Goal: Task Accomplishment & Management: Use online tool/utility

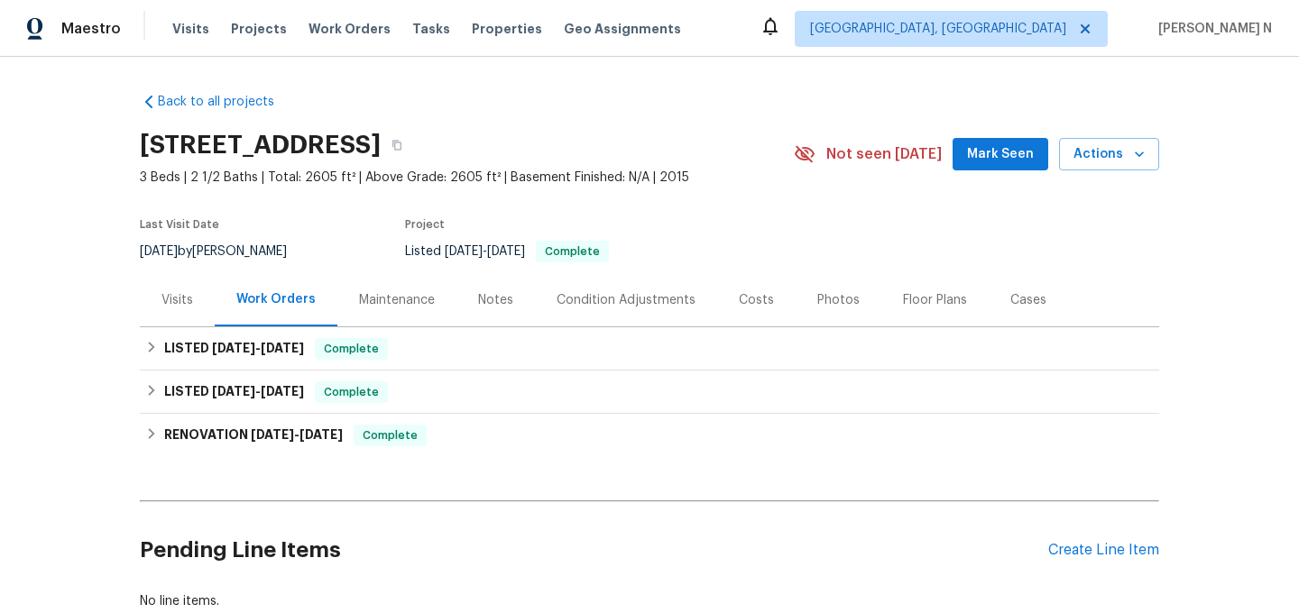
click at [423, 298] on div "Maintenance" at bounding box center [397, 300] width 76 height 18
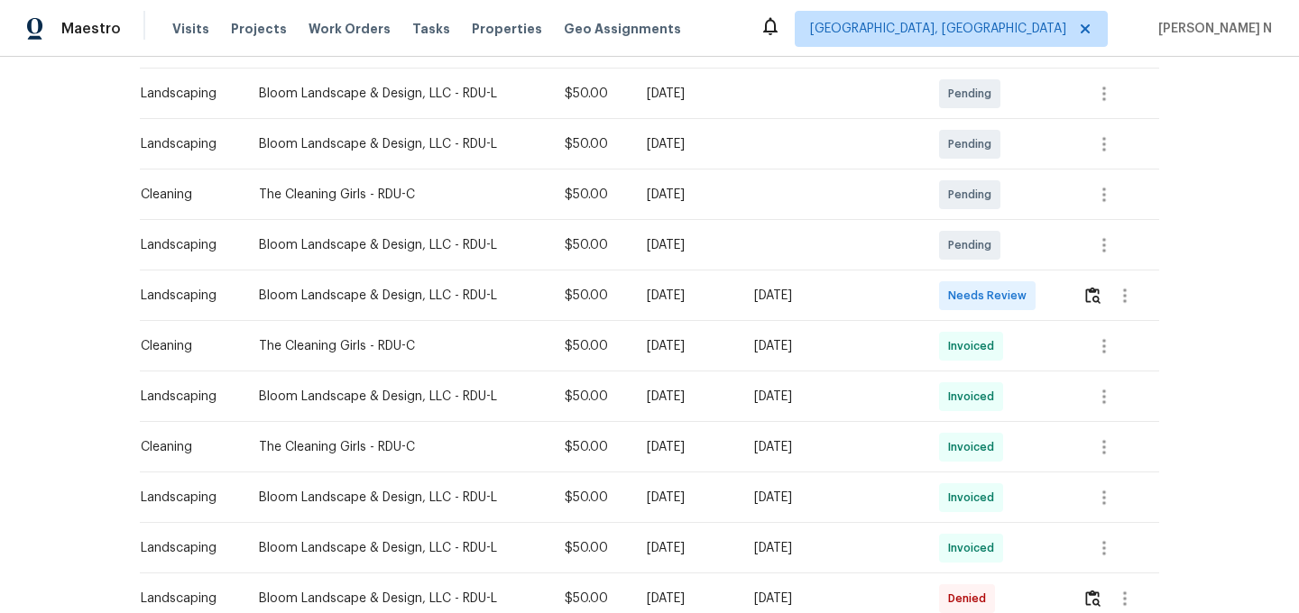
scroll to position [423, 0]
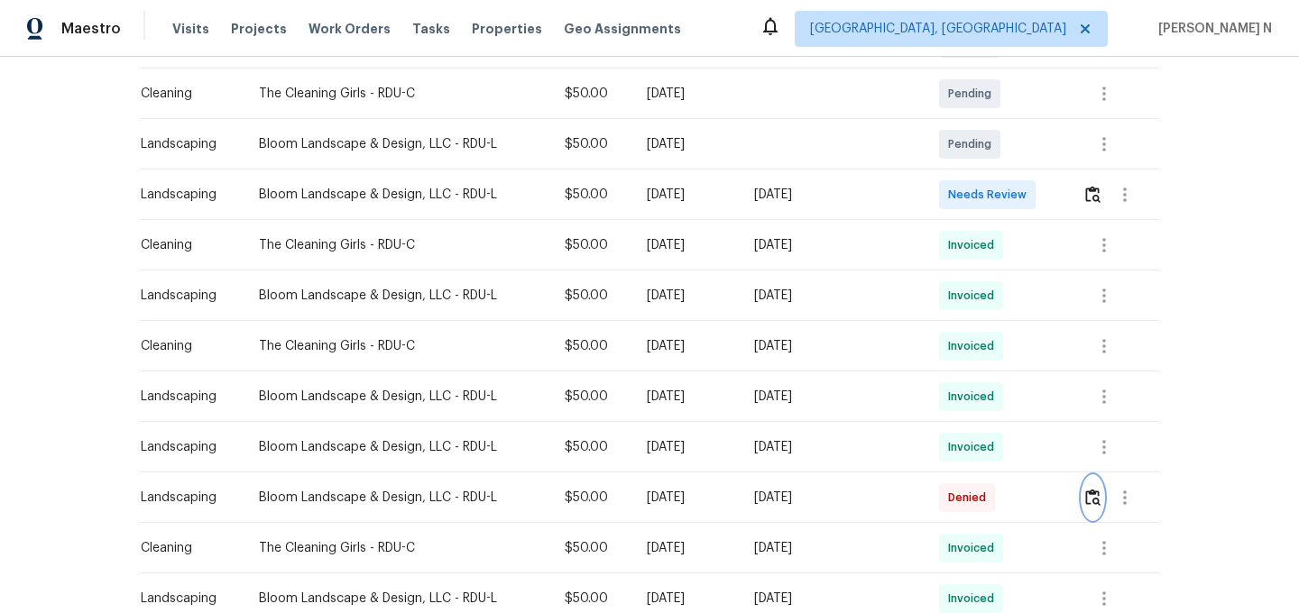
click at [1099, 500] on img "button" at bounding box center [1092, 497] width 15 height 17
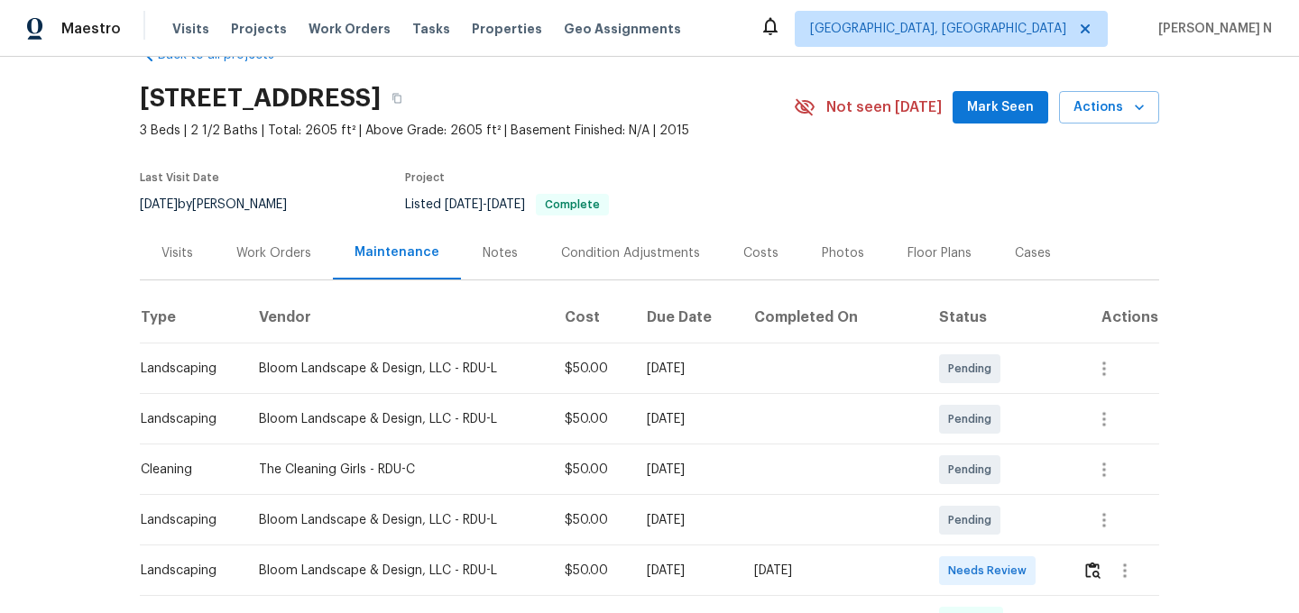
scroll to position [0, 0]
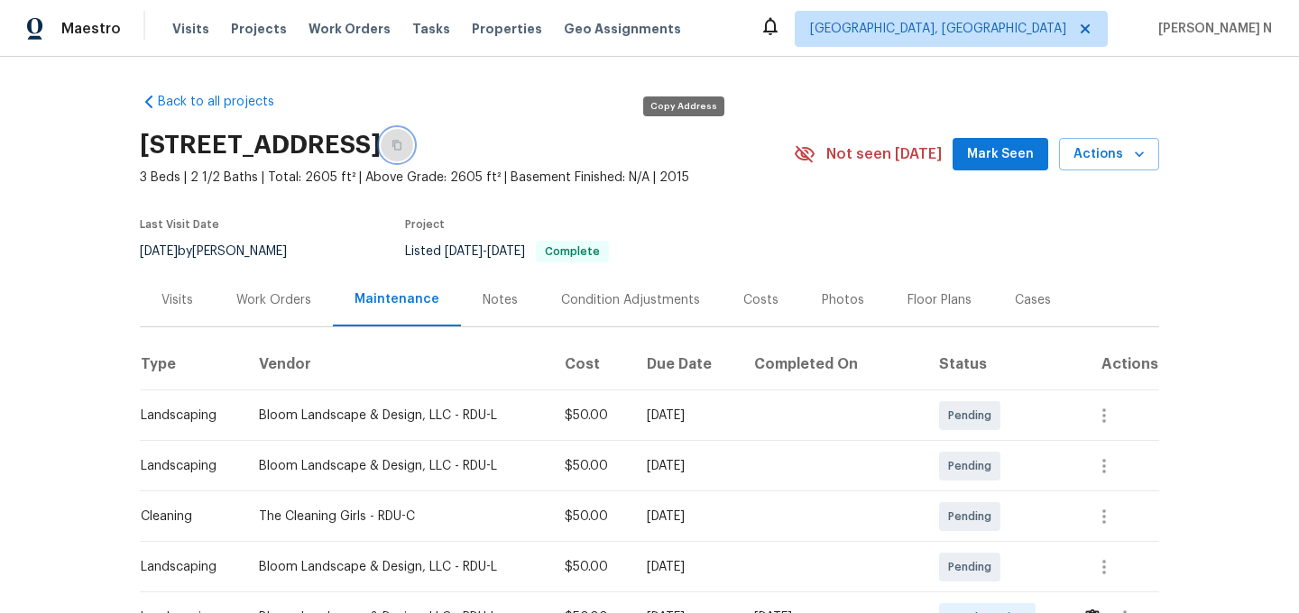
click at [402, 144] on icon "button" at bounding box center [396, 145] width 11 height 11
click at [413, 152] on button "button" at bounding box center [397, 145] width 32 height 32
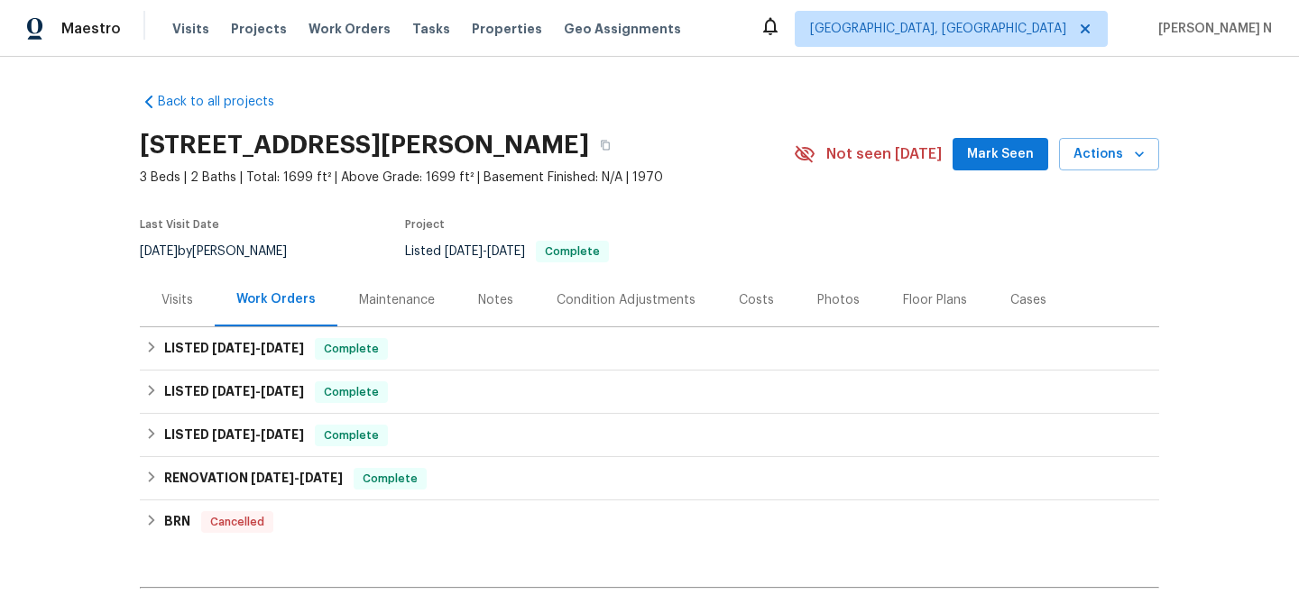
click at [404, 306] on div "Maintenance" at bounding box center [397, 300] width 76 height 18
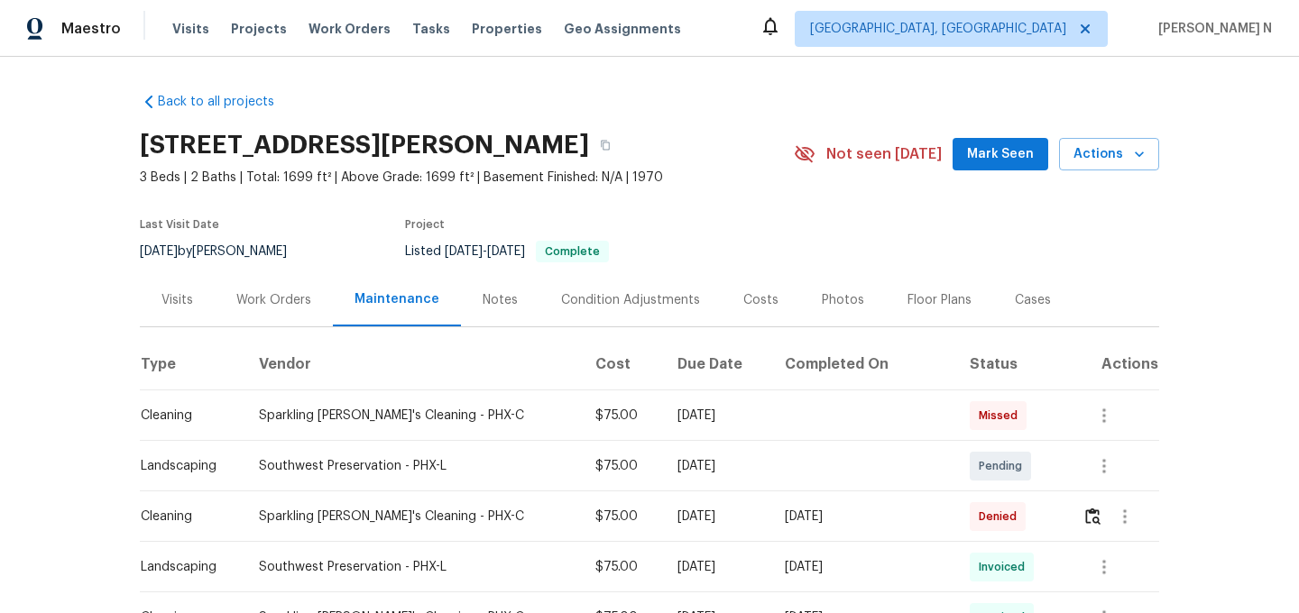
scroll to position [156, 0]
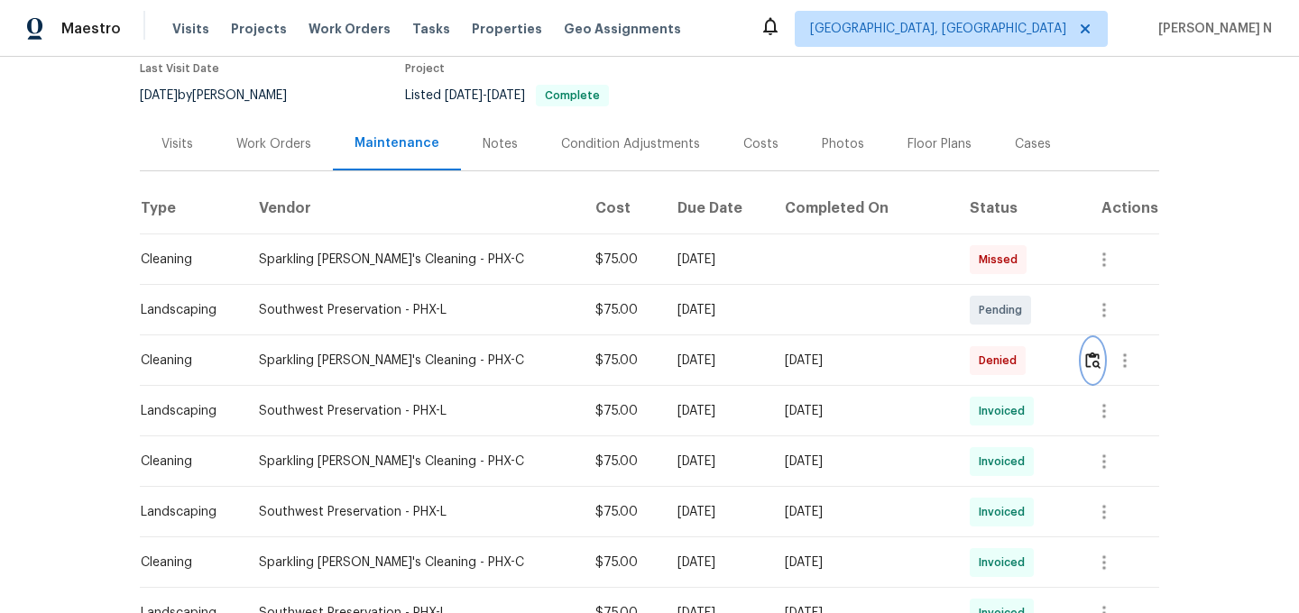
click at [1085, 365] on img "button" at bounding box center [1092, 360] width 15 height 17
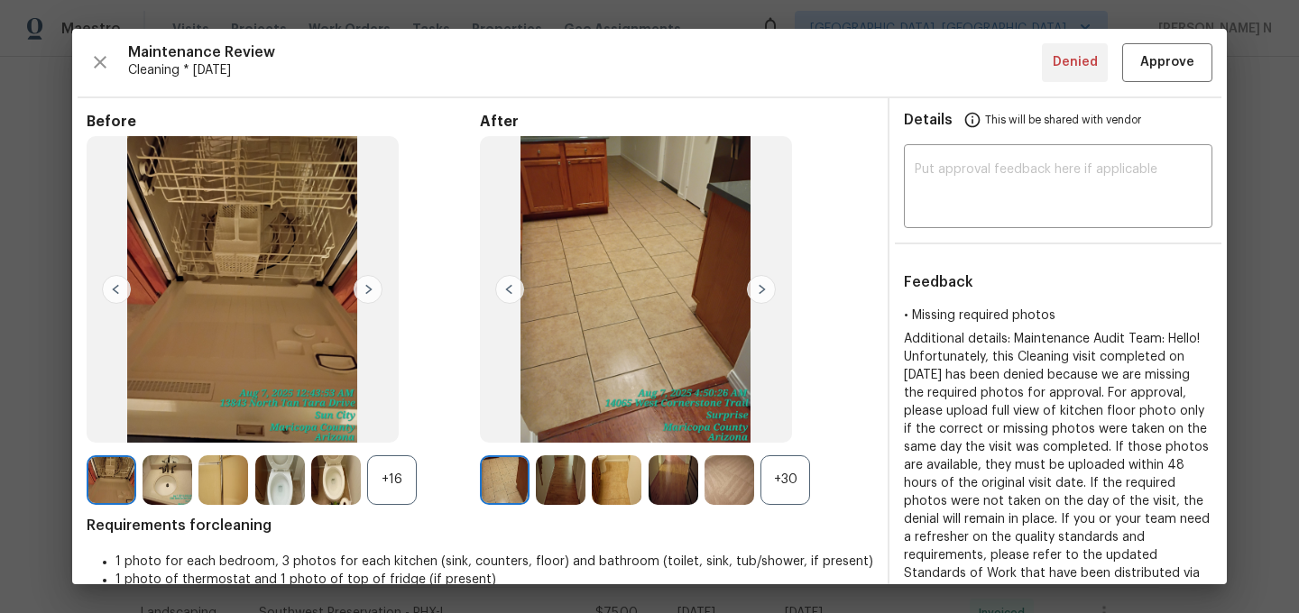
click at [786, 479] on div "+30" at bounding box center [785, 480] width 50 height 50
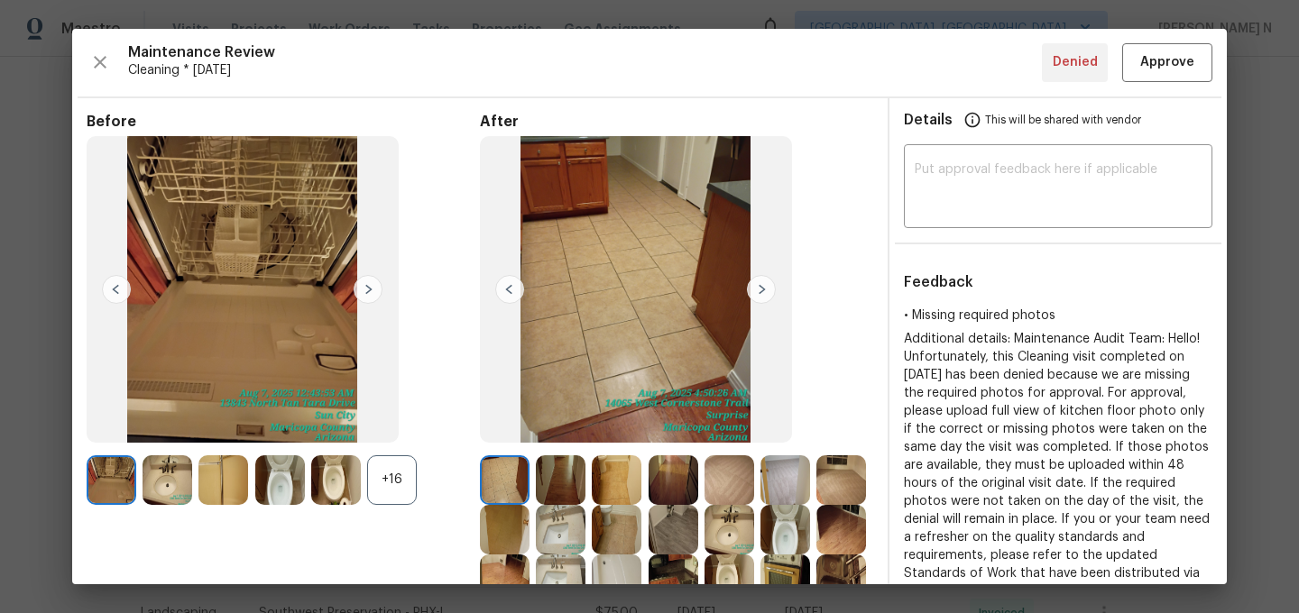
click at [390, 459] on div "+16" at bounding box center [392, 480] width 50 height 50
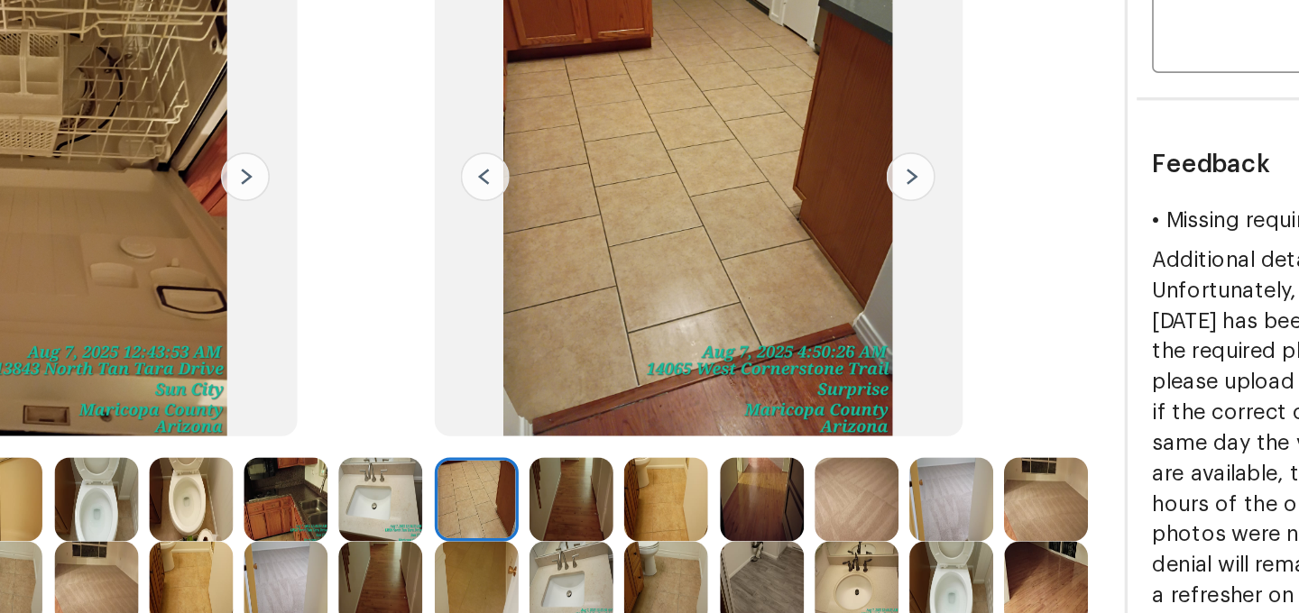
scroll to position [147, 0]
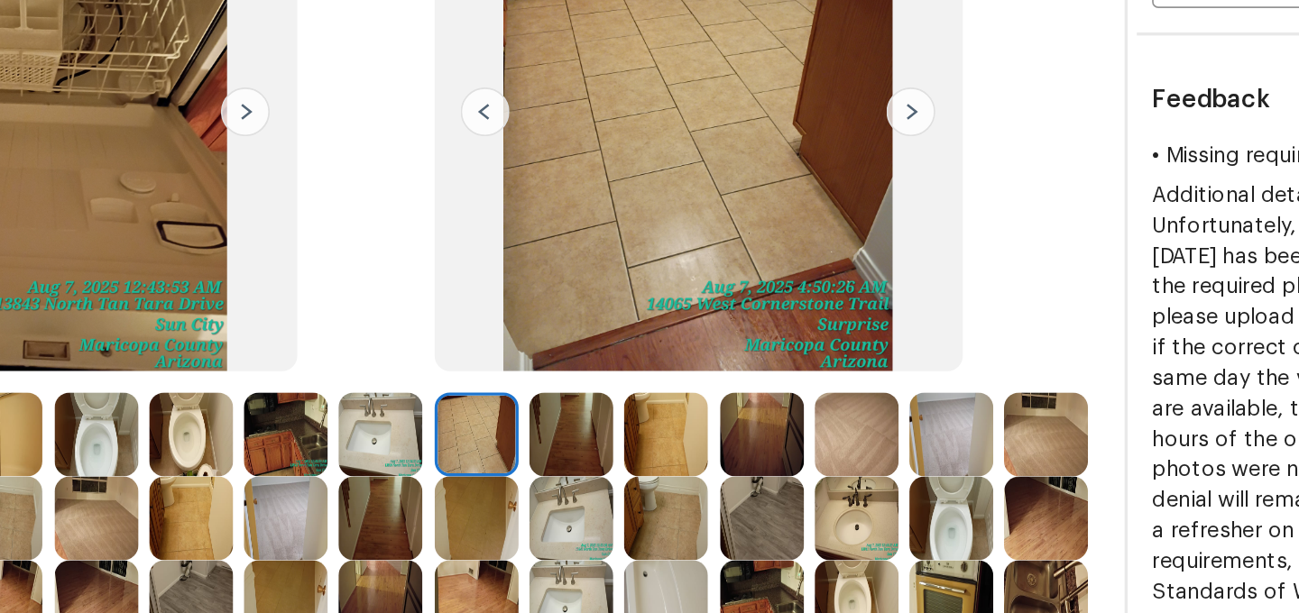
click at [730, 422] on img at bounding box center [729, 433] width 50 height 50
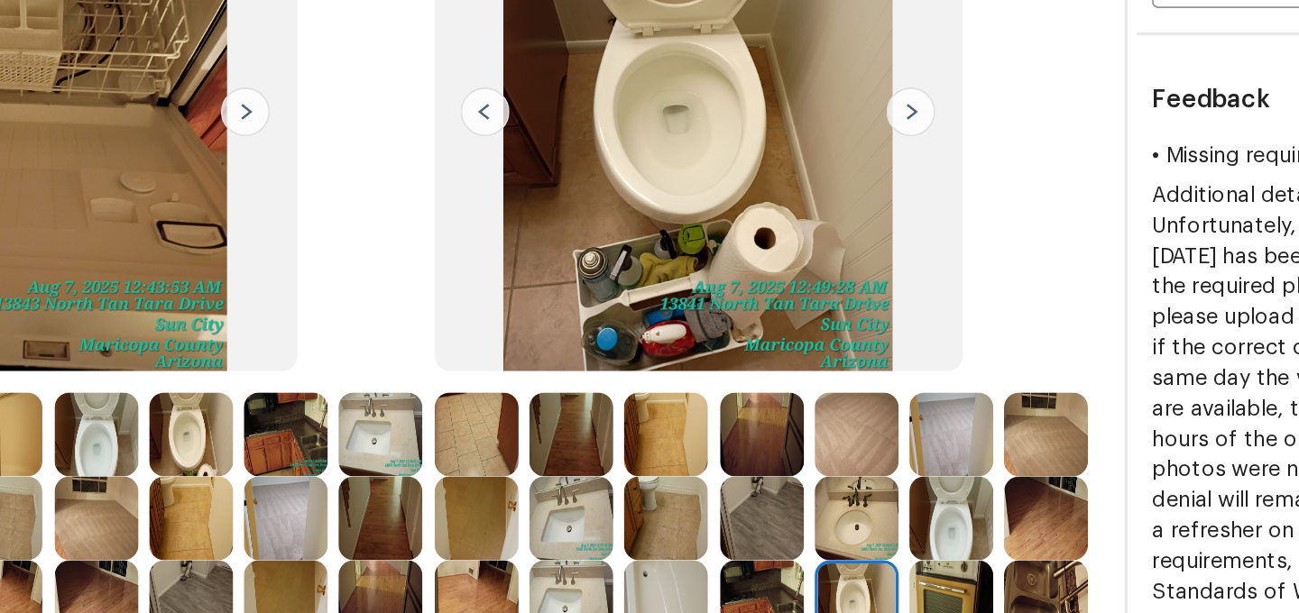
scroll to position [67, 0]
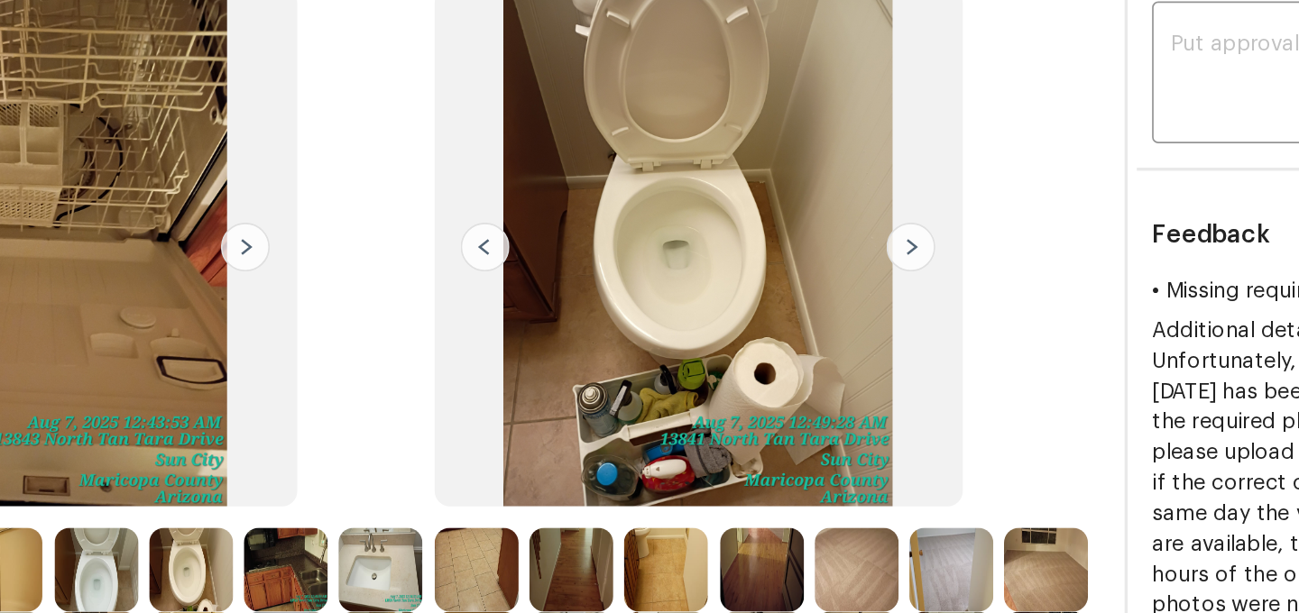
click at [505, 405] on img at bounding box center [505, 414] width 50 height 50
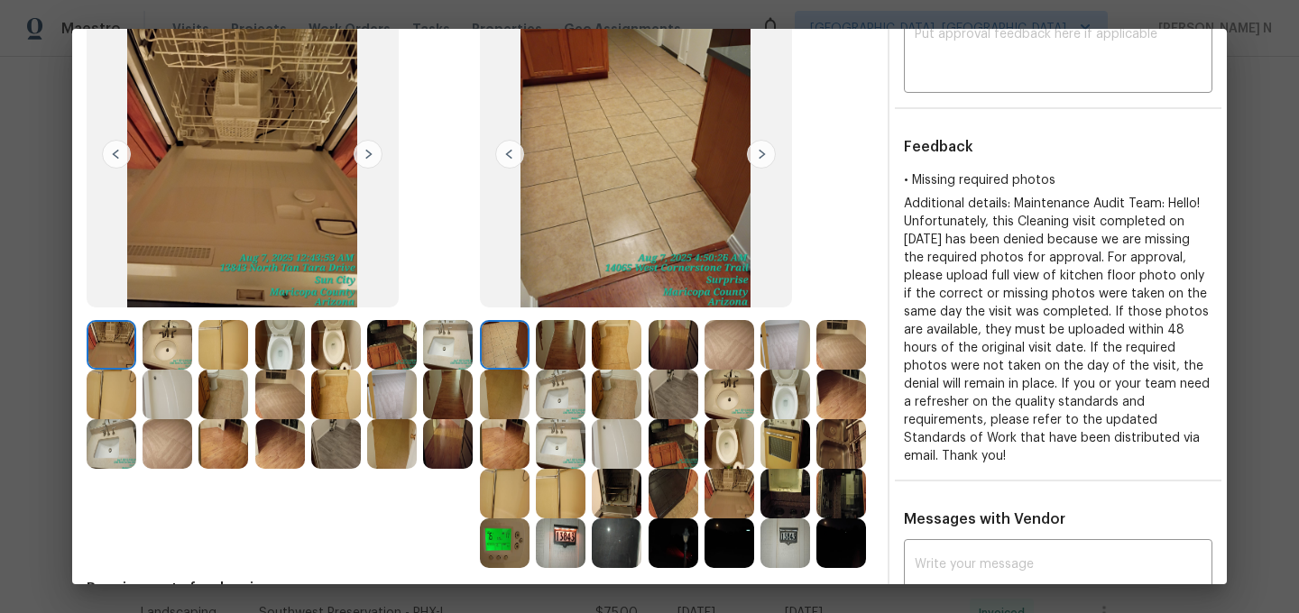
scroll to position [317, 0]
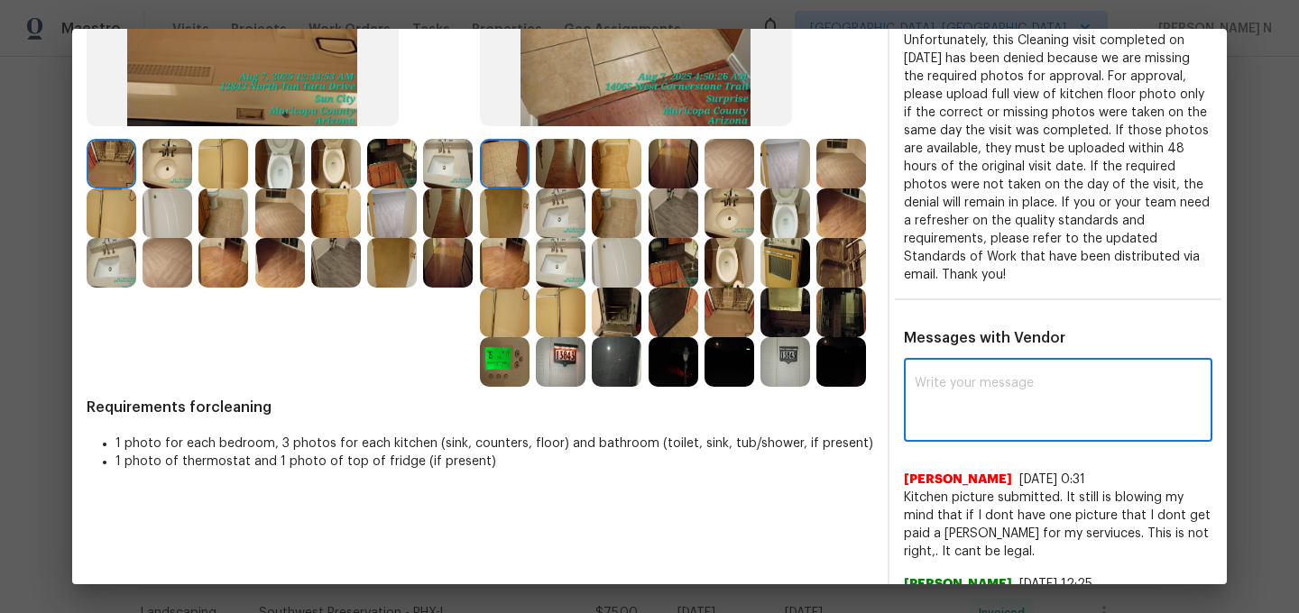
click at [928, 398] on textarea at bounding box center [1057, 402] width 287 height 51
paste textarea "Maintenance Audit Team: Hello! Thank you for uploading the photo, after further…"
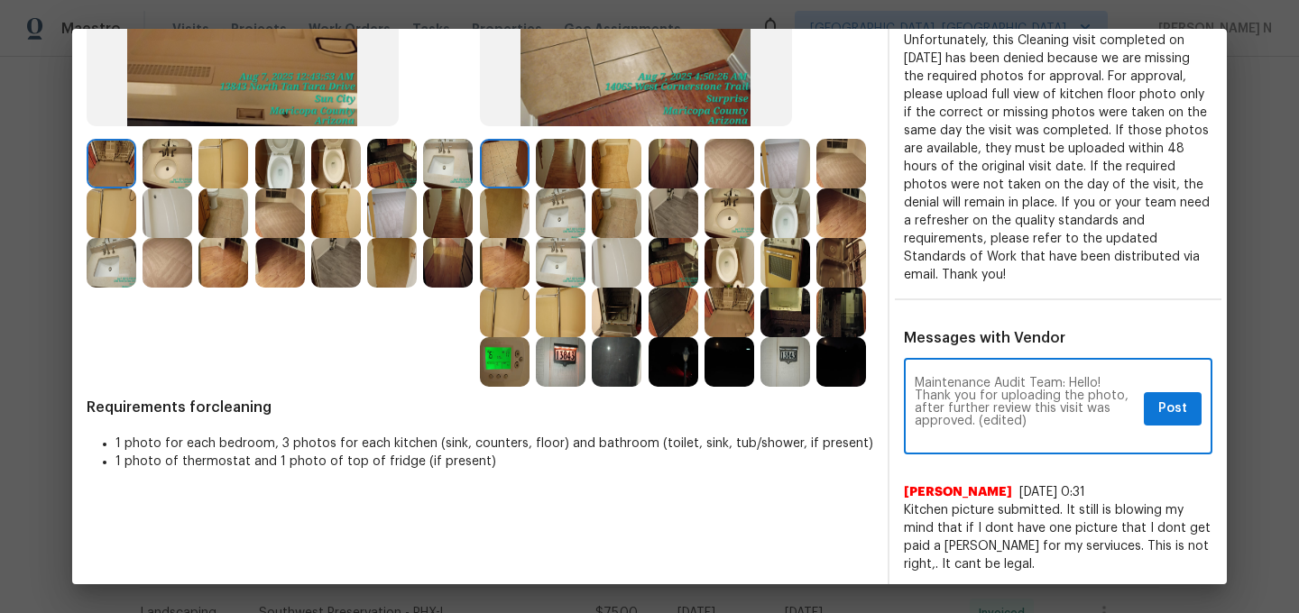
scroll to position [0, 0]
drag, startPoint x: 977, startPoint y: 419, endPoint x: 1036, endPoint y: 419, distance: 59.5
click at [1036, 419] on textarea "Maintenance Audit Team: Hello! Thank you for uploading the photo, after further…" at bounding box center [1025, 408] width 222 height 63
type textarea "Maintenance Audit Team: Hello! Thank you for uploading the photo, after further…"
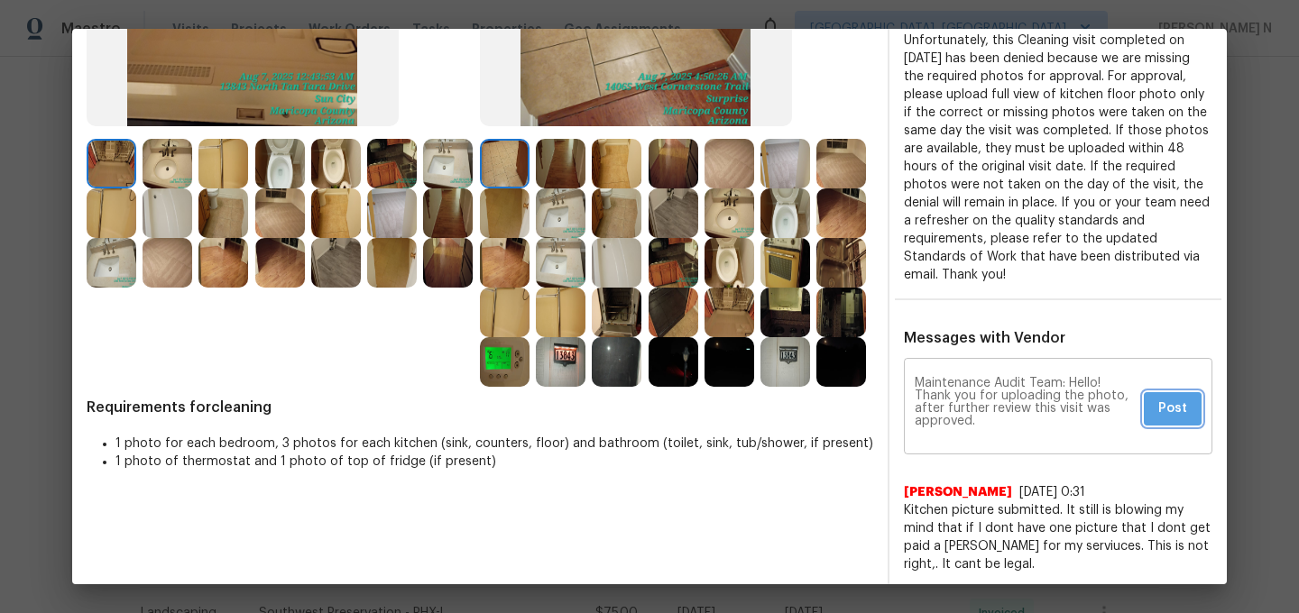
click at [1160, 418] on button "Post" at bounding box center [1173, 408] width 58 height 33
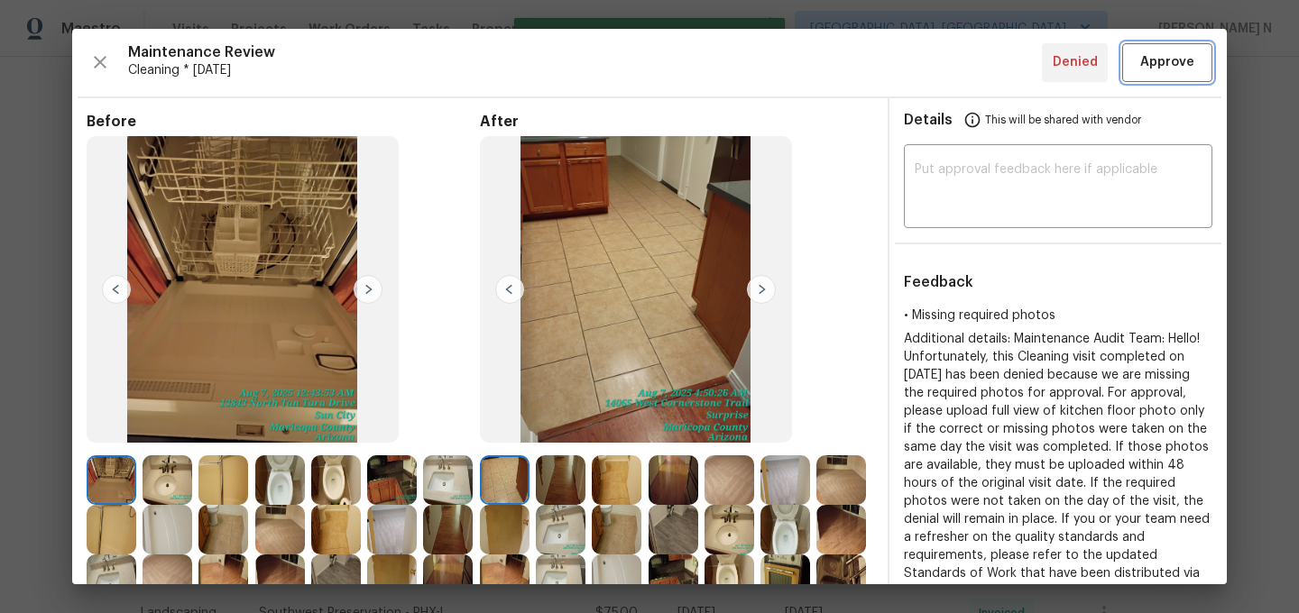
click at [1171, 55] on span "Approve" at bounding box center [1167, 62] width 54 height 23
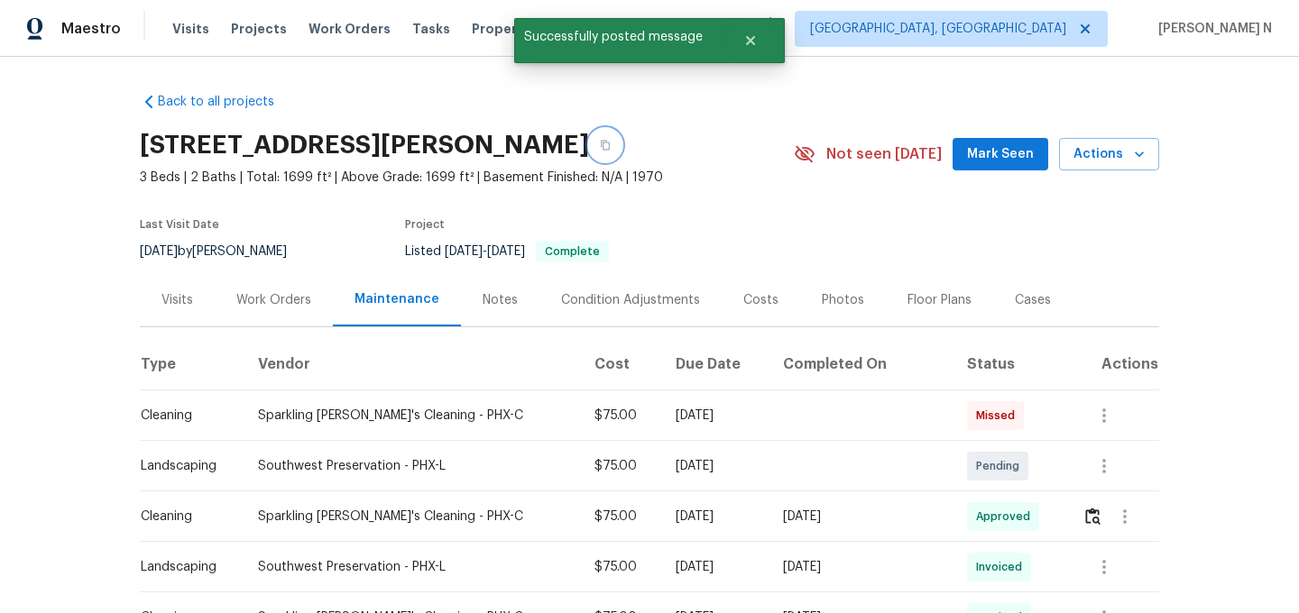
click at [621, 156] on button "button" at bounding box center [605, 145] width 32 height 32
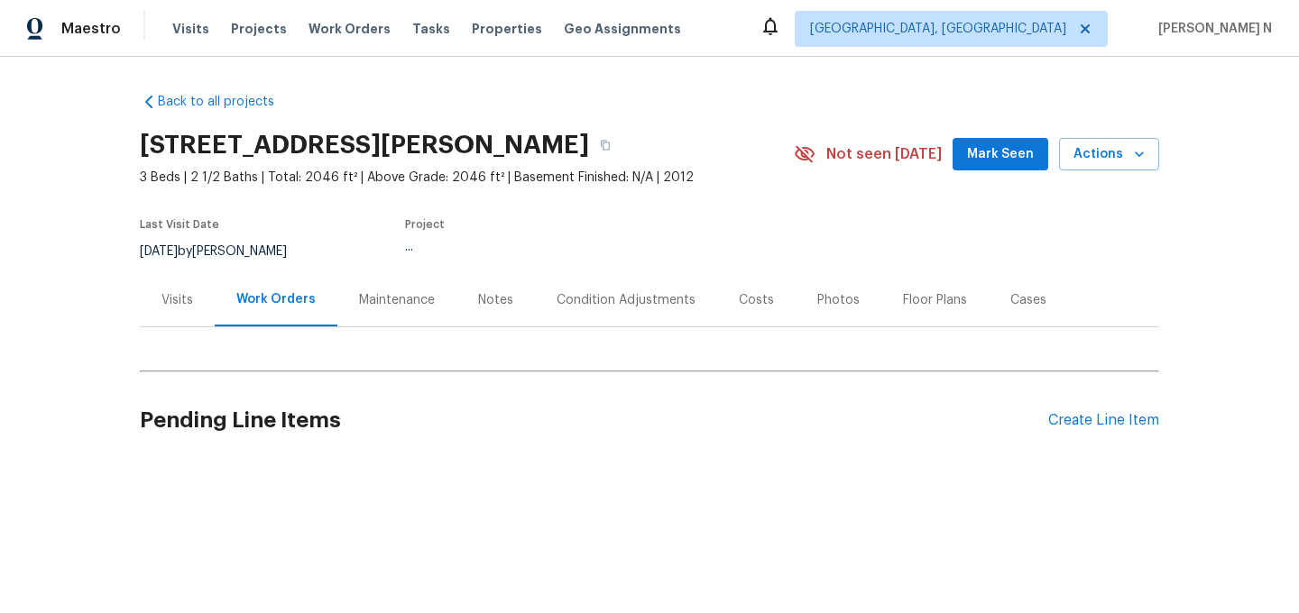
click at [413, 317] on div "Maintenance" at bounding box center [396, 299] width 119 height 53
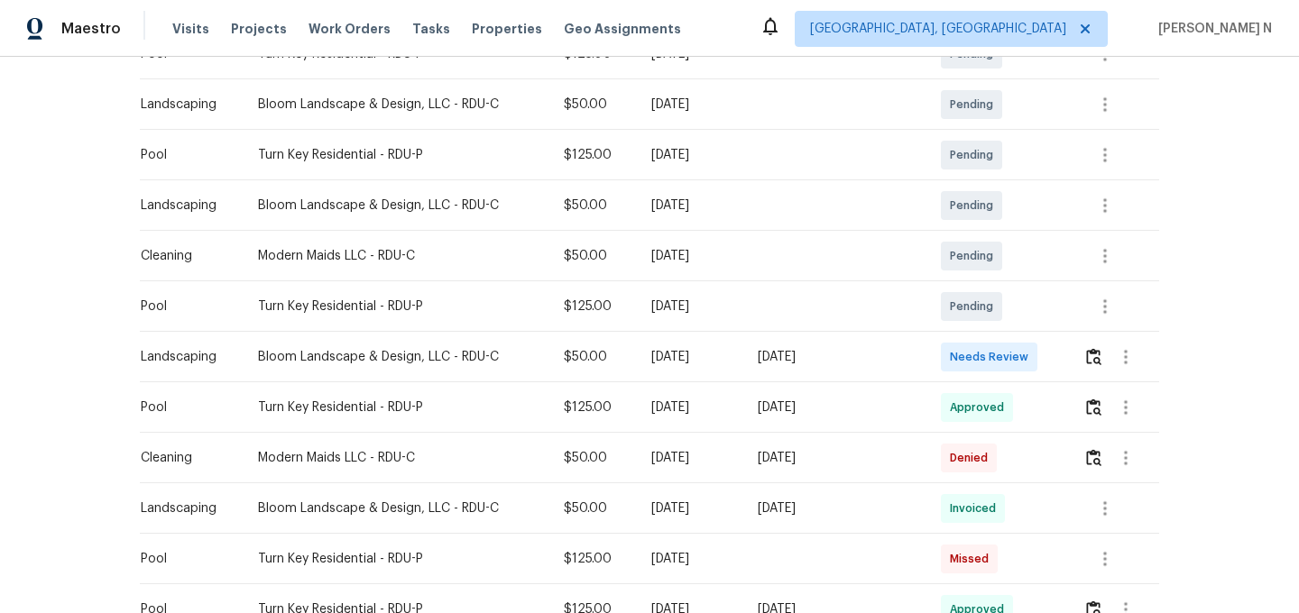
scroll to position [489, 0]
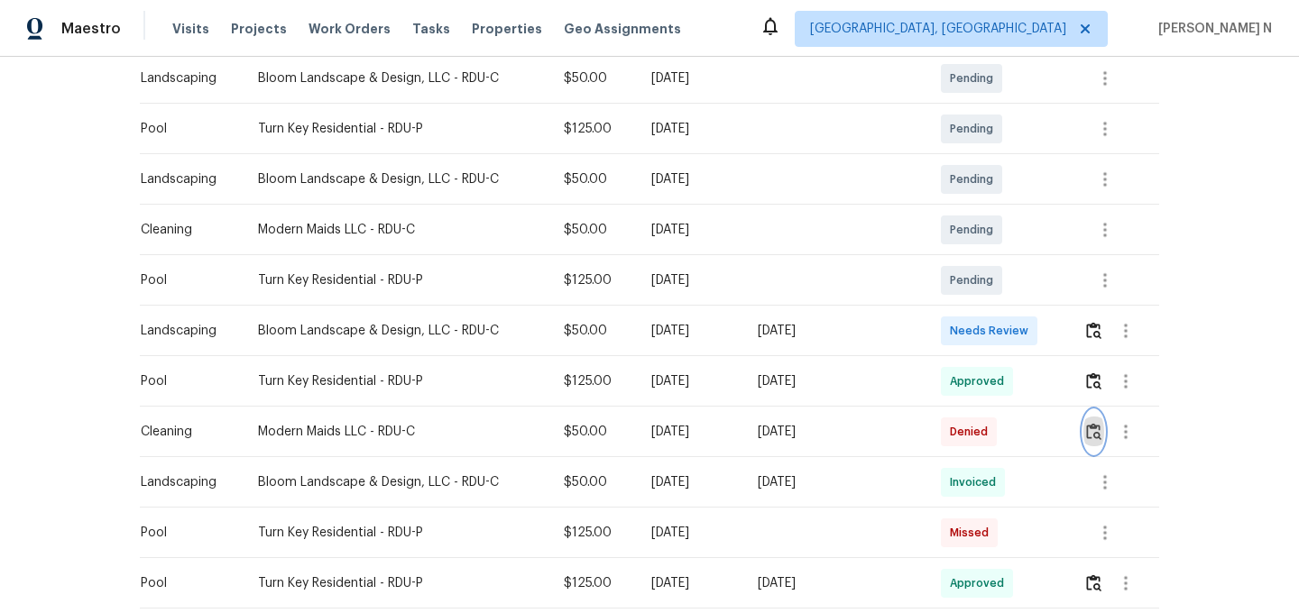
click at [1097, 431] on img "button" at bounding box center [1093, 431] width 15 height 17
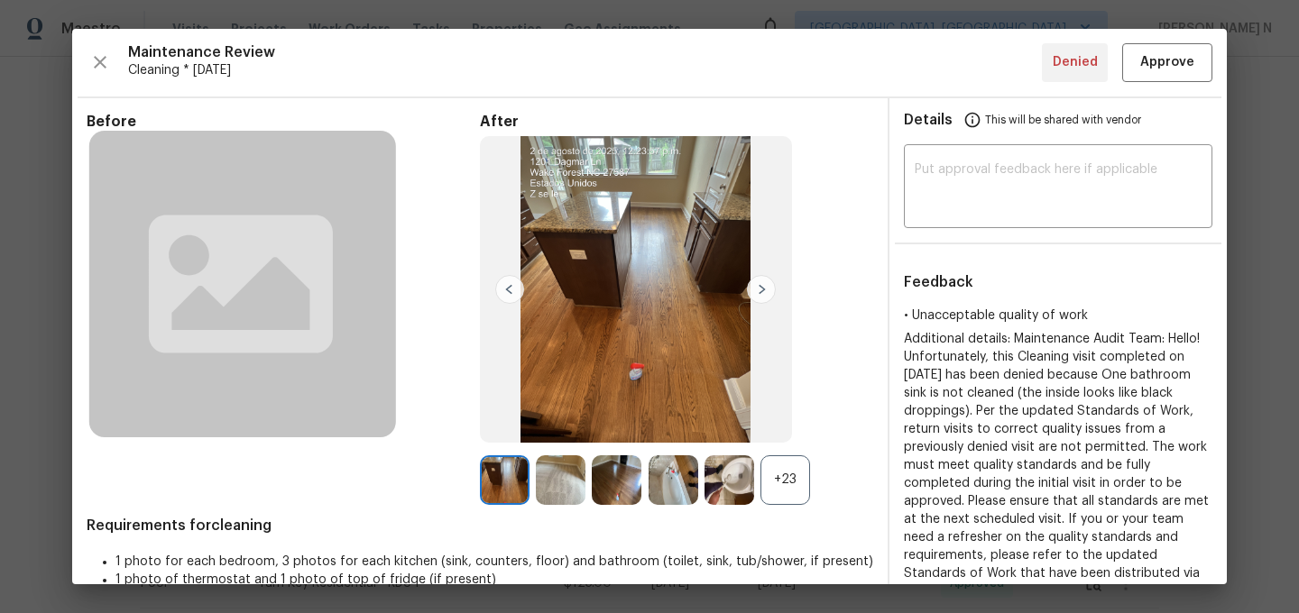
click at [798, 478] on div "+23" at bounding box center [785, 480] width 50 height 50
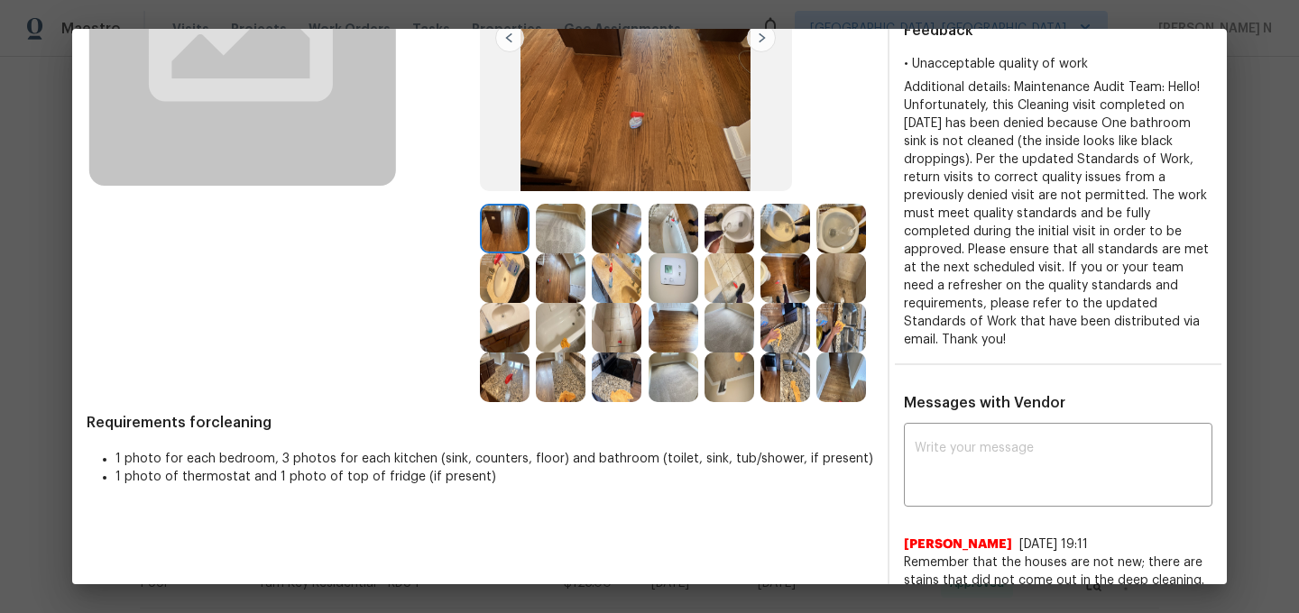
scroll to position [161, 0]
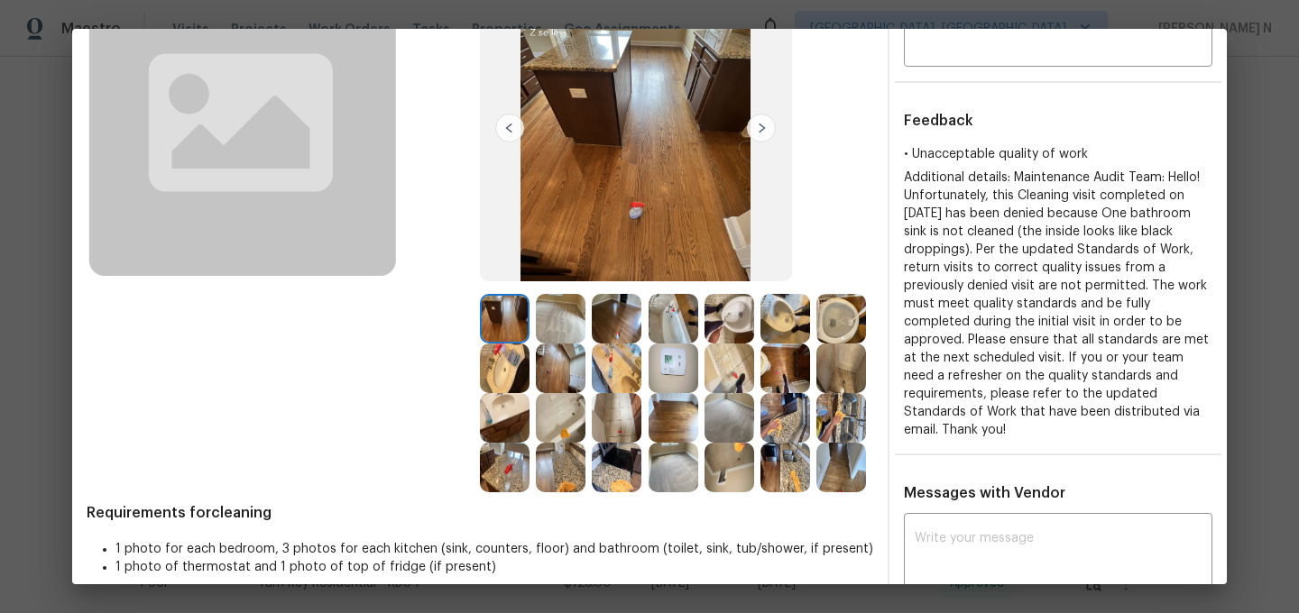
click at [501, 372] on img at bounding box center [505, 369] width 50 height 50
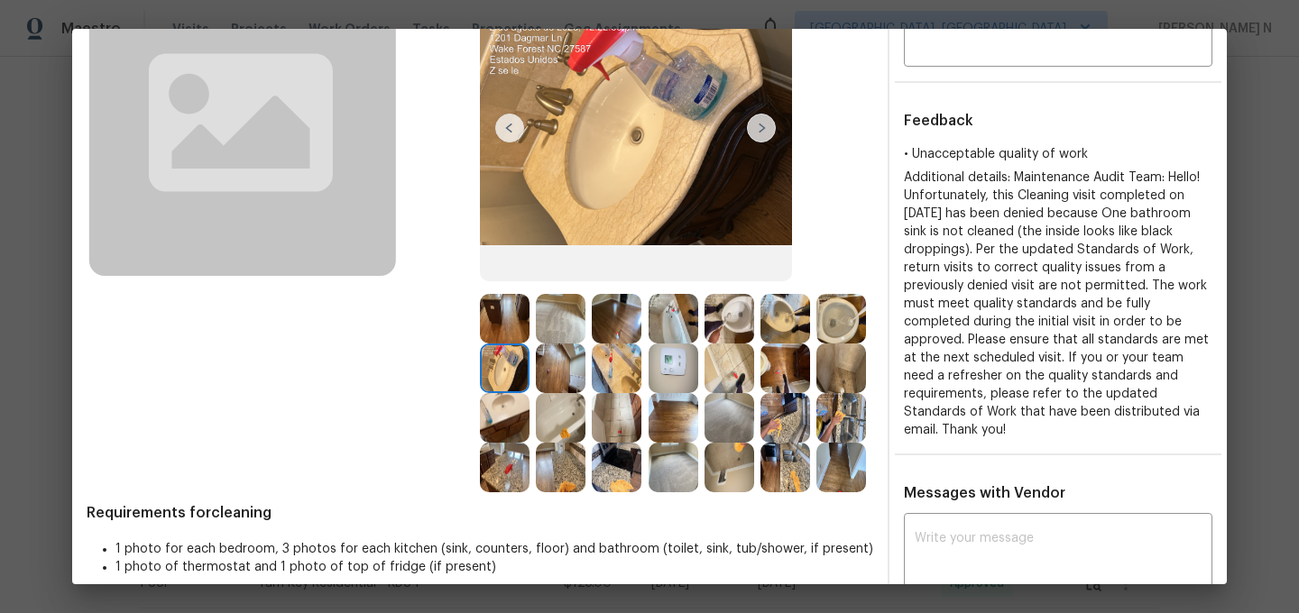
click at [616, 374] on img at bounding box center [617, 369] width 50 height 50
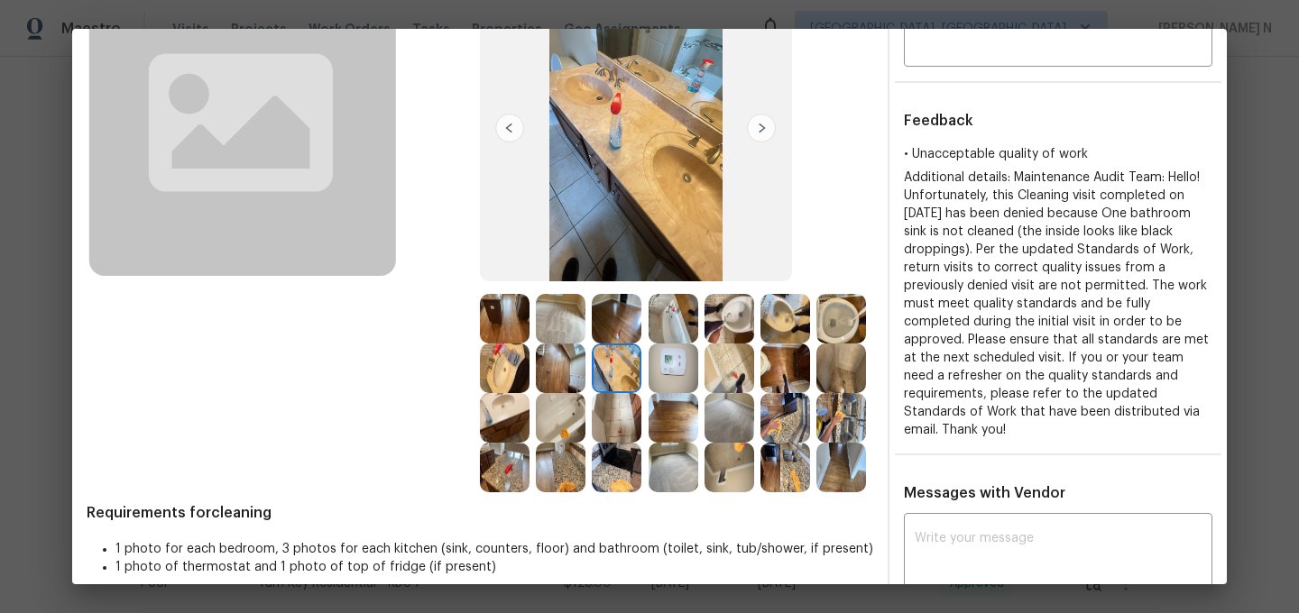
click at [694, 165] on img at bounding box center [636, 128] width 312 height 307
click at [511, 420] on img at bounding box center [505, 418] width 50 height 50
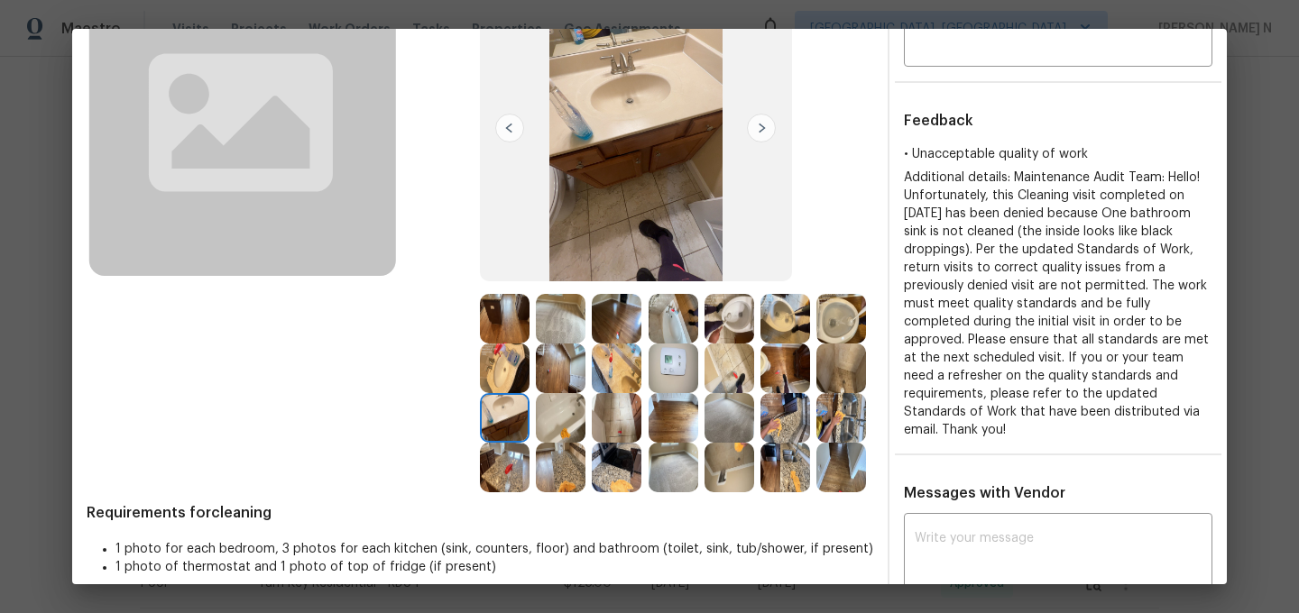
click at [660, 147] on img at bounding box center [636, 128] width 312 height 307
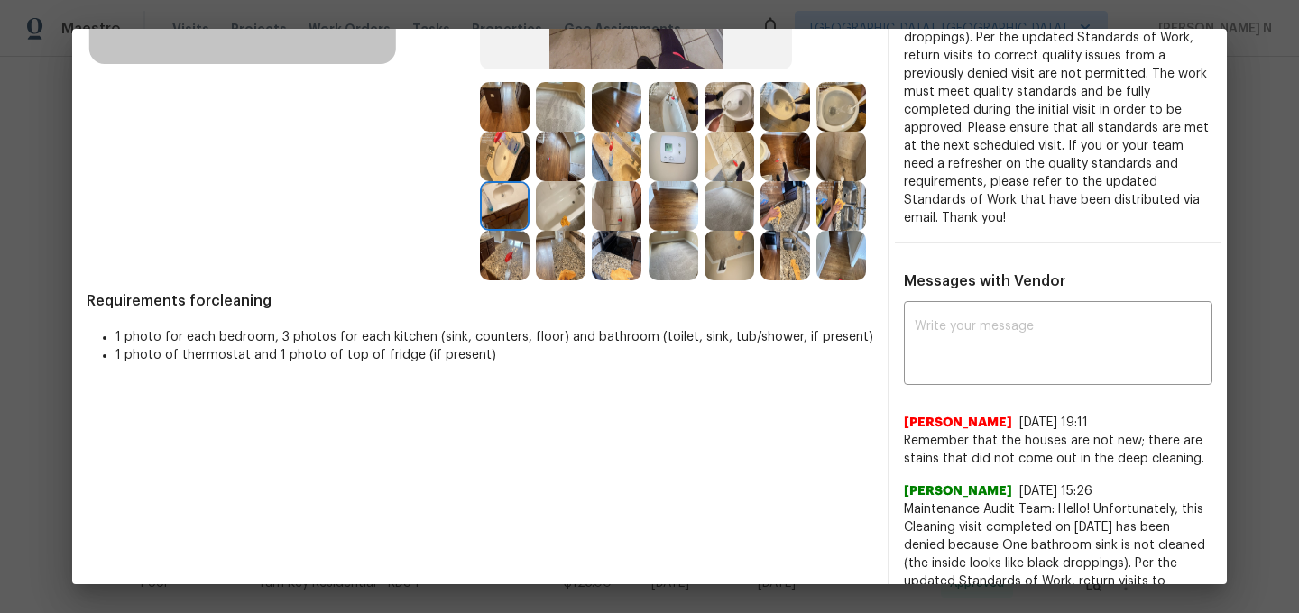
scroll to position [434, 0]
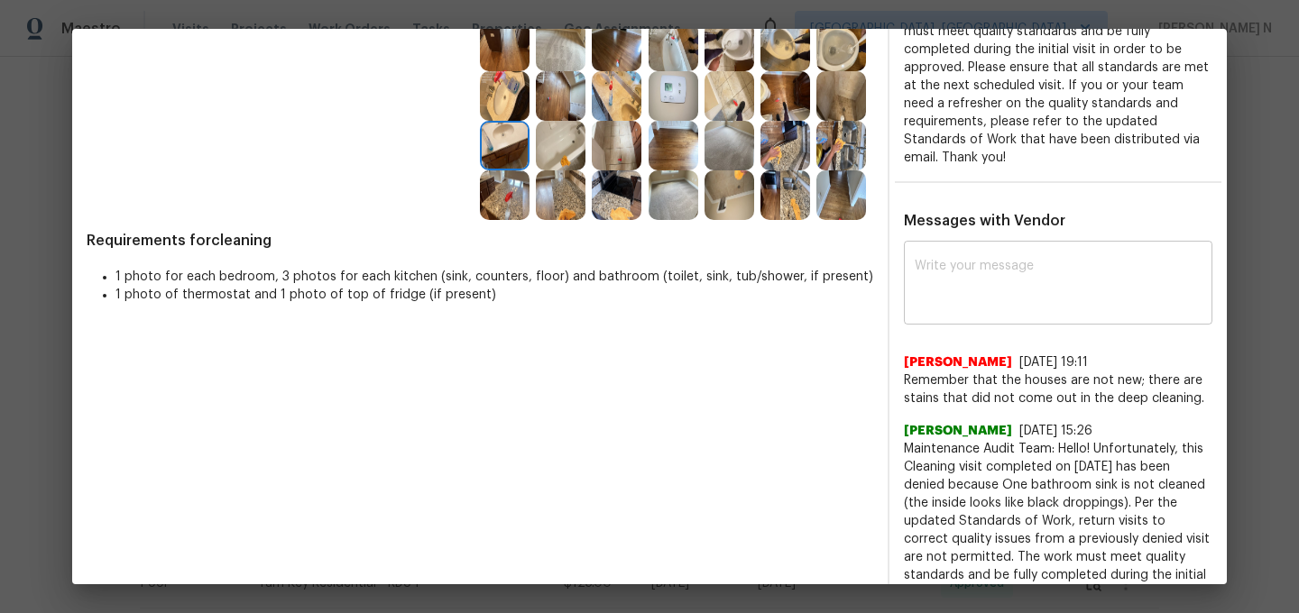
click at [1054, 305] on div "x ​" at bounding box center [1058, 284] width 308 height 79
paste textarea "Maintenance Audit Team: Hello! Thank you for the feedback after further review …"
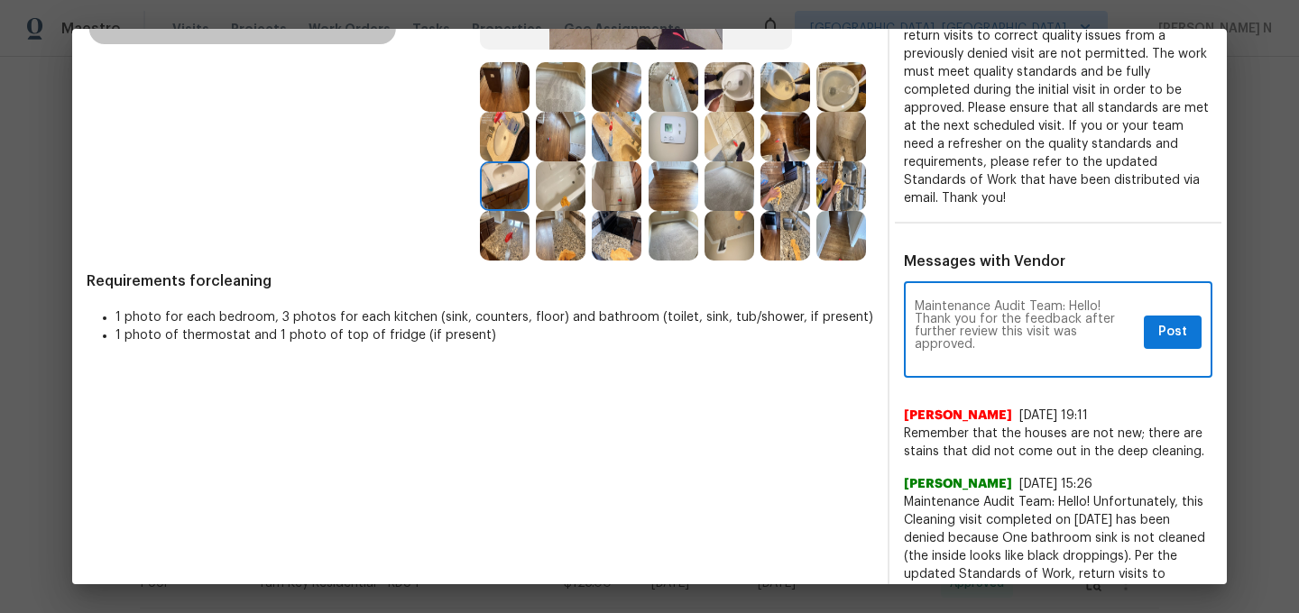
scroll to position [319, 0]
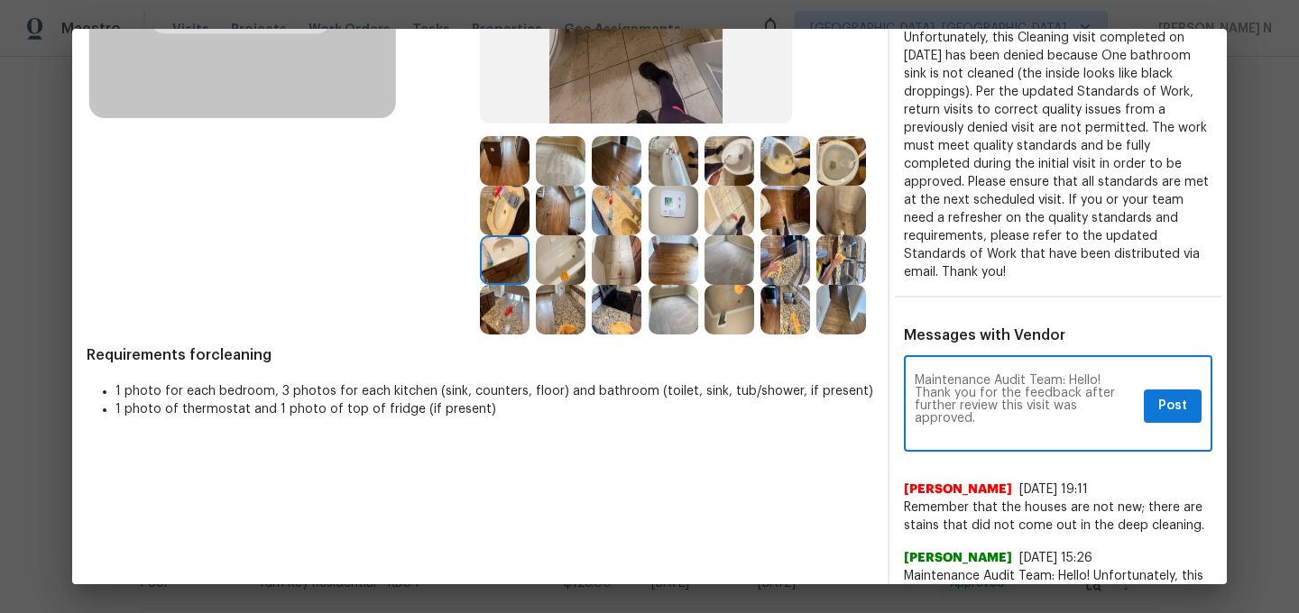
type textarea "Maintenance Audit Team: Hello! Thank you for the feedback after further review …"
click at [1163, 395] on span "Post" at bounding box center [1172, 406] width 29 height 23
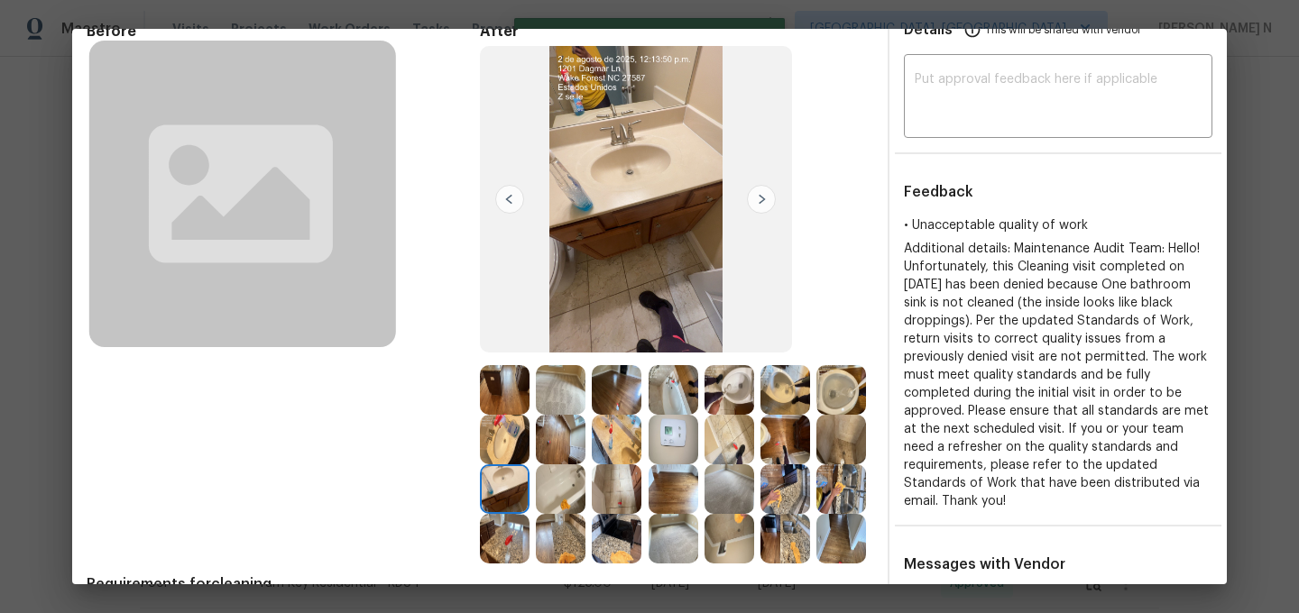
scroll to position [17, 0]
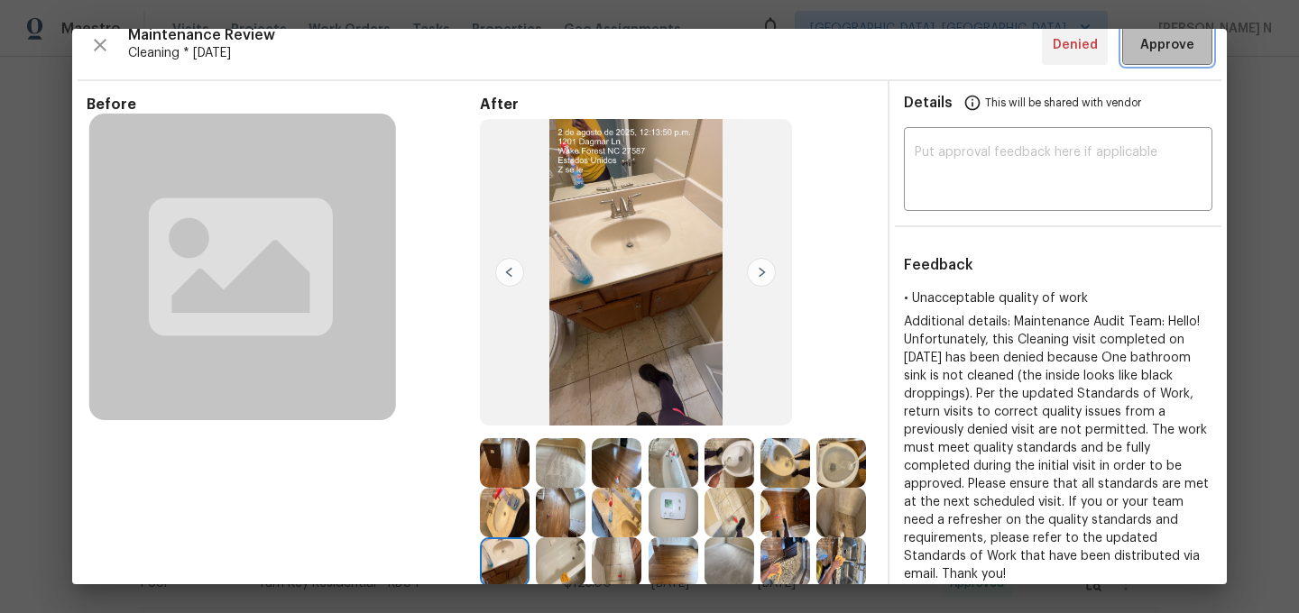
click at [1167, 51] on span "Approve" at bounding box center [1167, 45] width 54 height 23
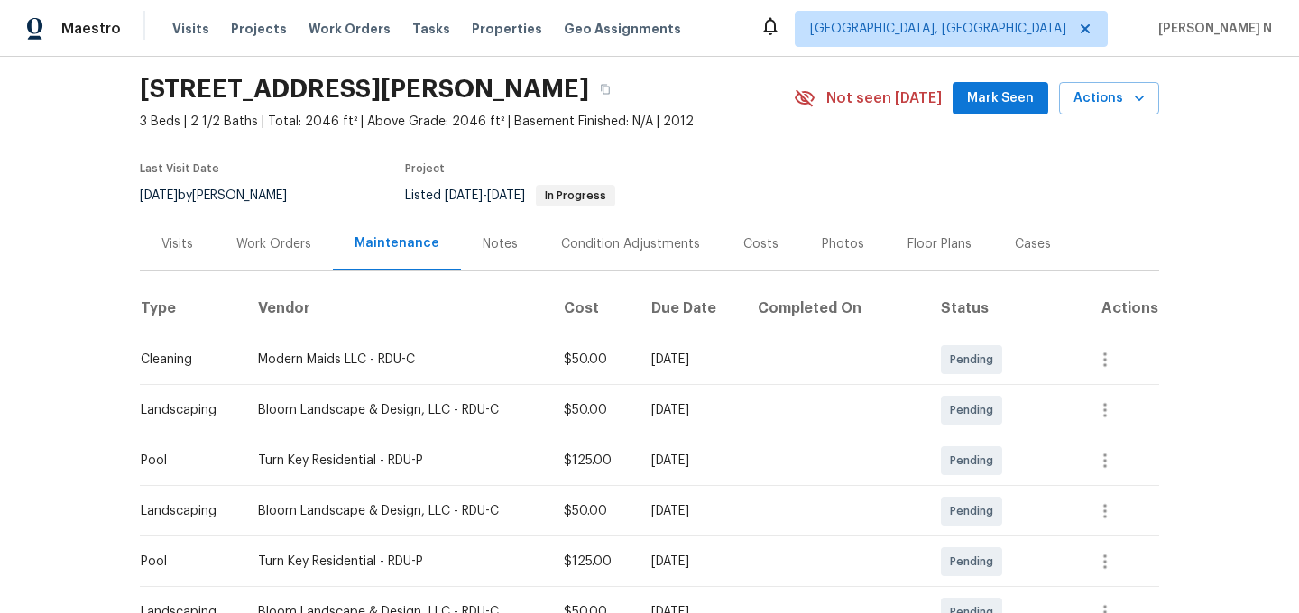
scroll to position [0, 0]
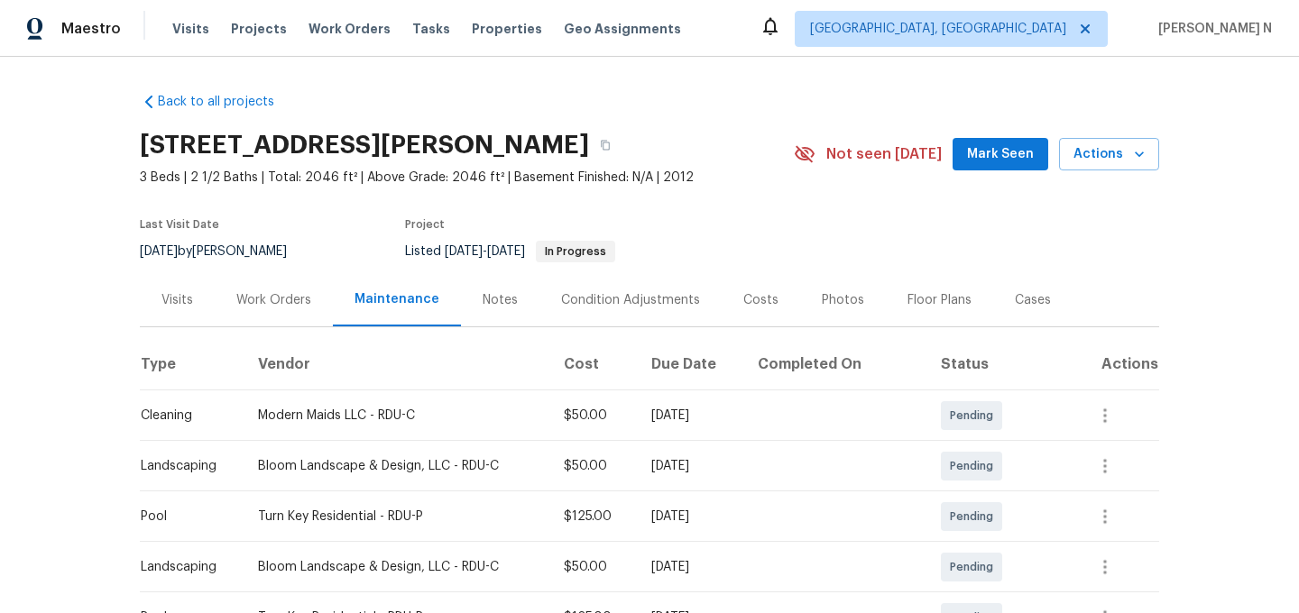
click at [665, 169] on span "3 Beds | 2 1/2 Baths | Total: 2046 ft² | Above Grade: 2046 ft² | Basement Finis…" at bounding box center [467, 178] width 654 height 18
click at [649, 160] on div "1201 Dagmar Ln, Wake Forest, NC 27587" at bounding box center [467, 145] width 654 height 47
click at [621, 154] on button "button" at bounding box center [605, 145] width 32 height 32
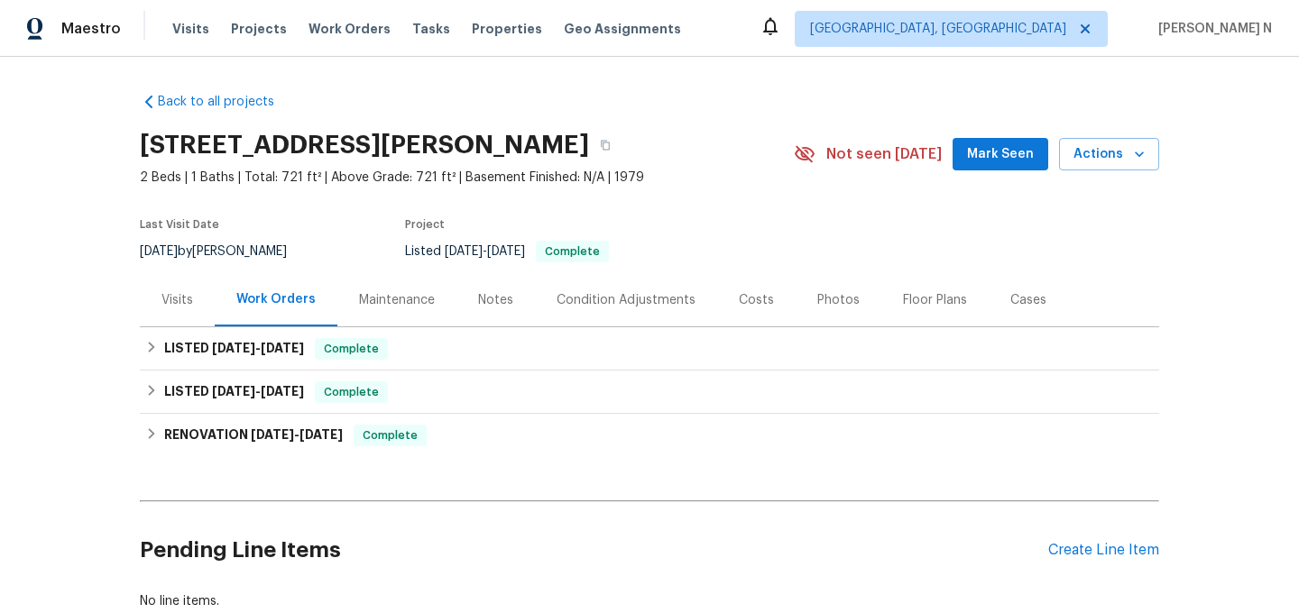
click at [407, 293] on div "Maintenance" at bounding box center [397, 300] width 76 height 18
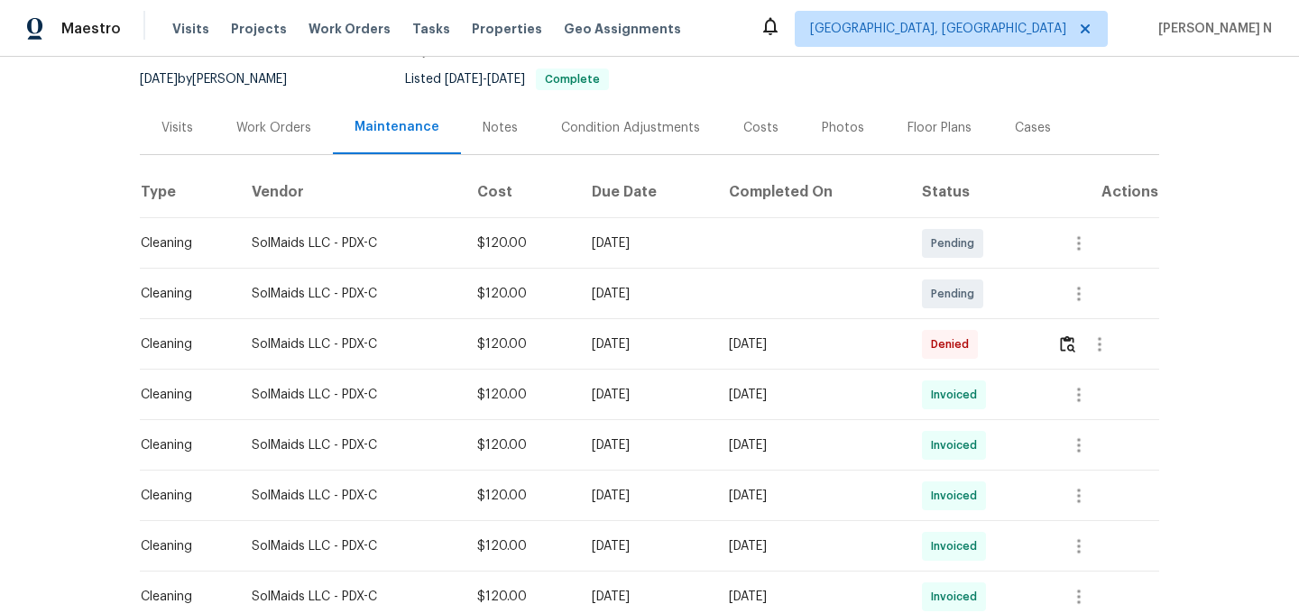
scroll to position [207, 0]
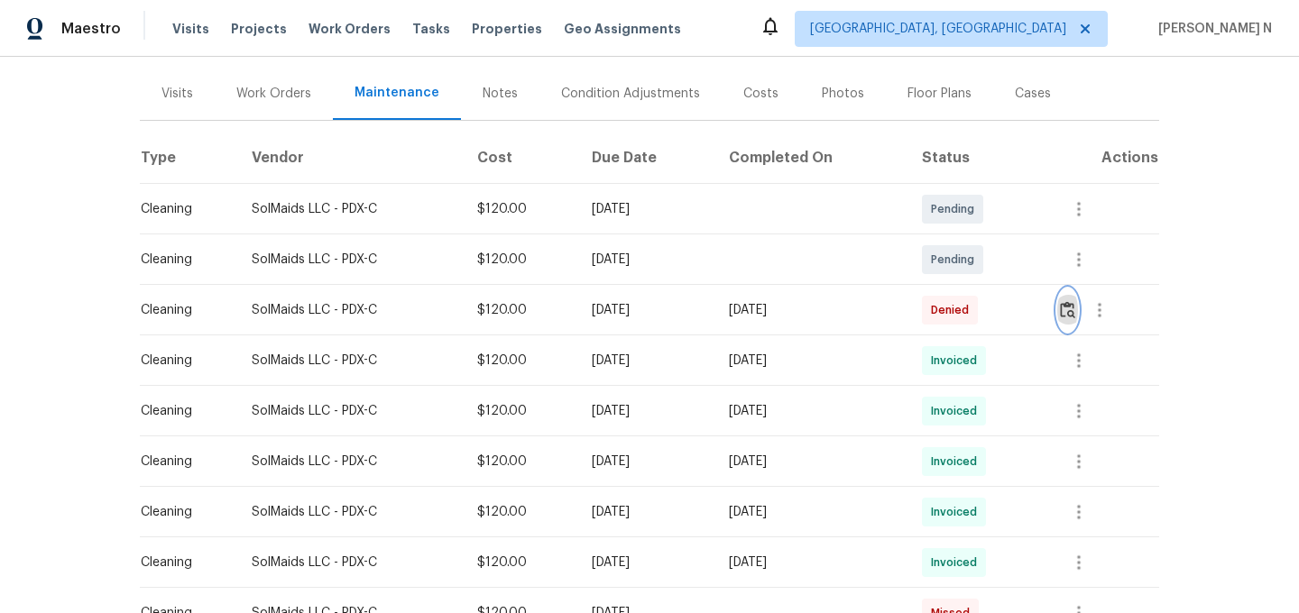
click at [1066, 306] on button "button" at bounding box center [1067, 310] width 21 height 43
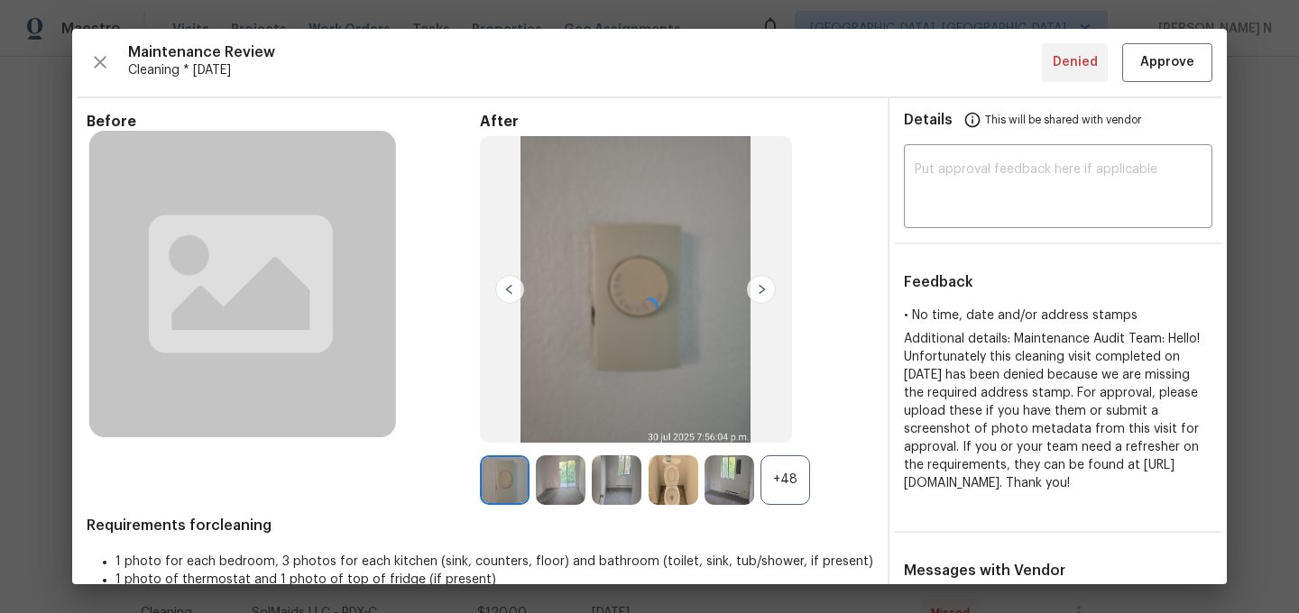
click at [775, 491] on div at bounding box center [649, 307] width 1154 height 556
click at [770, 477] on div "+48" at bounding box center [785, 480] width 50 height 50
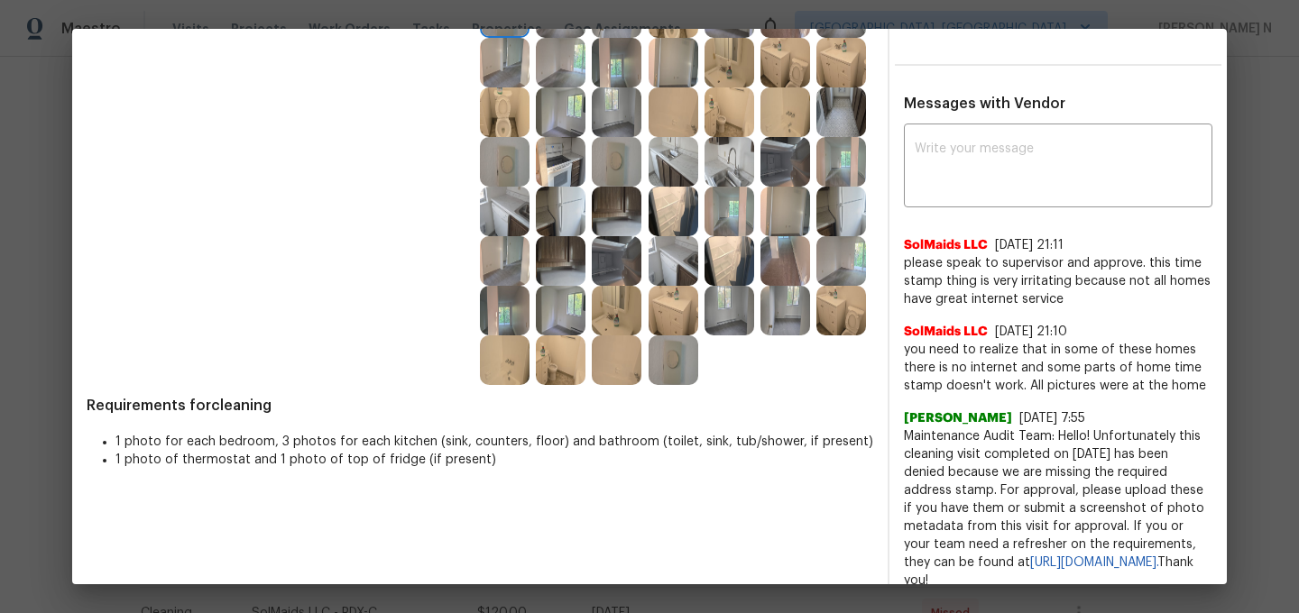
scroll to position [489, 0]
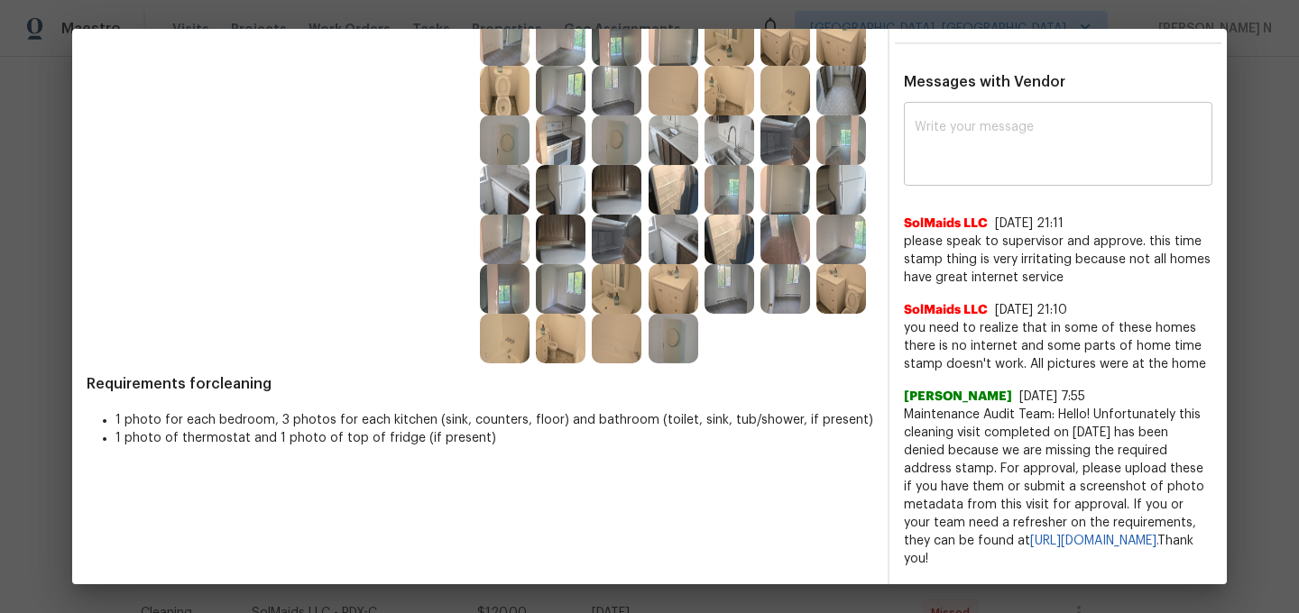
click at [992, 160] on textarea at bounding box center [1057, 146] width 287 height 51
paste textarea "Maintenance Audit Team: Hello! We approve this visit as an exception for this t…"
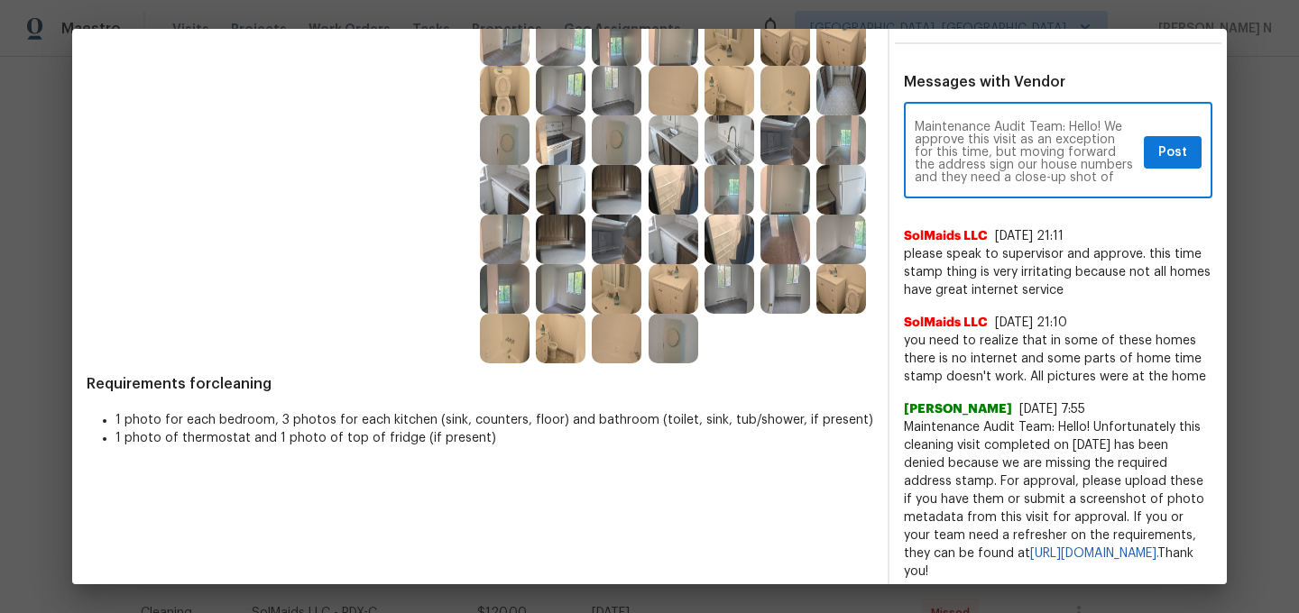
scroll to position [460, 0]
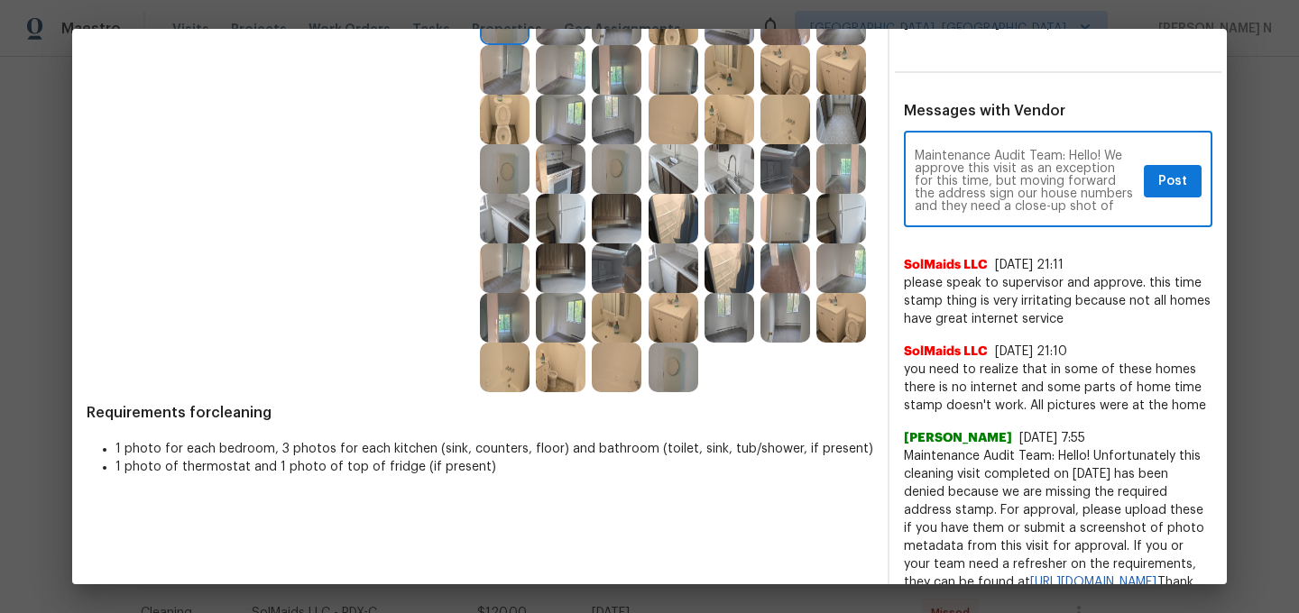
click at [1099, 198] on textarea "Maintenance Audit Team: Hello! We approve this visit as an exception for this t…" at bounding box center [1025, 181] width 222 height 63
click at [1043, 213] on textarea "Maintenance Audit Team: Hello! We approve this visit as an exception for this t…" at bounding box center [1025, 181] width 222 height 63
click at [932, 213] on textarea "Maintenance Audit Team: Hello! We approve this visit as an exception for this t…" at bounding box center [1025, 181] width 222 height 63
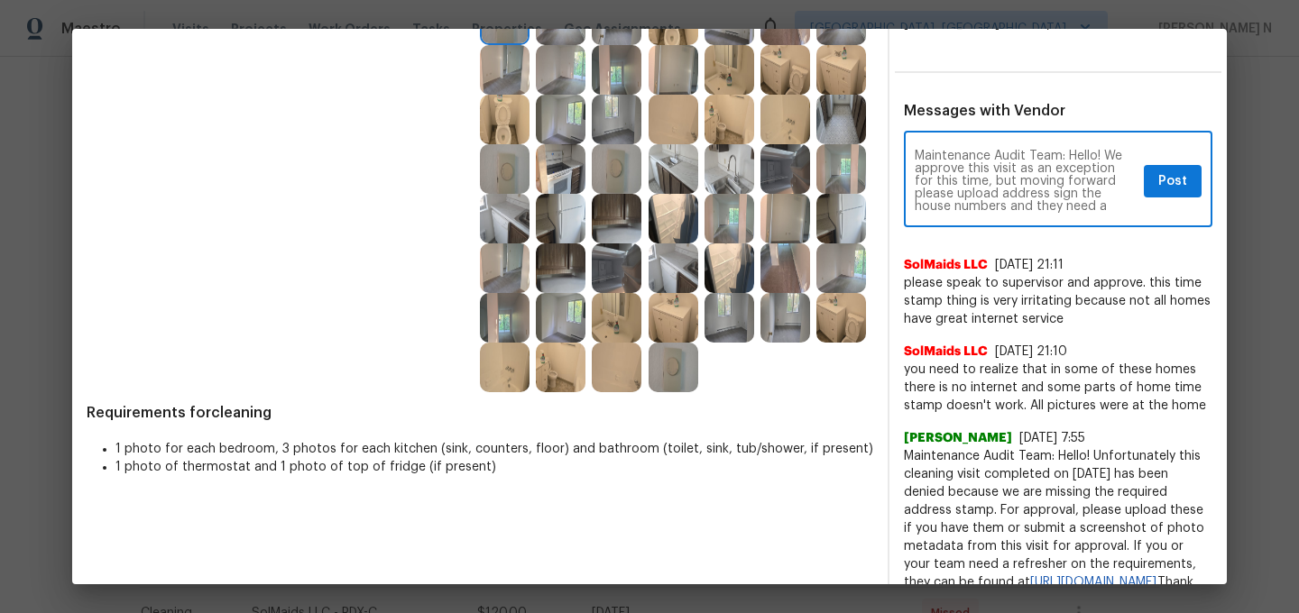
click at [932, 213] on textarea "Maintenance Audit Team: Hello! We approve this visit as an exception for this t…" at bounding box center [1025, 181] width 222 height 63
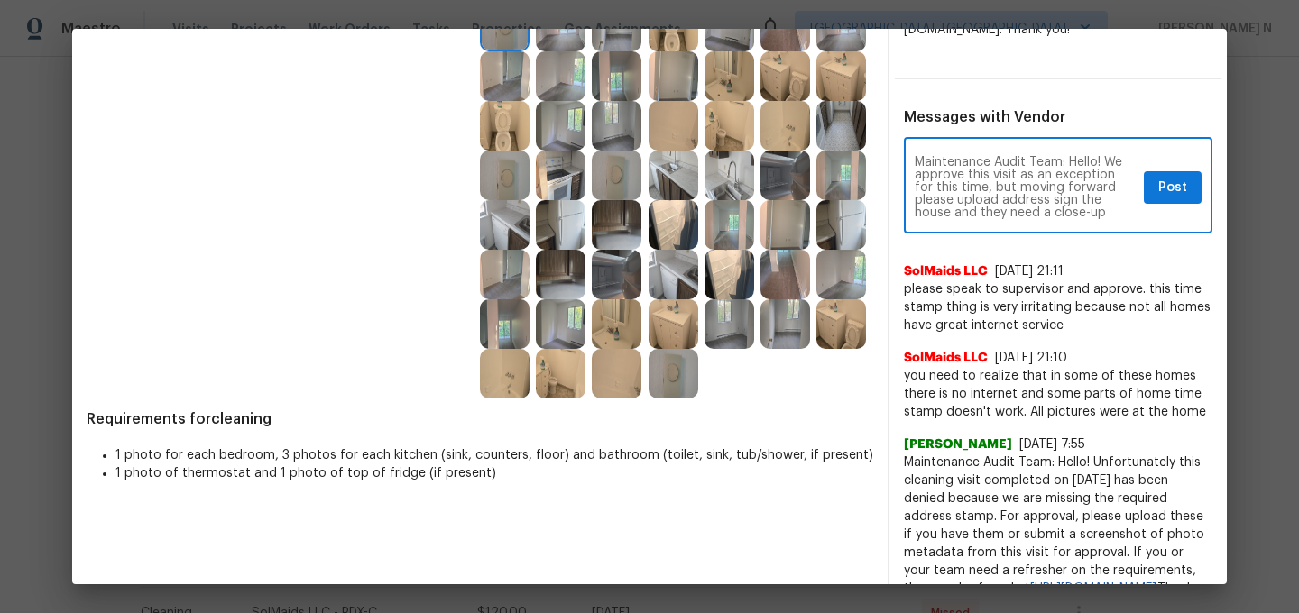
scroll to position [6, 0]
click at [1090, 199] on textarea "Maintenance Audit Team: Hello! We approve this visit as an exception for this t…" at bounding box center [1025, 187] width 222 height 63
click at [1104, 197] on textarea "Maintenance Audit Team: Hello! We approve this visit as an exception for this t…" at bounding box center [1025, 187] width 222 height 63
click at [1033, 219] on textarea "Maintenance Audit Team: Hello! We approve this visit as an exception for this t…" at bounding box center [1025, 187] width 222 height 63
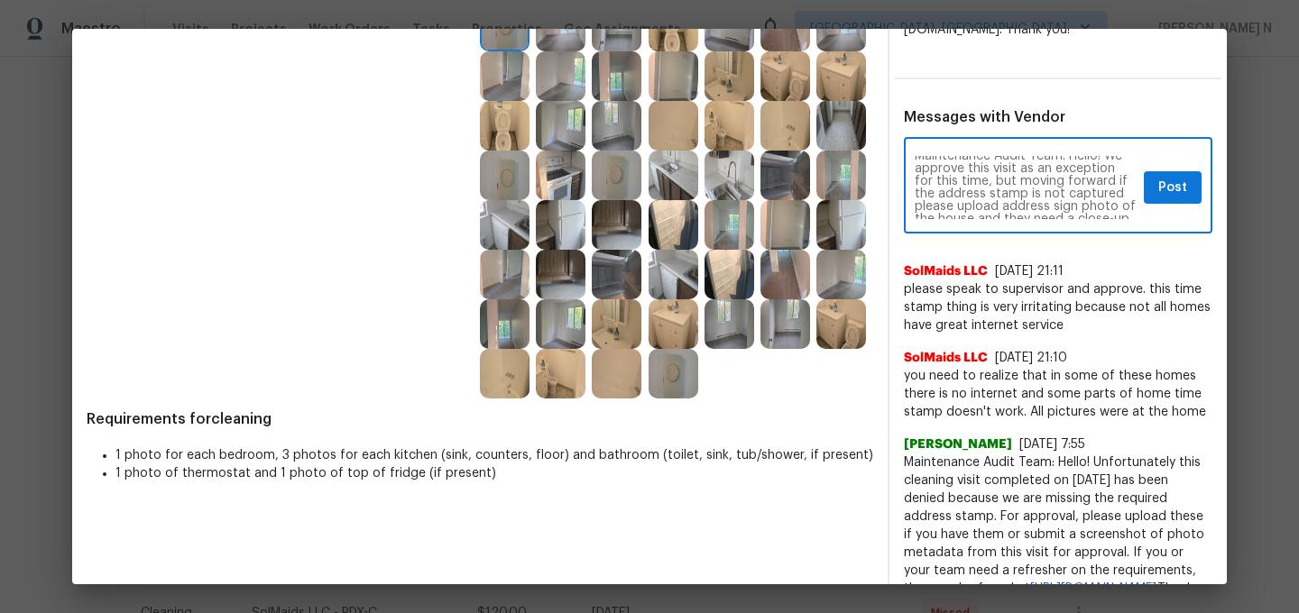
type textarea "Maintenance Audit Team: Hello! We approve this visit as an exception for this t…"
click at [1156, 198] on button "Post" at bounding box center [1173, 187] width 58 height 33
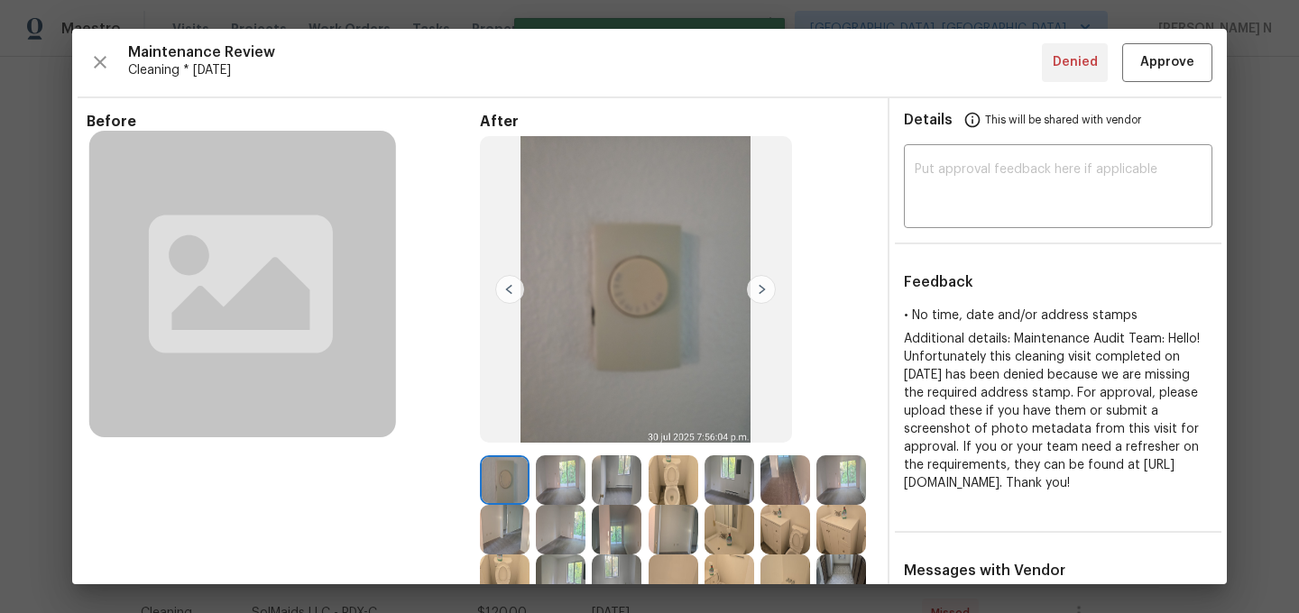
scroll to position [0, 0]
click at [1162, 85] on div "Maintenance Review Cleaning * Mon, Jul 28 Denied Approve Before After Requireme…" at bounding box center [649, 307] width 1154 height 556
click at [1162, 78] on button "Approve" at bounding box center [1167, 62] width 90 height 39
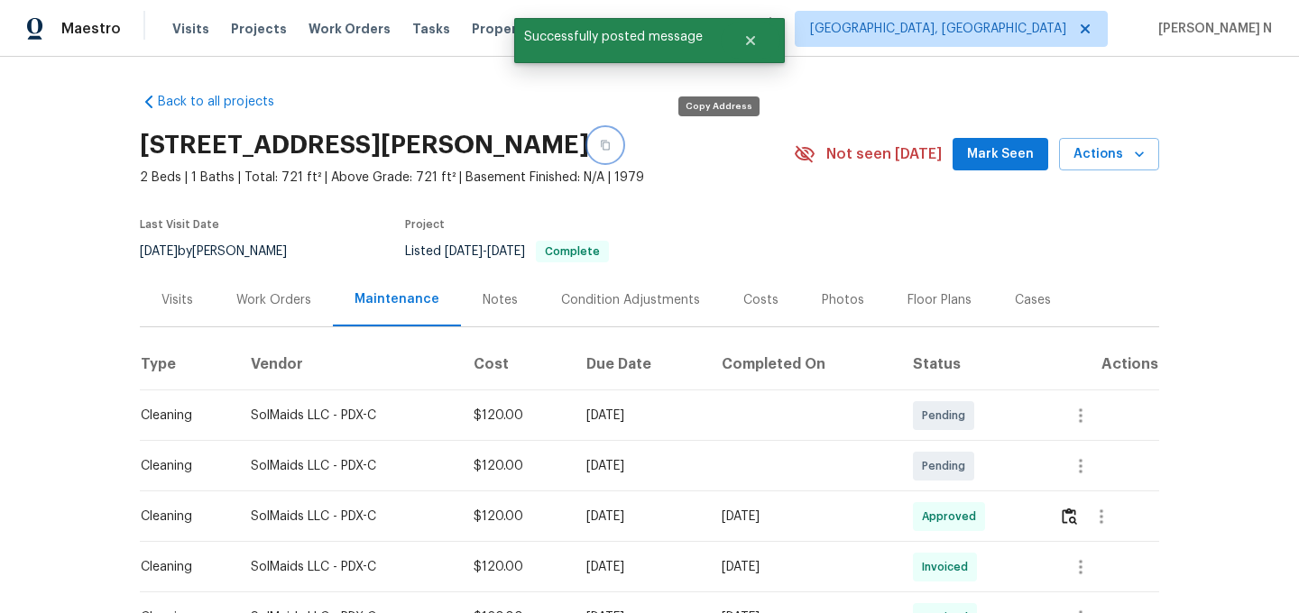
click at [621, 146] on button "button" at bounding box center [605, 145] width 32 height 32
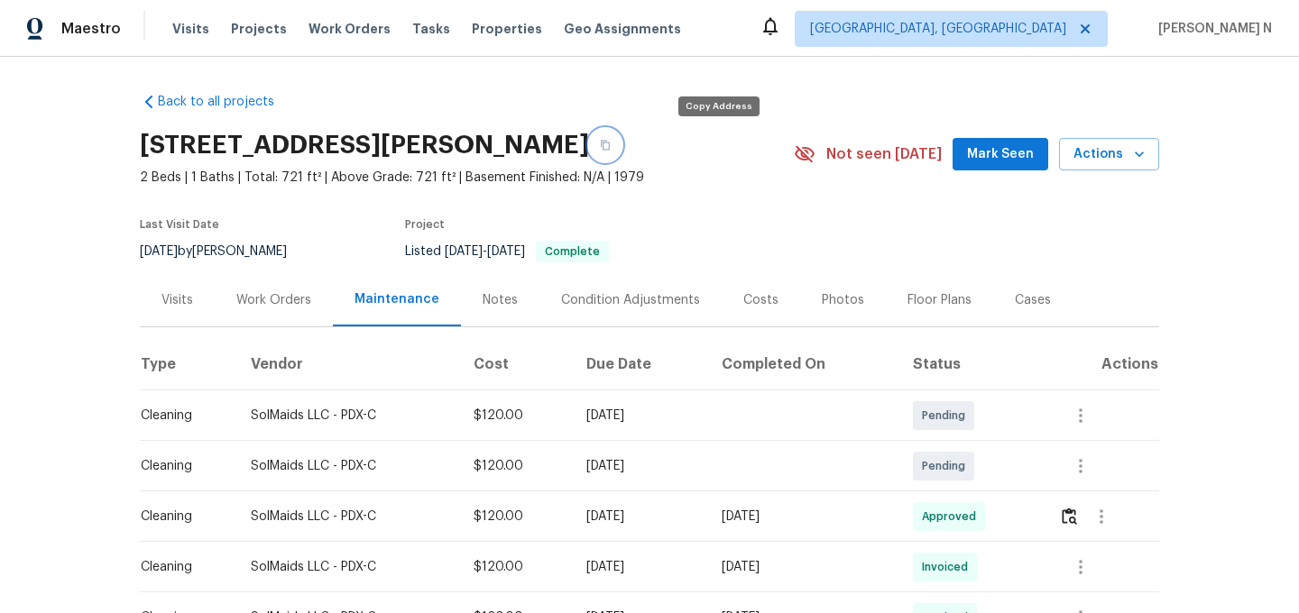
click at [610, 146] on icon "button" at bounding box center [605, 146] width 9 height 10
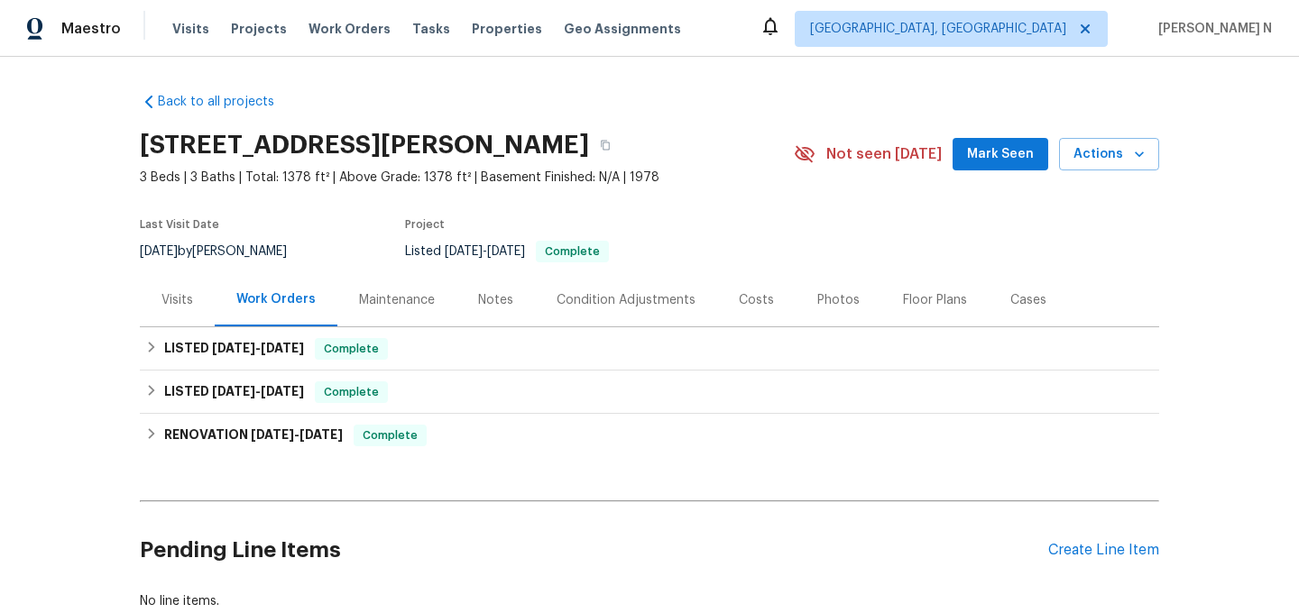
click at [387, 301] on div "Maintenance" at bounding box center [397, 300] width 76 height 18
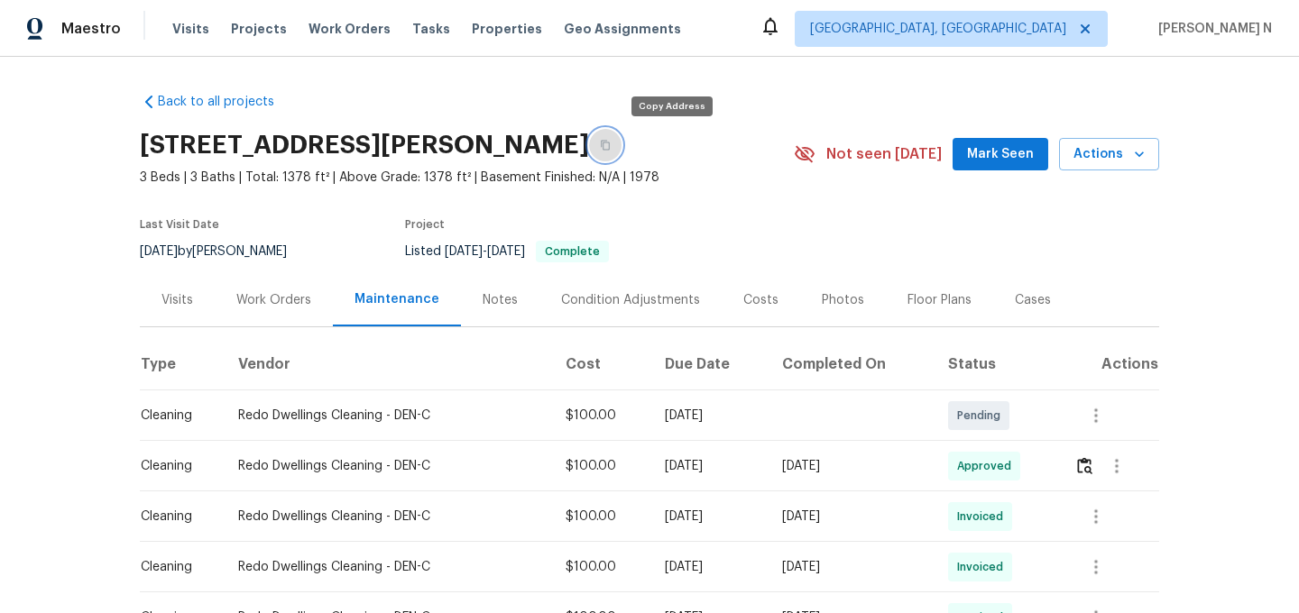
click at [621, 154] on button "button" at bounding box center [605, 145] width 32 height 32
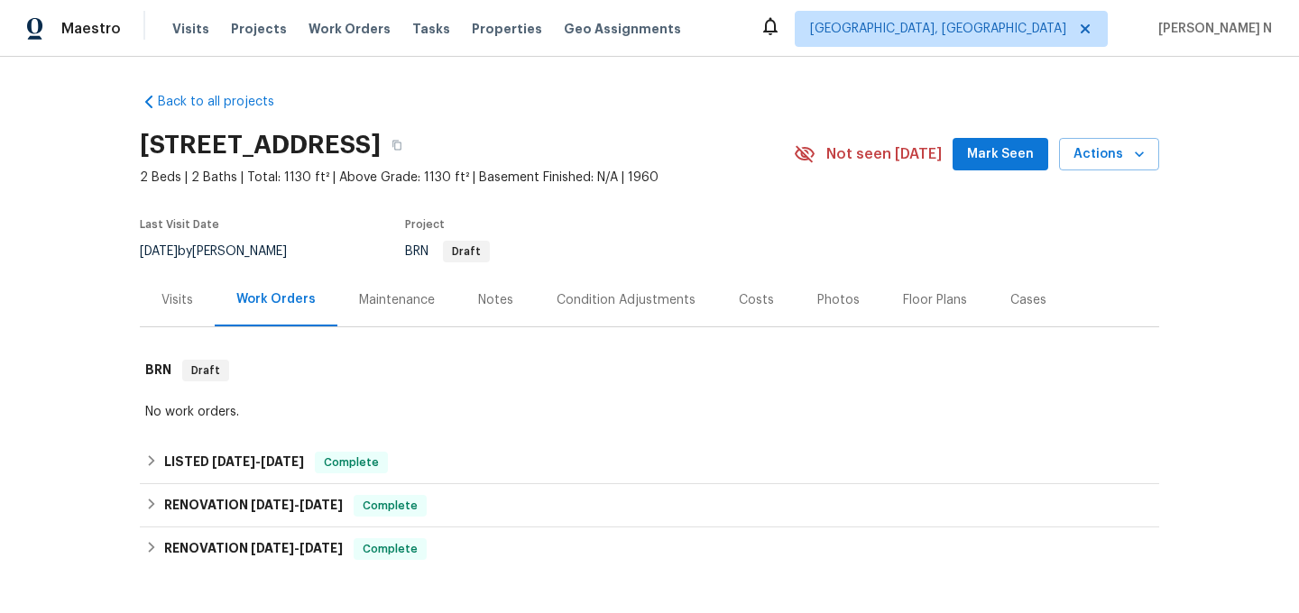
click at [416, 304] on div "Maintenance" at bounding box center [397, 300] width 76 height 18
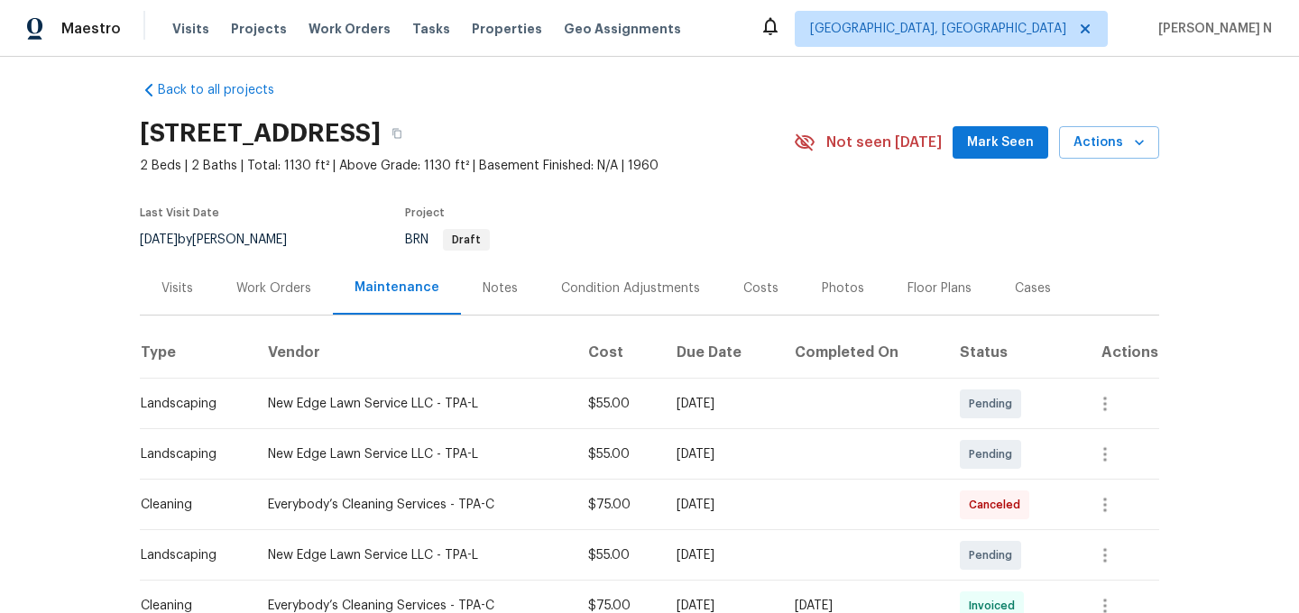
scroll to position [1, 0]
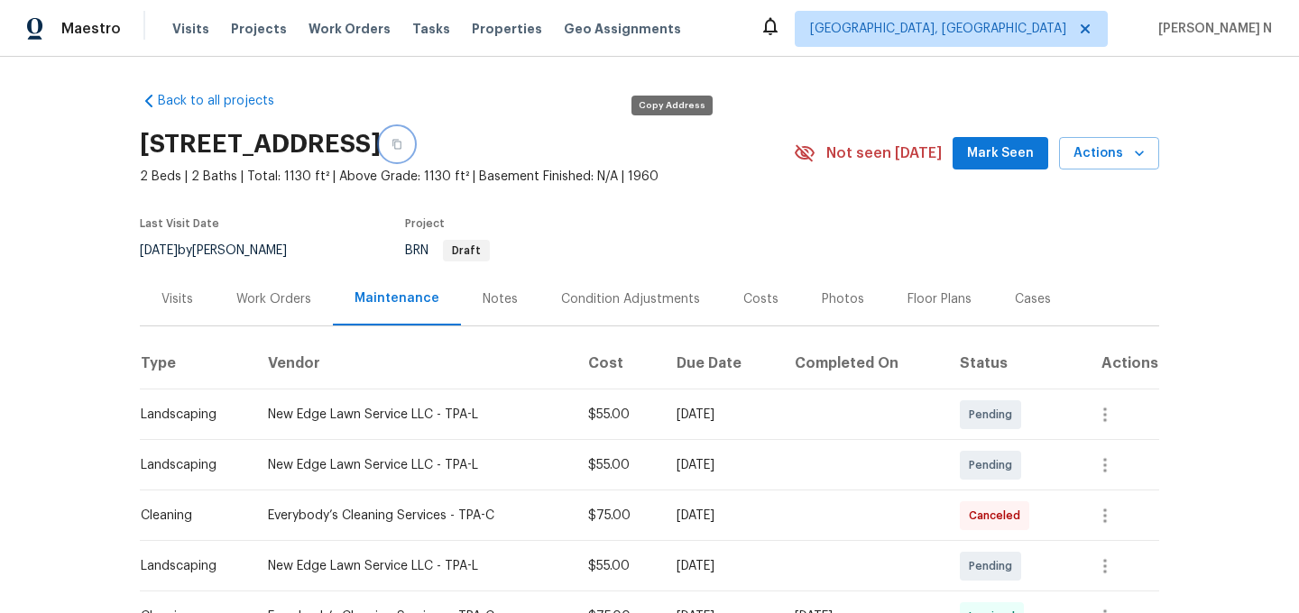
click at [401, 142] on icon "button" at bounding box center [396, 145] width 9 height 10
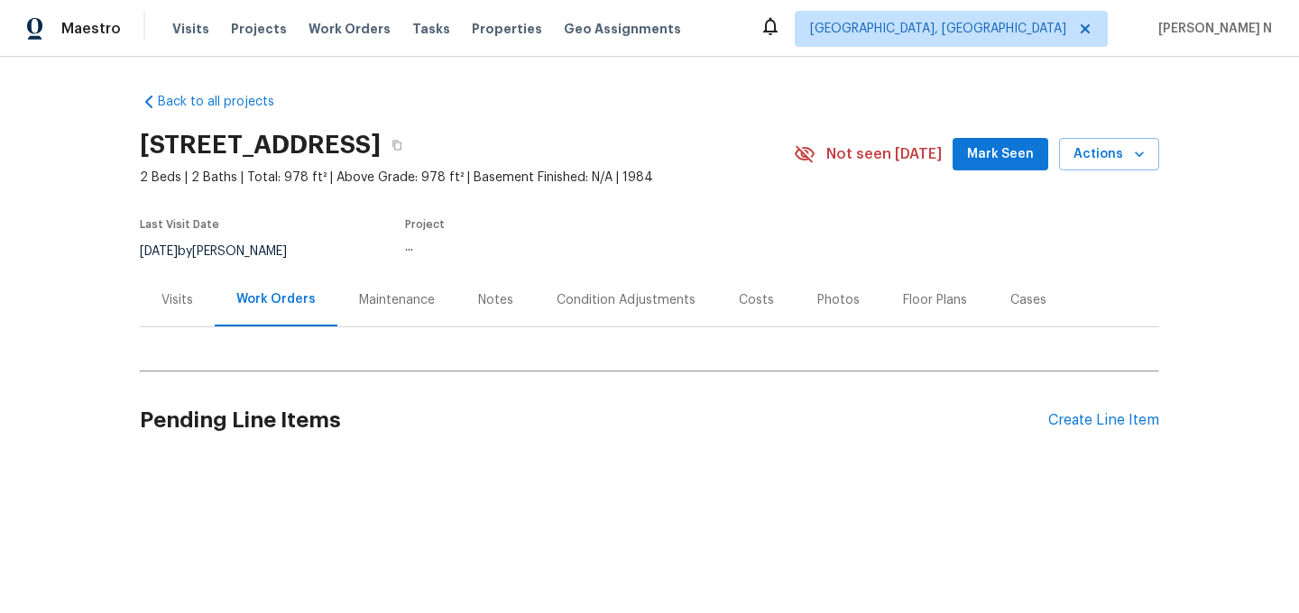
click at [397, 309] on div "Maintenance" at bounding box center [396, 299] width 119 height 53
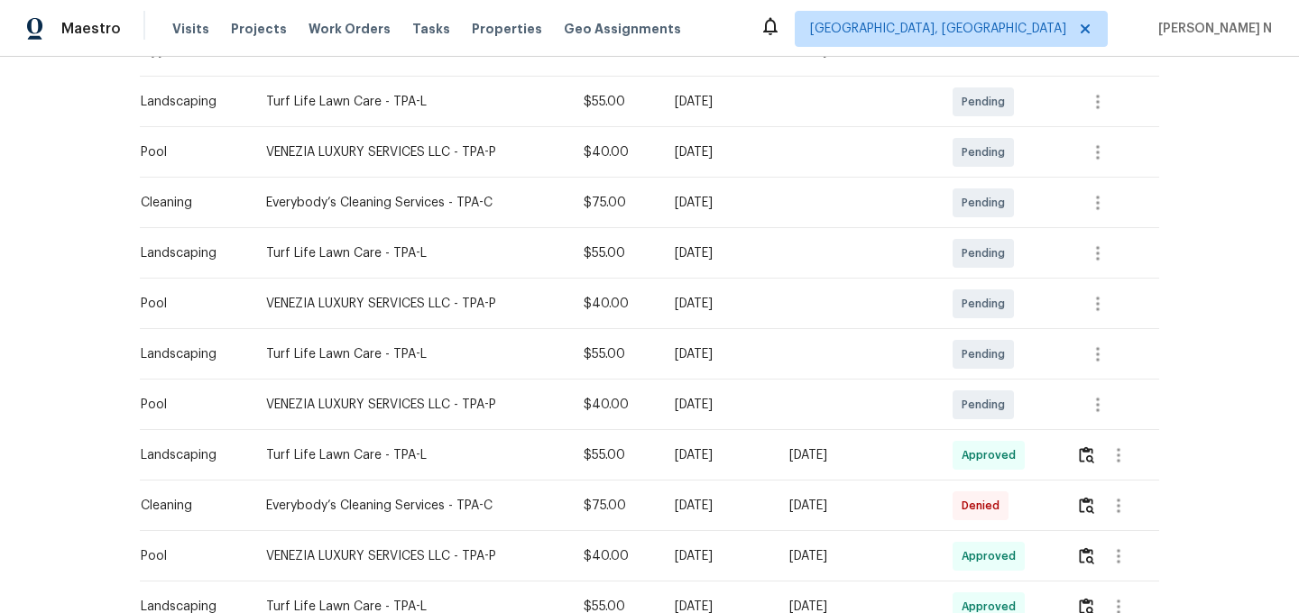
scroll to position [530, 0]
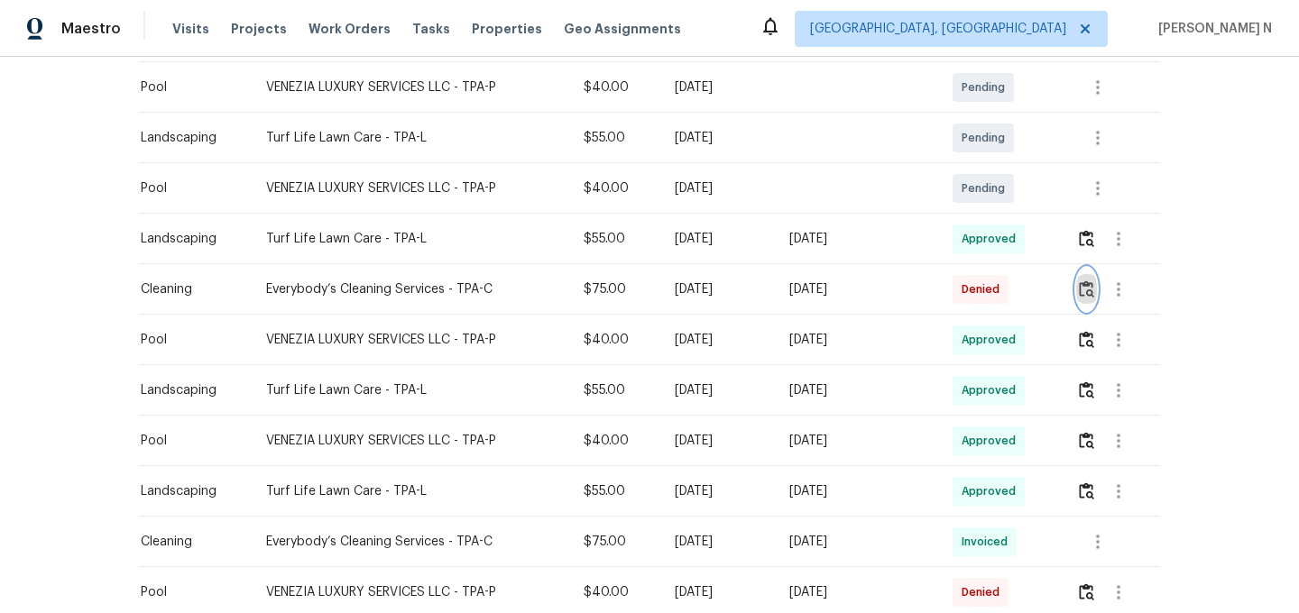
click at [1090, 291] on img "button" at bounding box center [1086, 288] width 15 height 17
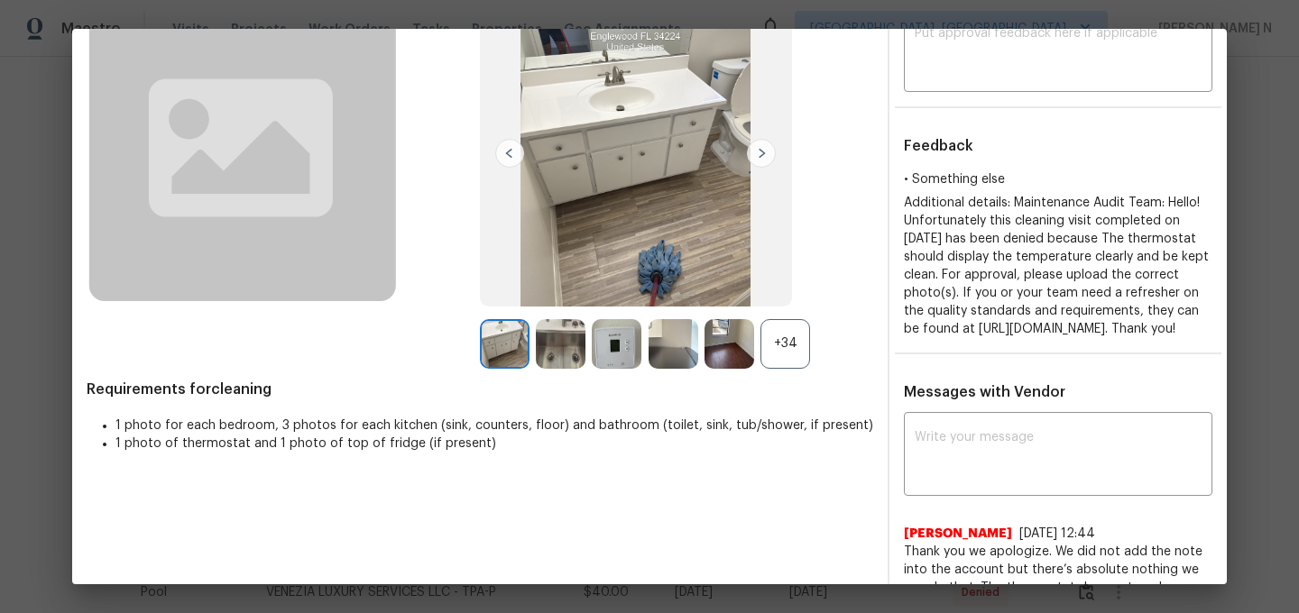
scroll to position [291, 0]
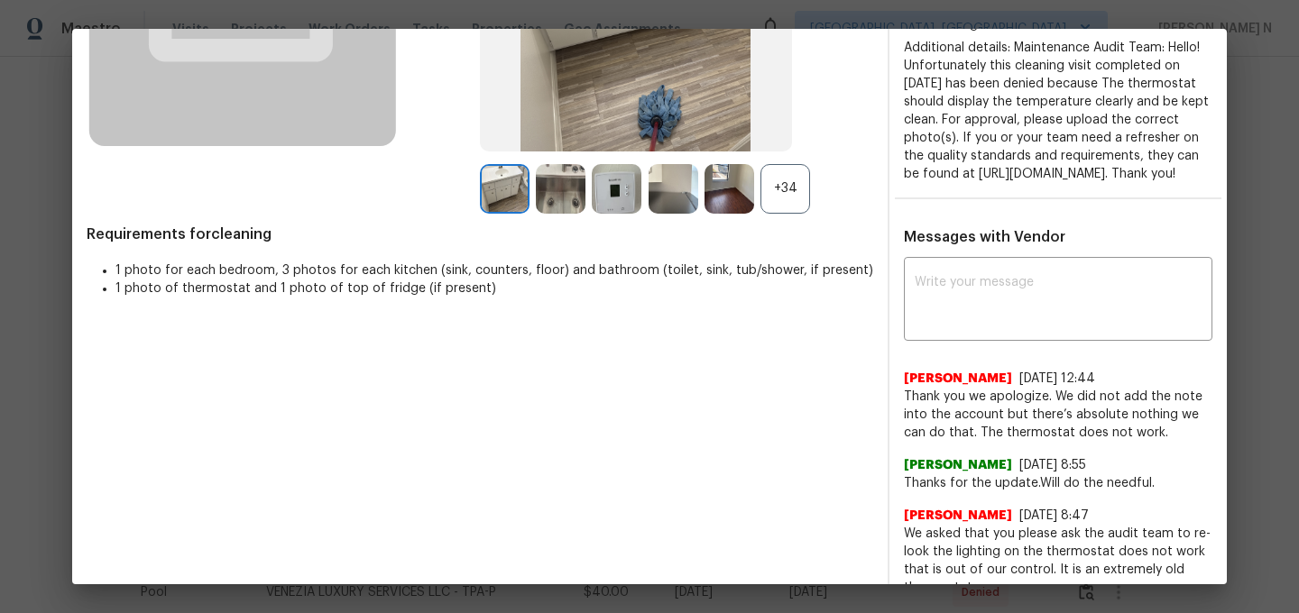
click at [1001, 326] on textarea at bounding box center [1057, 301] width 287 height 51
paste textarea "Maintenance Audit Team: Hello! Thank you for the feedback after further review …"
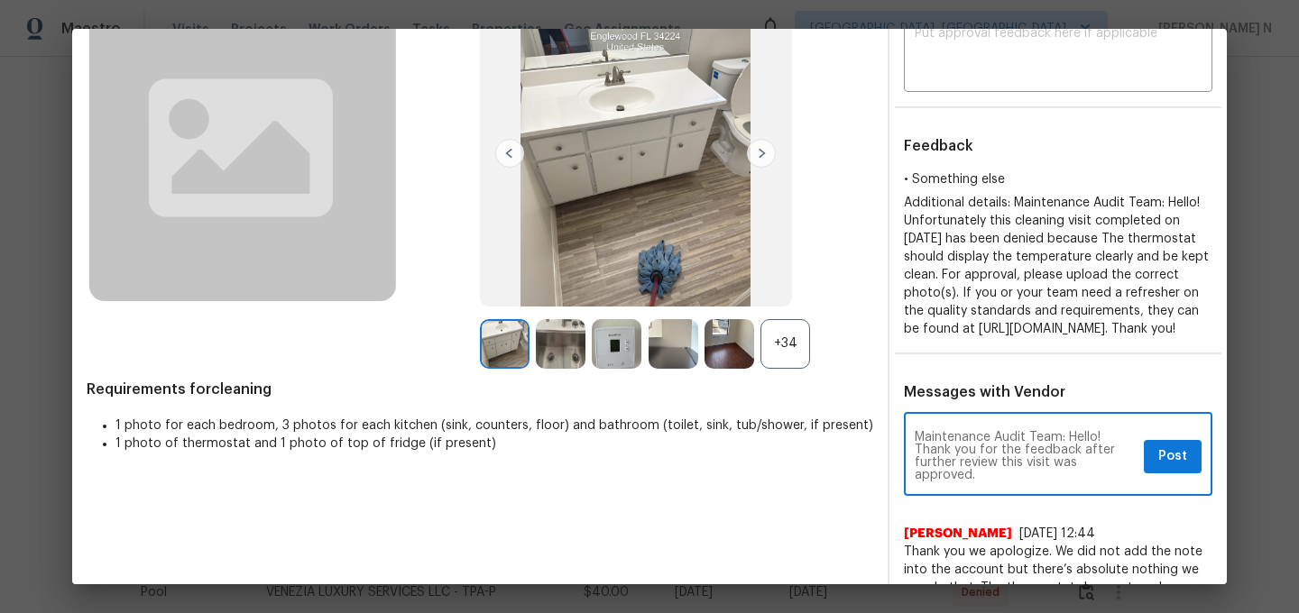
scroll to position [191, 0]
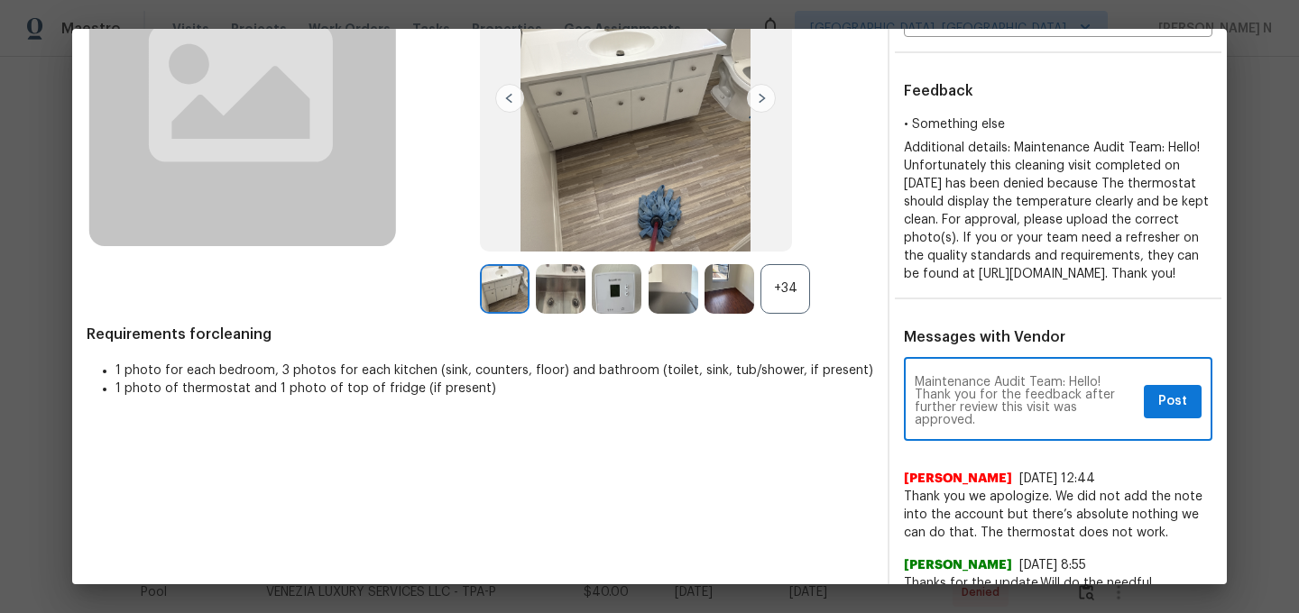
type textarea "Maintenance Audit Team: Hello! Thank you for the feedback after further review …"
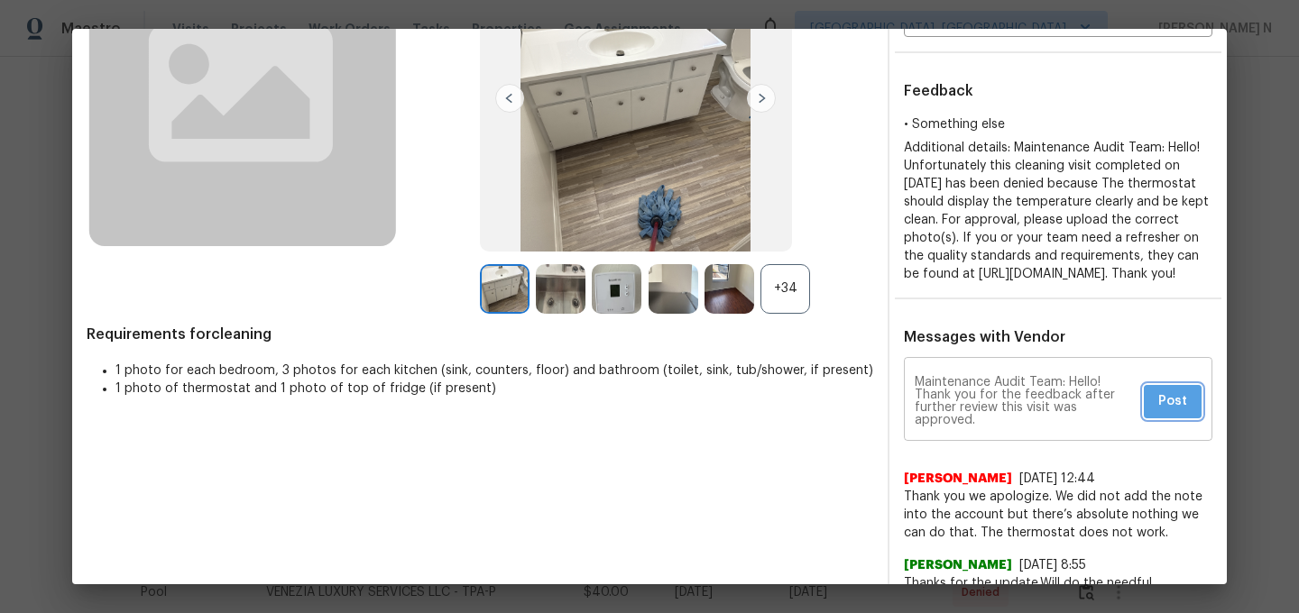
click at [1172, 413] on span "Post" at bounding box center [1172, 401] width 29 height 23
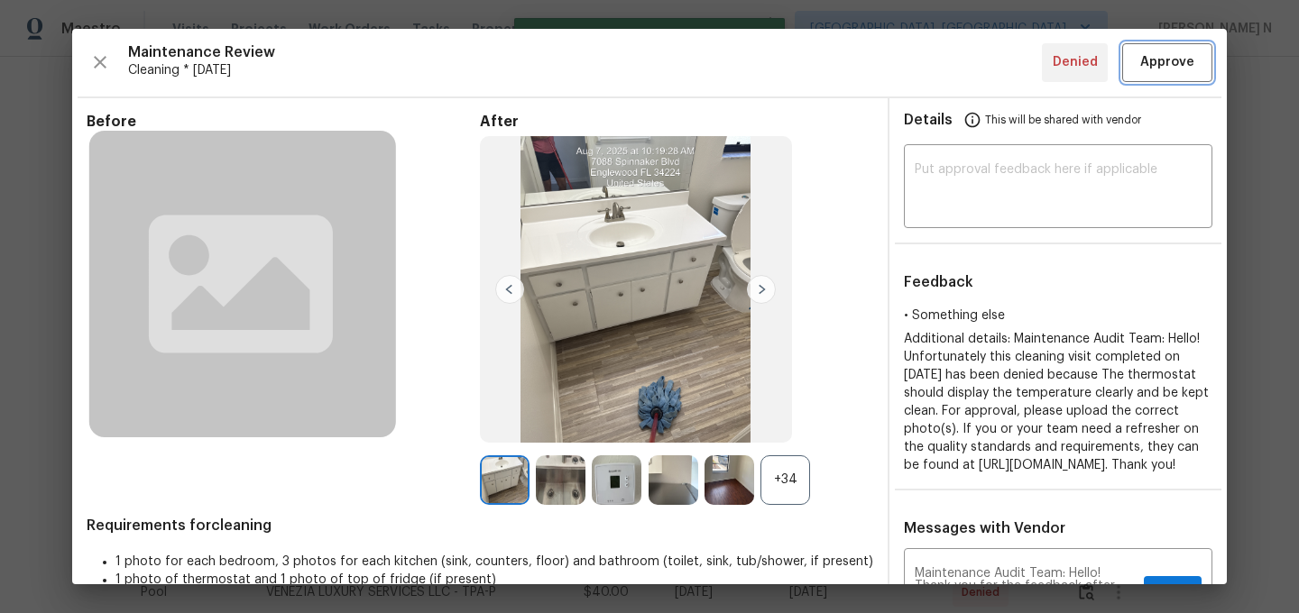
click at [1152, 69] on span "Approve" at bounding box center [1167, 62] width 54 height 23
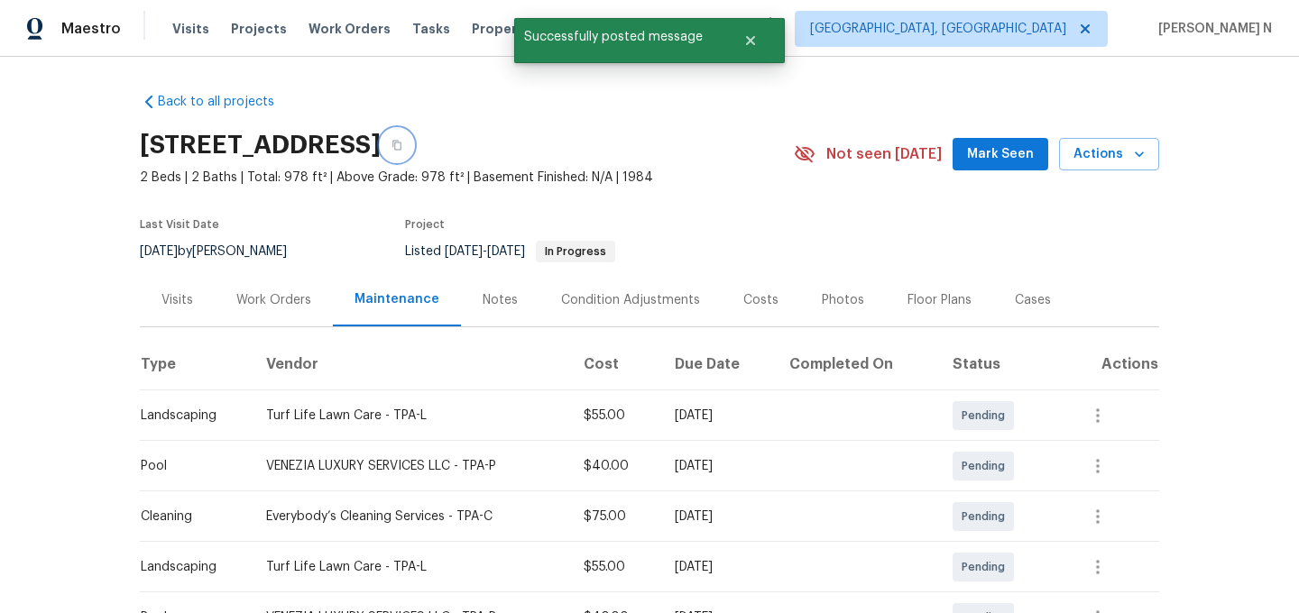
click at [413, 160] on button "button" at bounding box center [397, 145] width 32 height 32
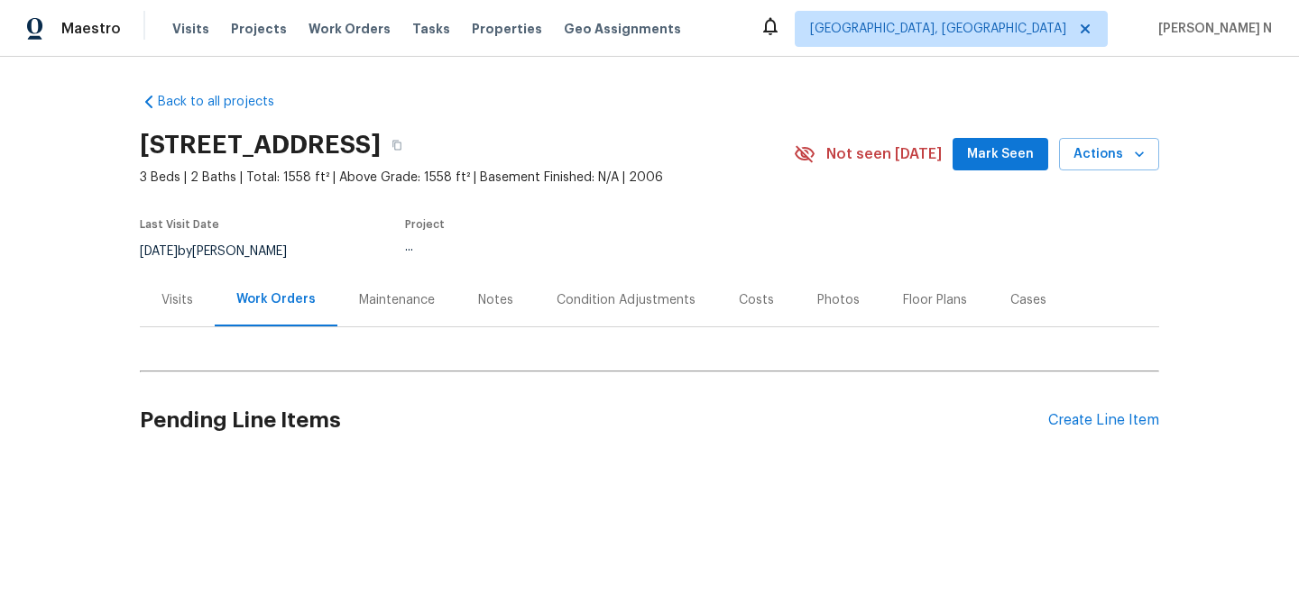
click at [386, 293] on div "Maintenance" at bounding box center [397, 300] width 76 height 18
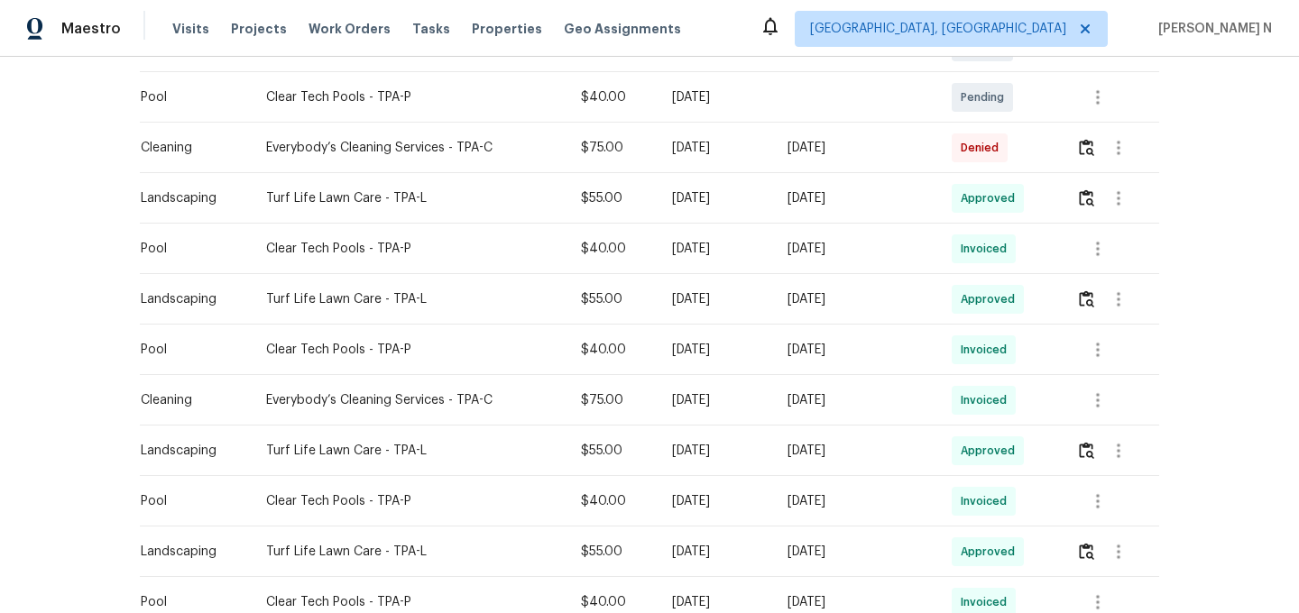
scroll to position [617, 0]
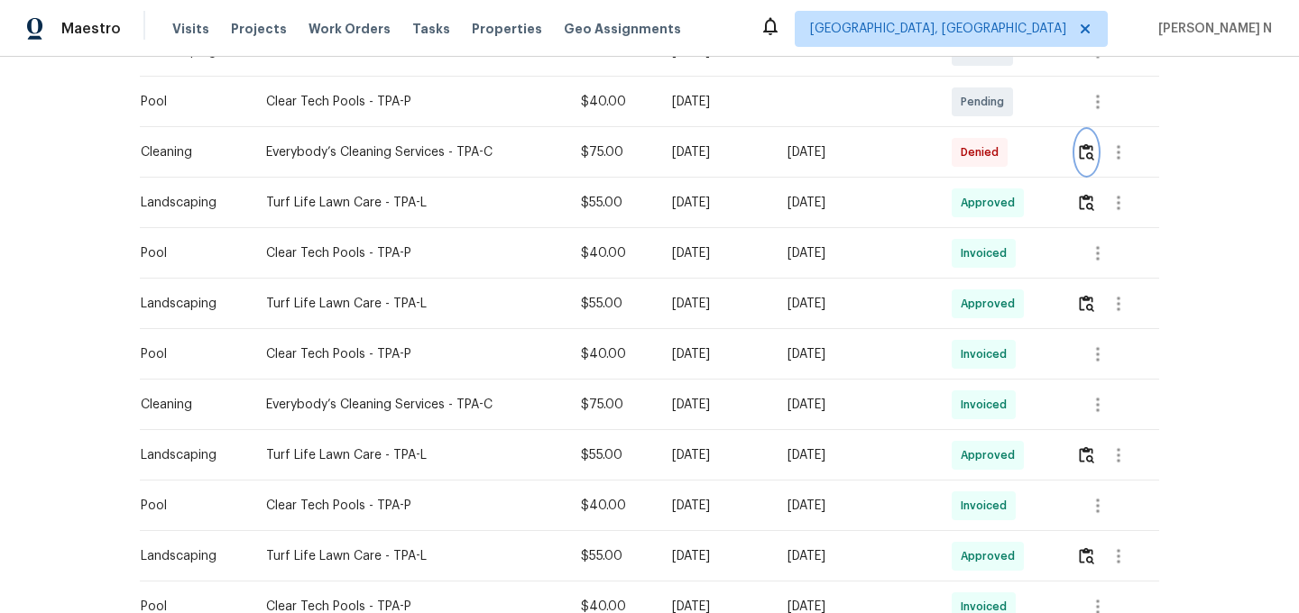
click at [1085, 161] on img "button" at bounding box center [1086, 151] width 15 height 17
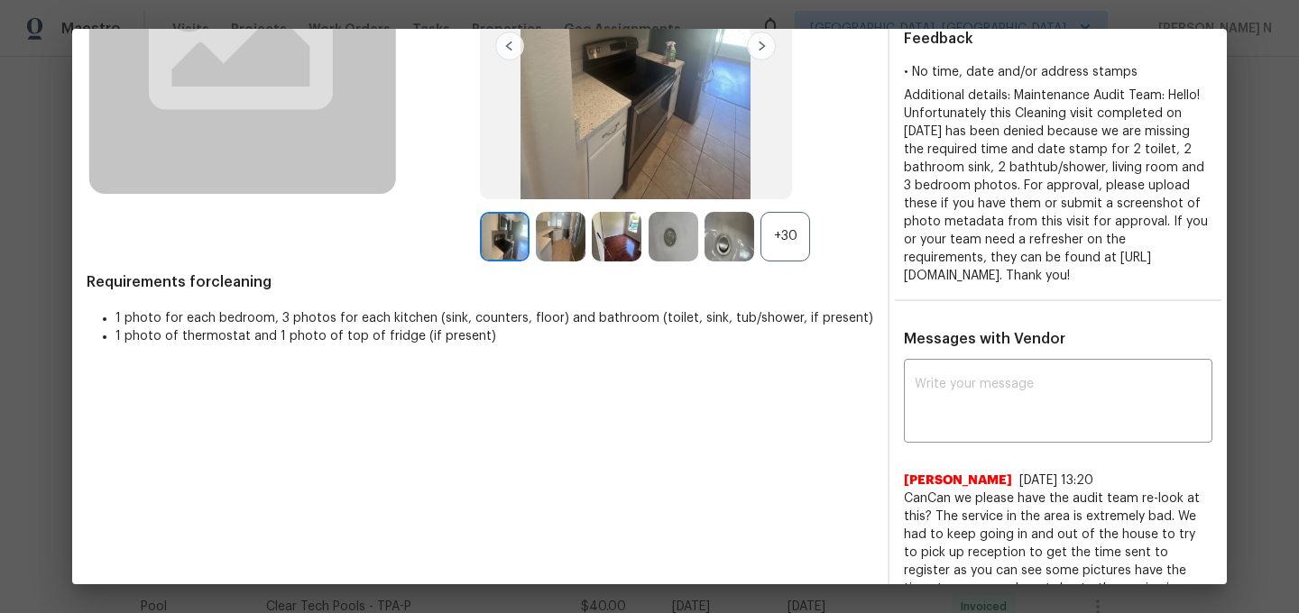
scroll to position [261, 0]
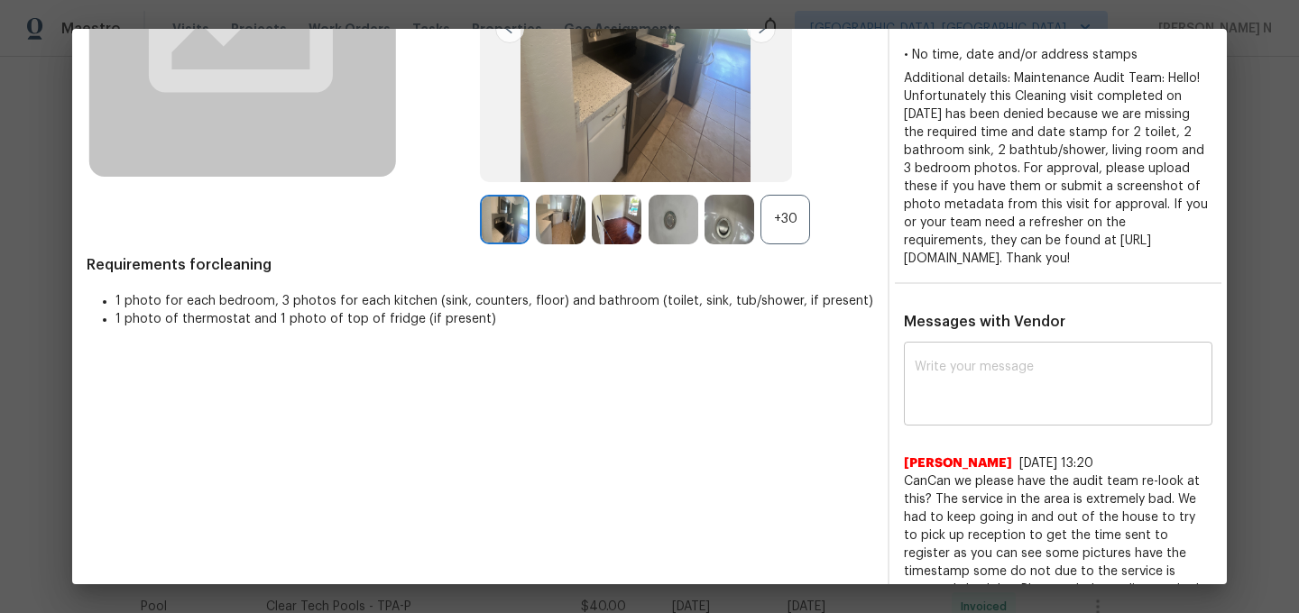
click at [1036, 411] on textarea at bounding box center [1057, 386] width 287 height 51
paste textarea "Maintenance Audit Team: Hello! Thank you for the feedback after further review …"
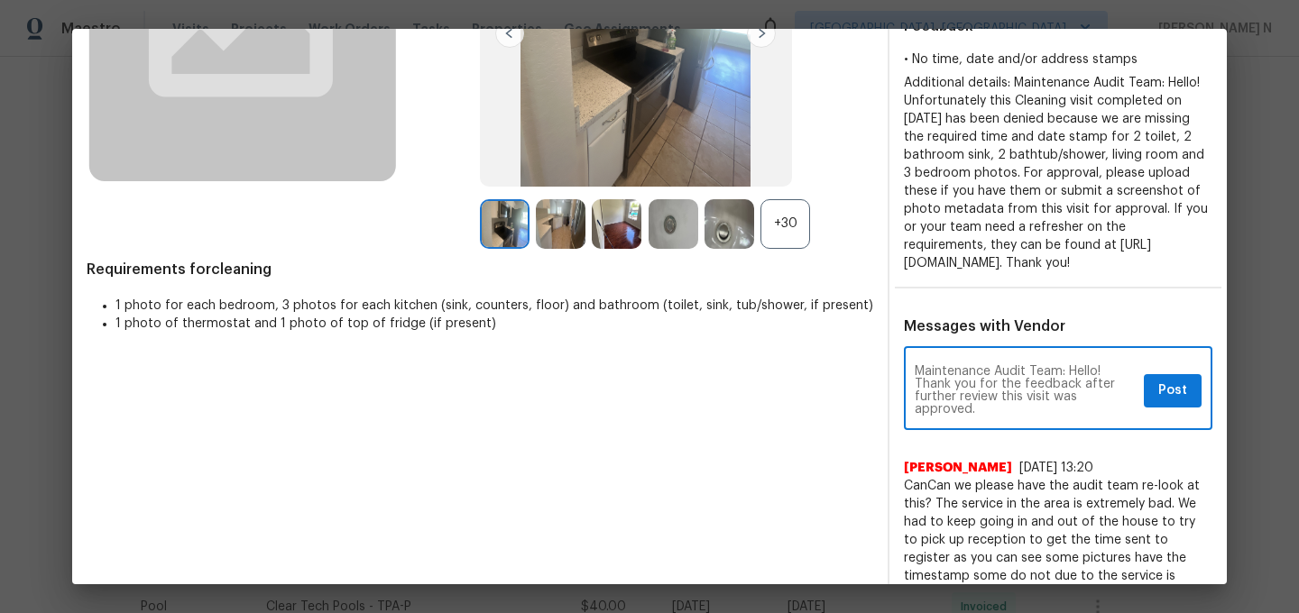
scroll to position [280, 0]
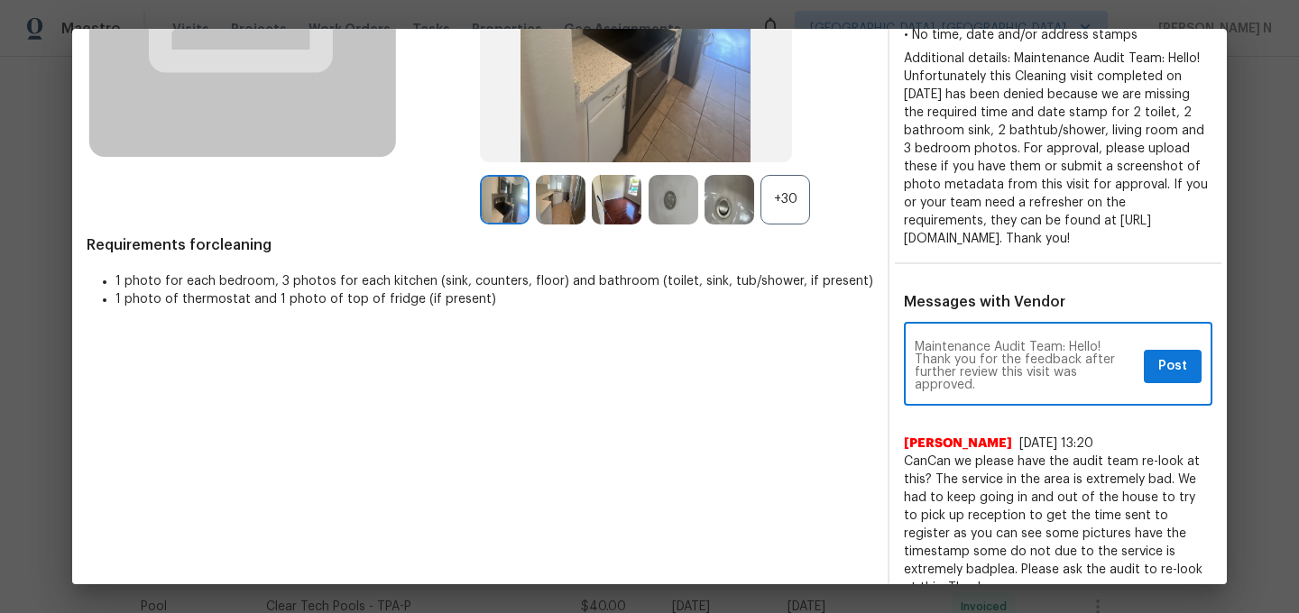
type textarea "Maintenance Audit Team: Hello! Thank you for the feedback after further review …"
click at [1178, 351] on div "Maintenance Audit Team: Hello! Thank you for the feedback after further review …" at bounding box center [1058, 365] width 308 height 79
click at [1178, 383] on button "Post" at bounding box center [1173, 366] width 58 height 33
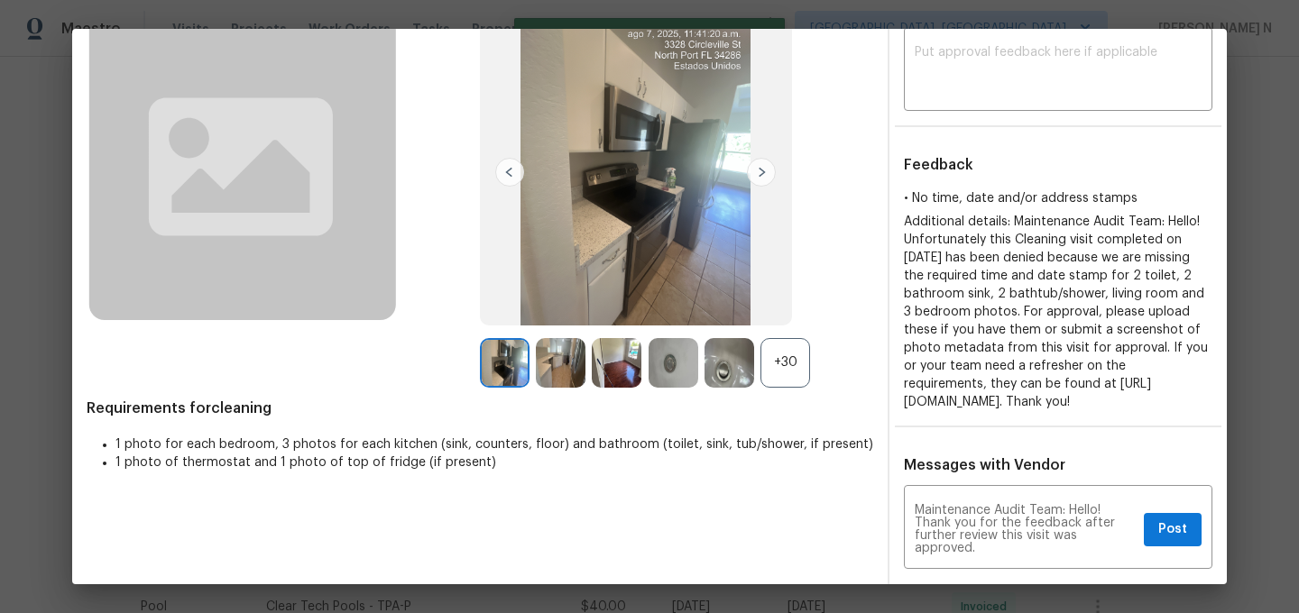
scroll to position [0, 0]
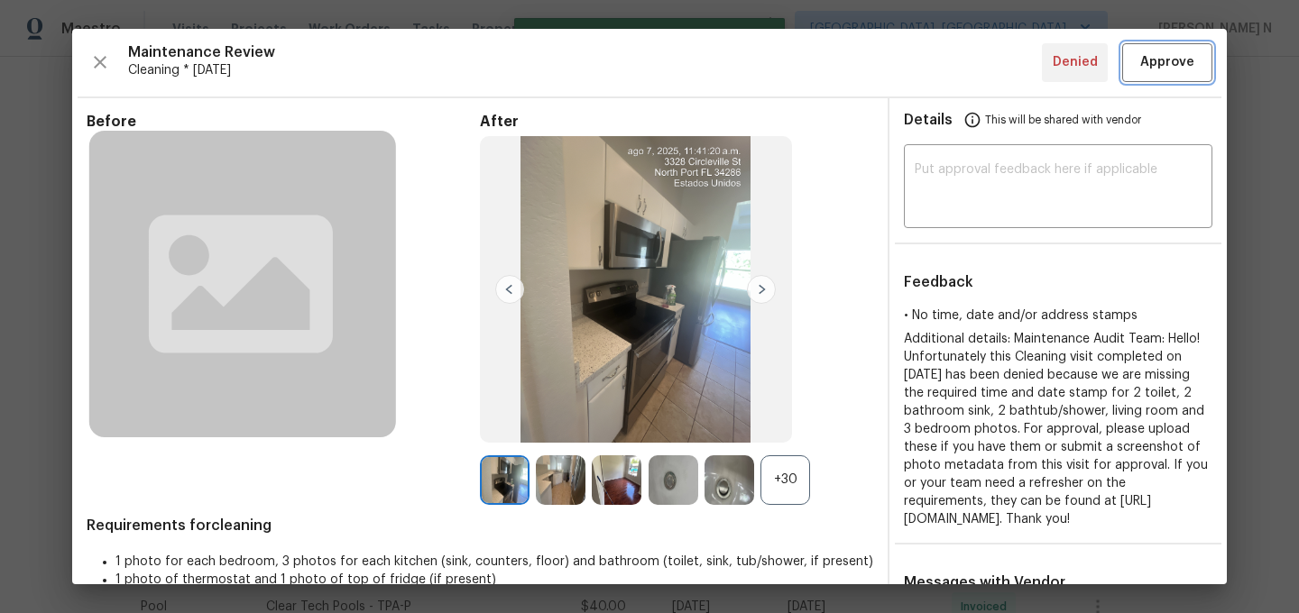
click at [1160, 68] on span "Approve" at bounding box center [1167, 62] width 54 height 23
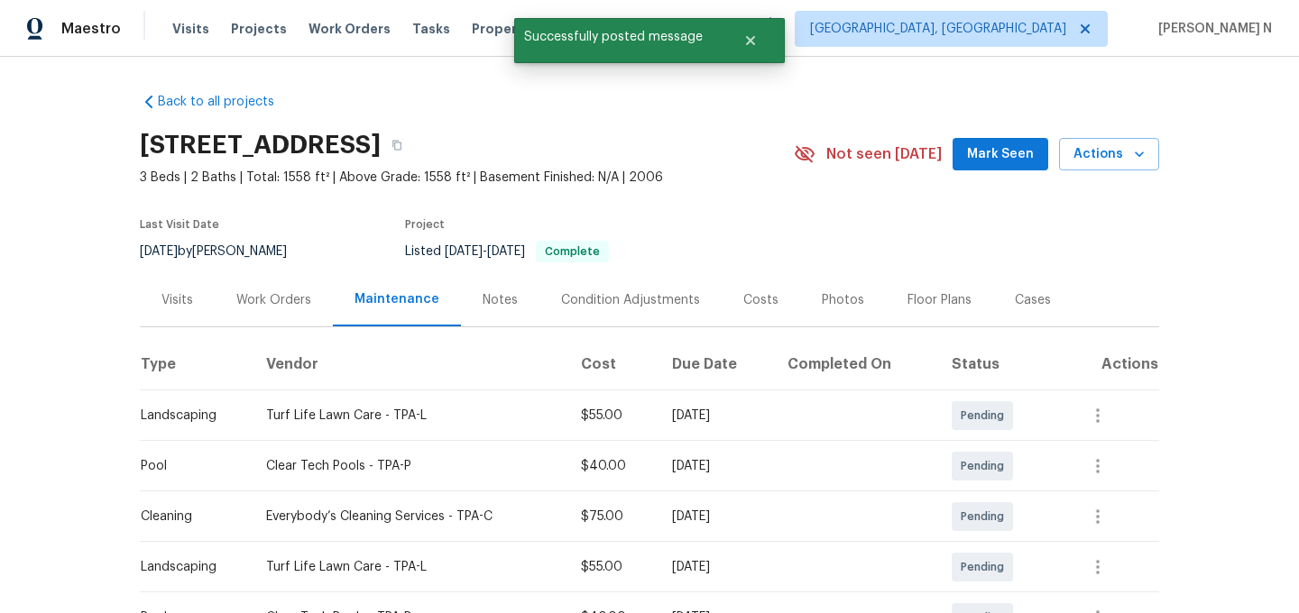
click at [633, 158] on div "3328 Circleville St, North Port, FL 34286" at bounding box center [467, 145] width 654 height 47
click at [413, 152] on button "button" at bounding box center [397, 145] width 32 height 32
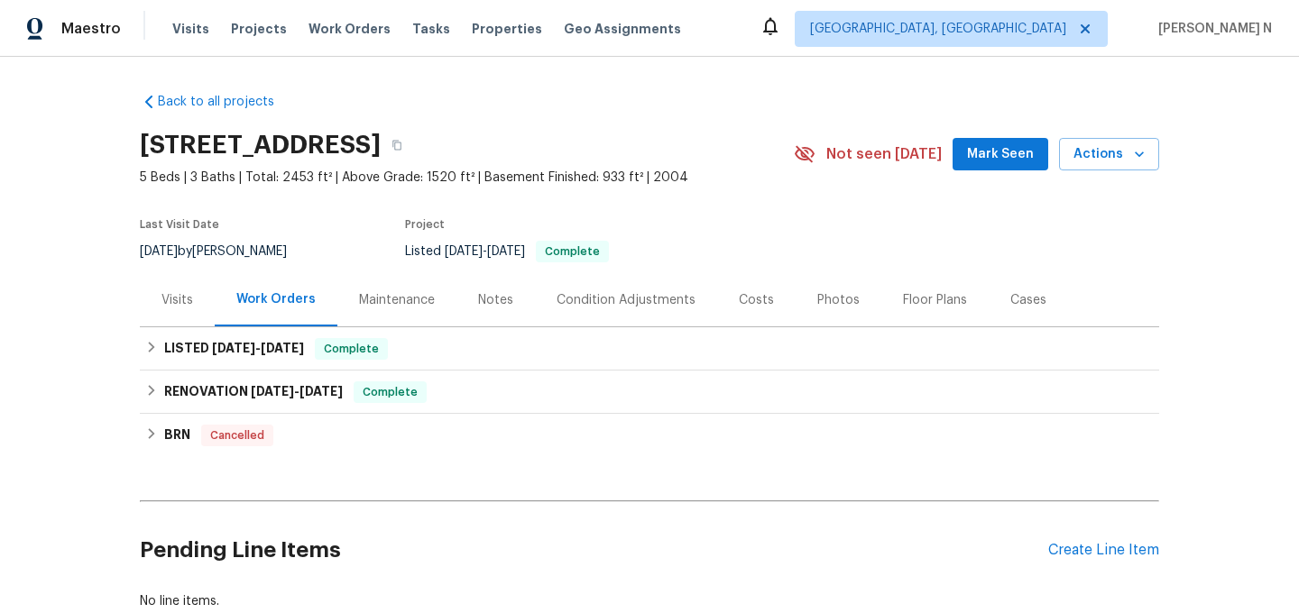
click at [389, 297] on div "Maintenance" at bounding box center [397, 300] width 76 height 18
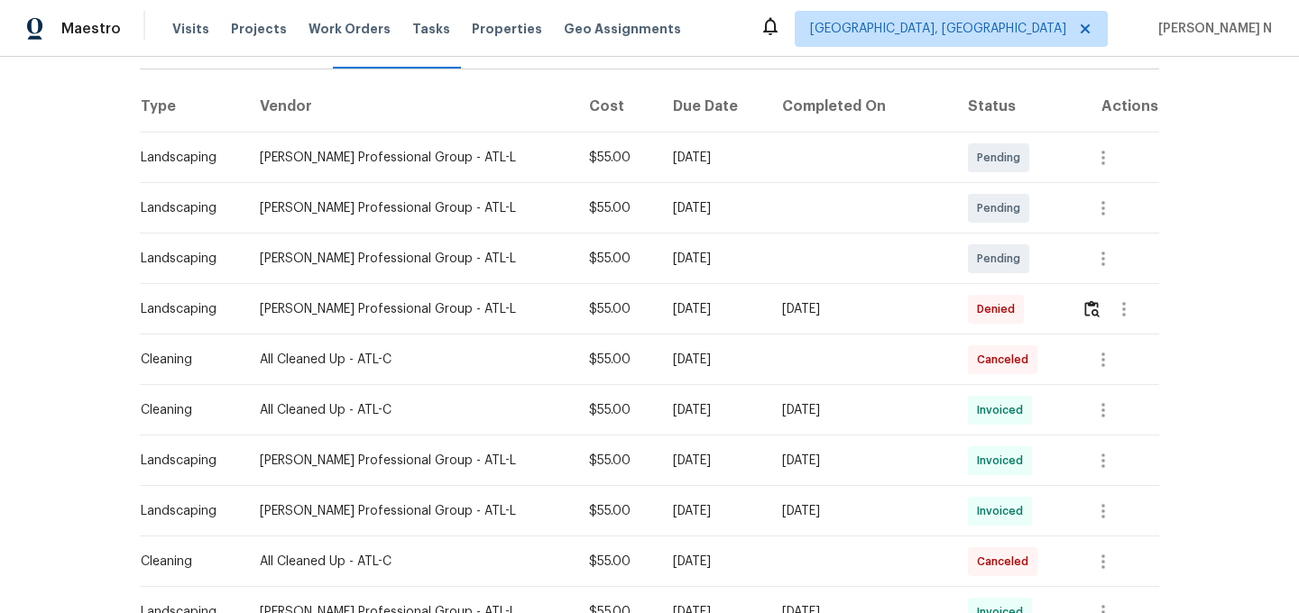
scroll to position [273, 0]
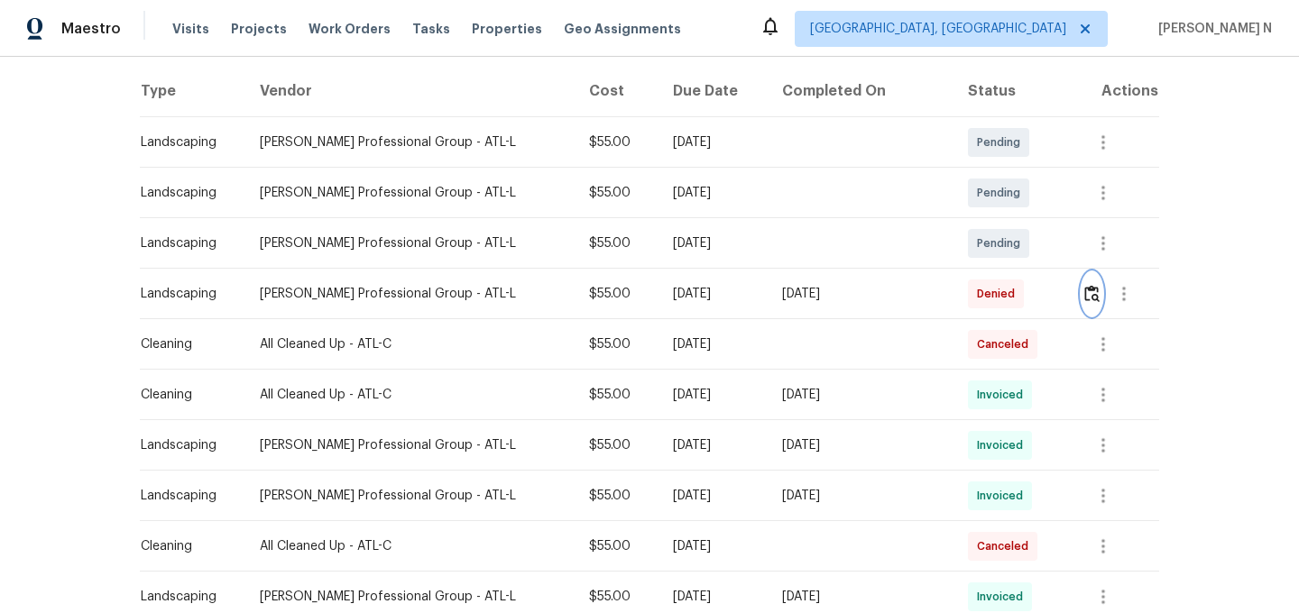
click at [1089, 309] on button "button" at bounding box center [1091, 293] width 21 height 43
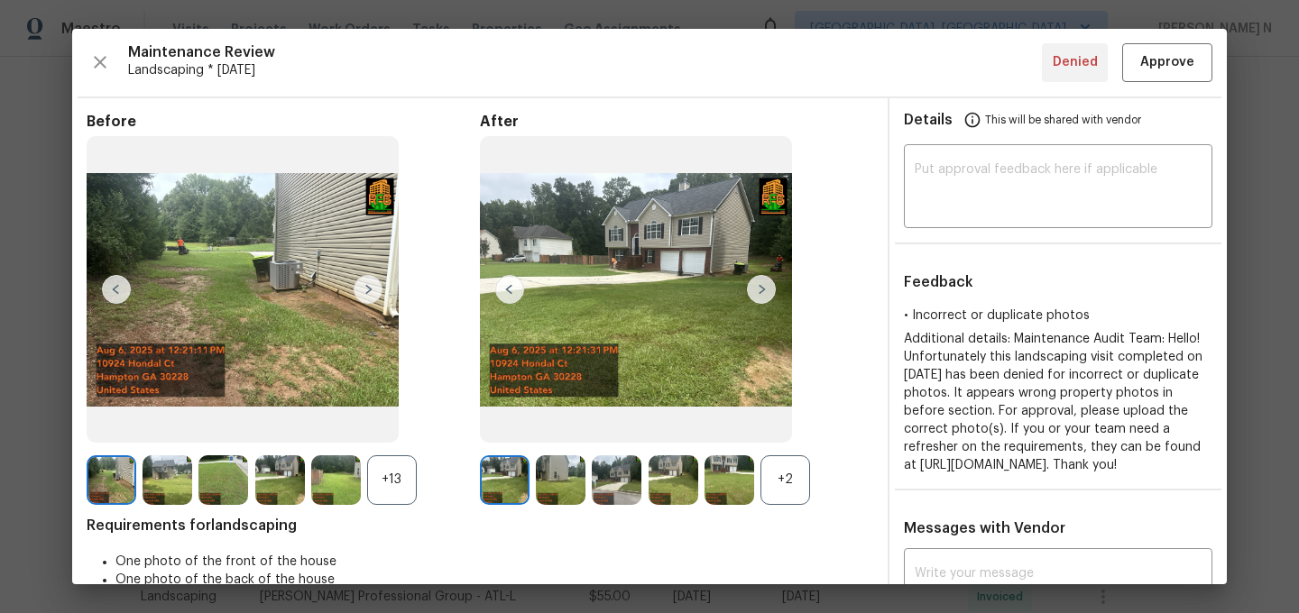
click at [783, 492] on div "+2" at bounding box center [785, 480] width 50 height 50
click at [388, 471] on div "+13" at bounding box center [392, 480] width 50 height 50
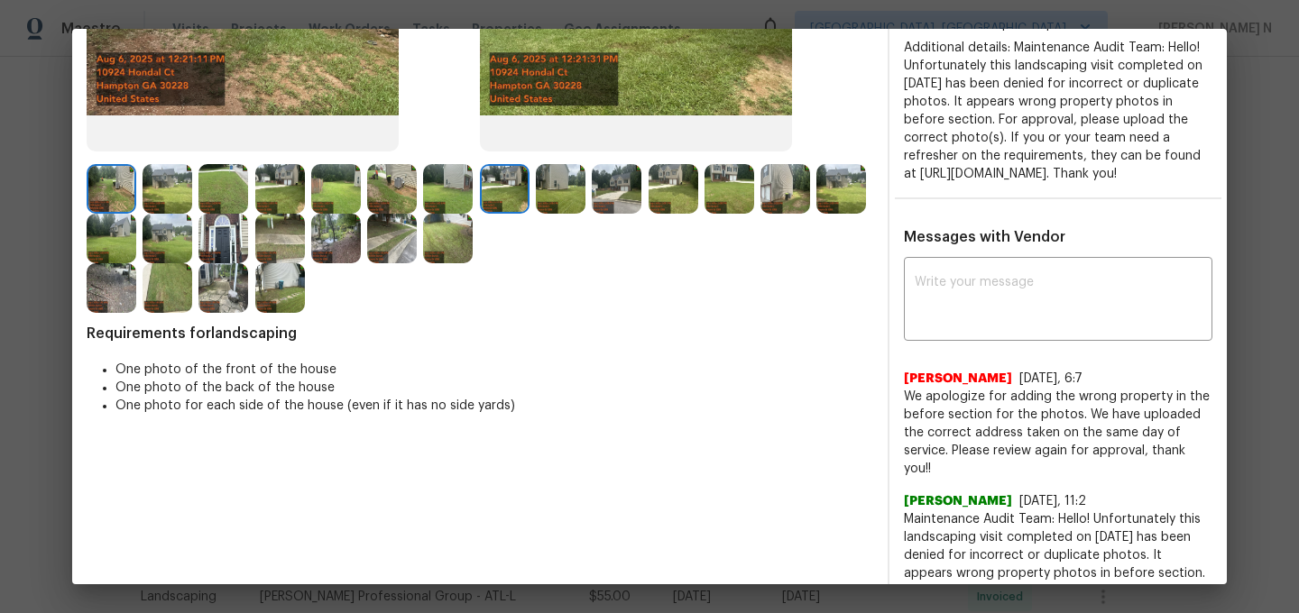
scroll to position [295, 0]
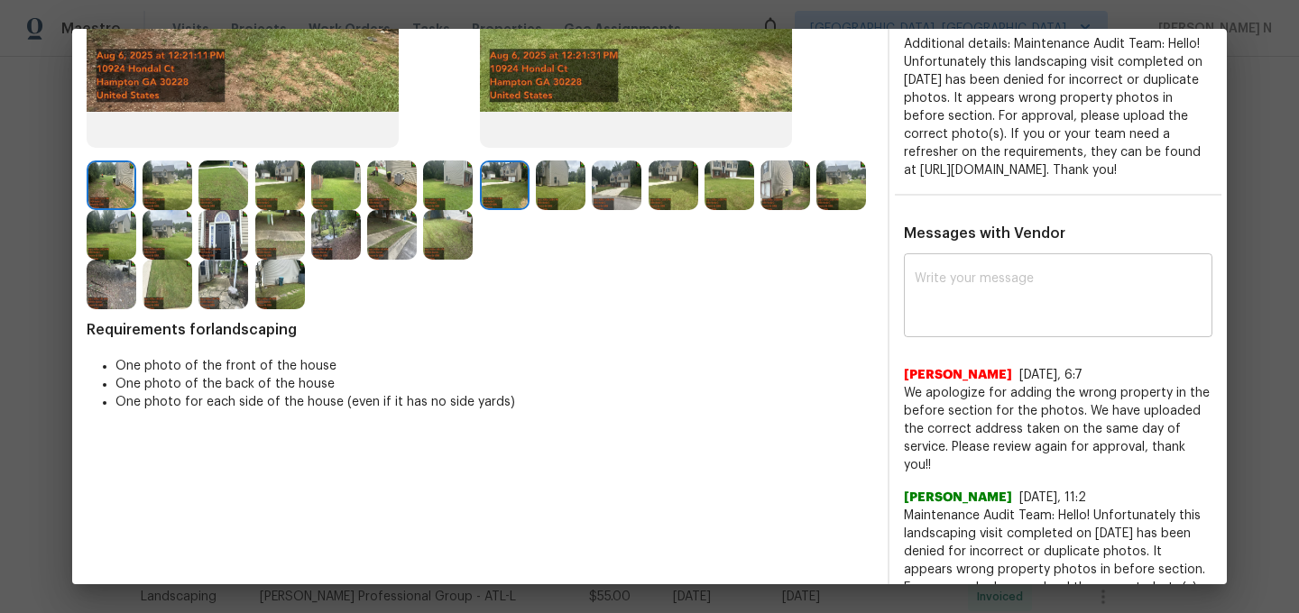
click at [941, 298] on textarea at bounding box center [1057, 297] width 287 height 51
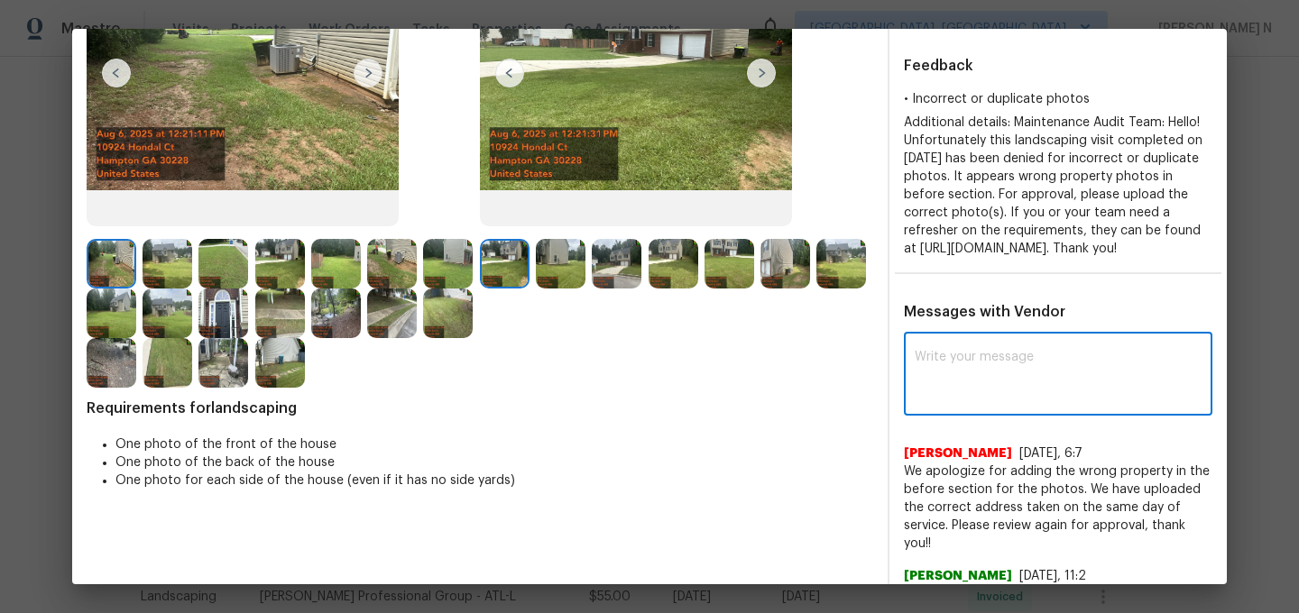
scroll to position [454, 0]
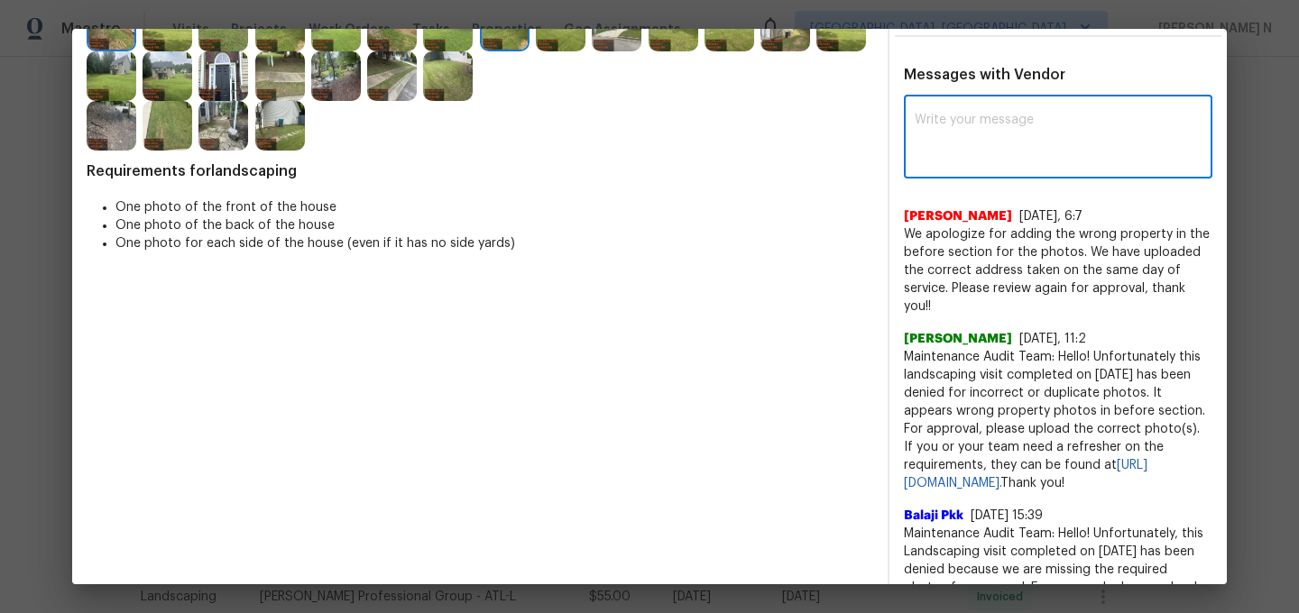
click at [971, 146] on textarea at bounding box center [1057, 139] width 287 height 51
paste textarea "Maintenance Audit Team: Hello! Thank you for uploading the photo, after further…"
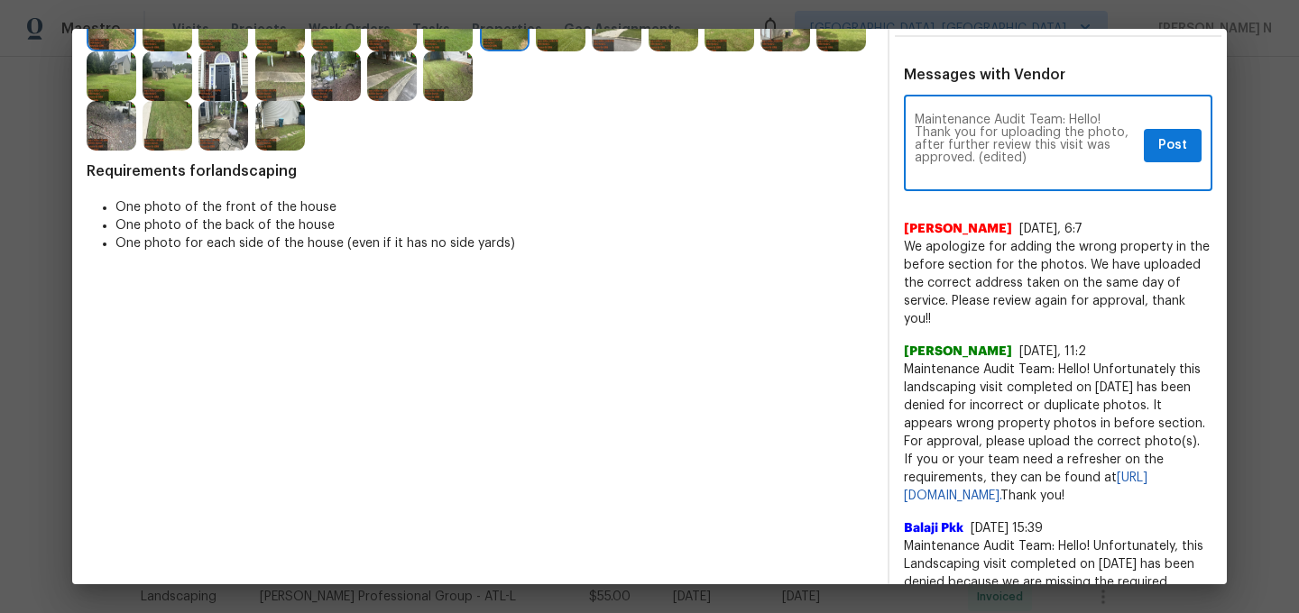
scroll to position [380, 0]
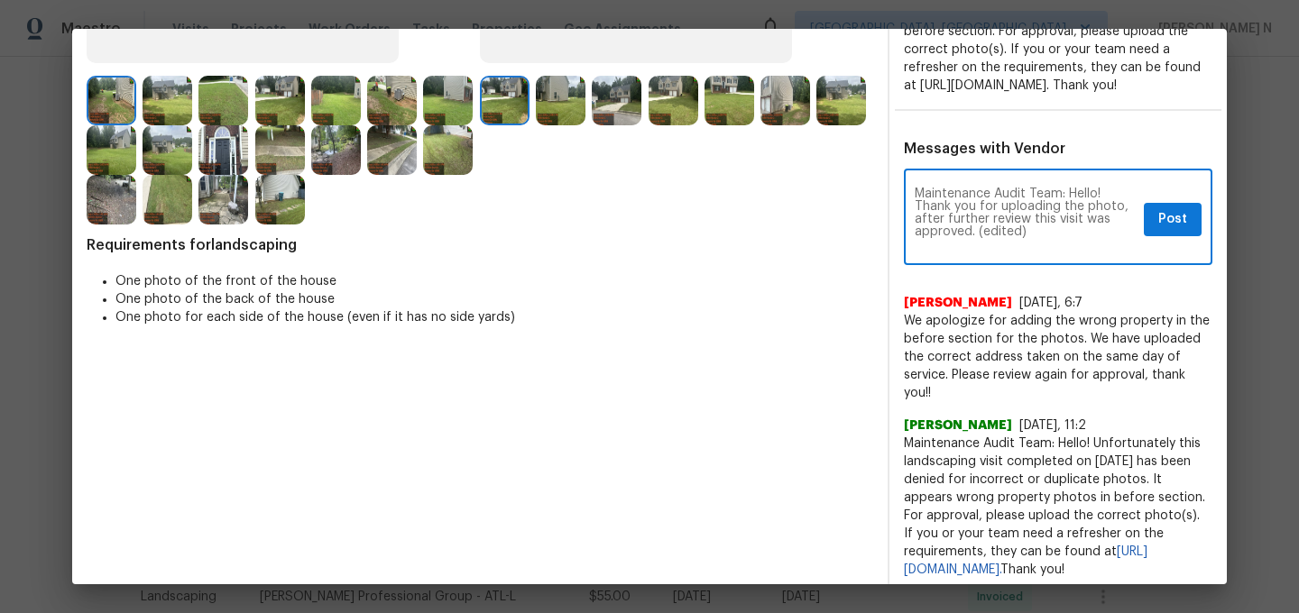
drag, startPoint x: 977, startPoint y: 246, endPoint x: 1054, endPoint y: 246, distance: 77.6
click at [1054, 246] on textarea "Maintenance Audit Team: Hello! Thank you for uploading the photo, after further…" at bounding box center [1025, 219] width 222 height 63
type textarea "Maintenance Audit Team: Hello! Thank you for uploading the photo, after further…"
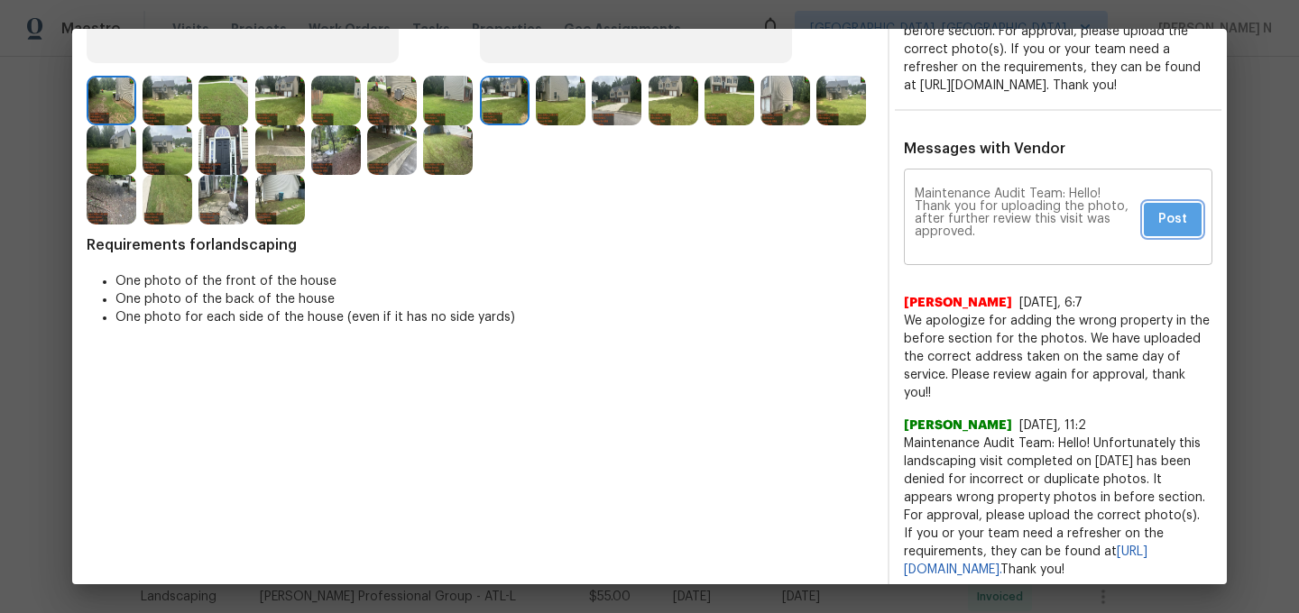
click at [1187, 236] on button "Post" at bounding box center [1173, 219] width 58 height 33
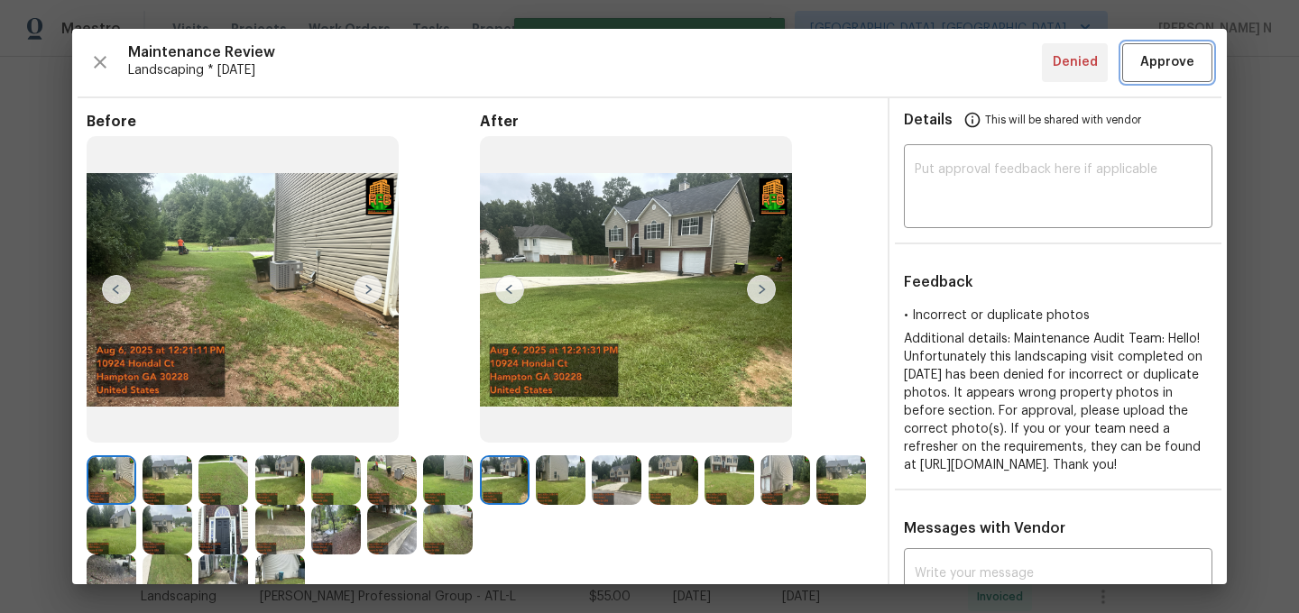
click at [1167, 69] on span "Approve" at bounding box center [1167, 62] width 54 height 23
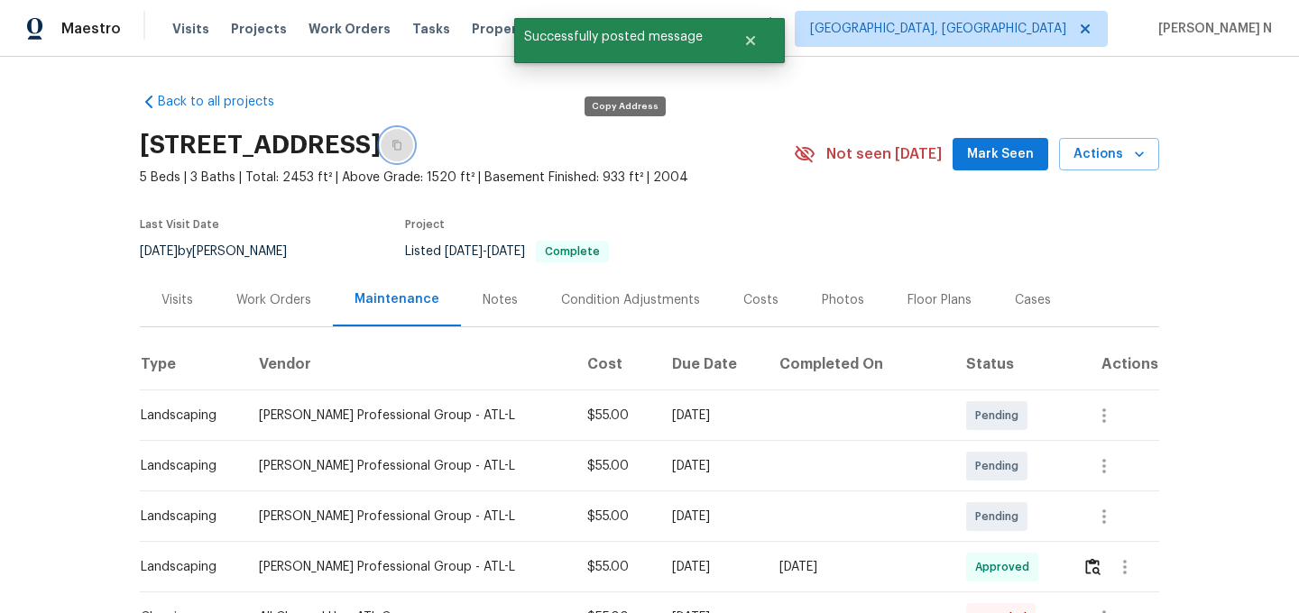
click at [413, 149] on button "button" at bounding box center [397, 145] width 32 height 32
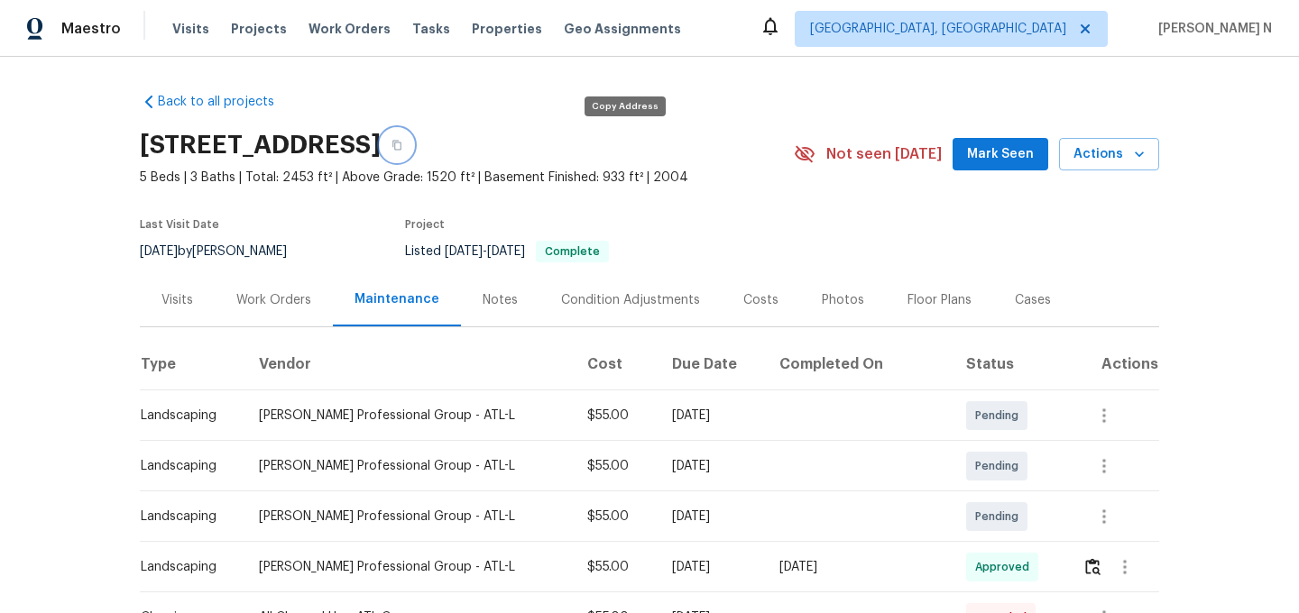
click at [413, 152] on button "button" at bounding box center [397, 145] width 32 height 32
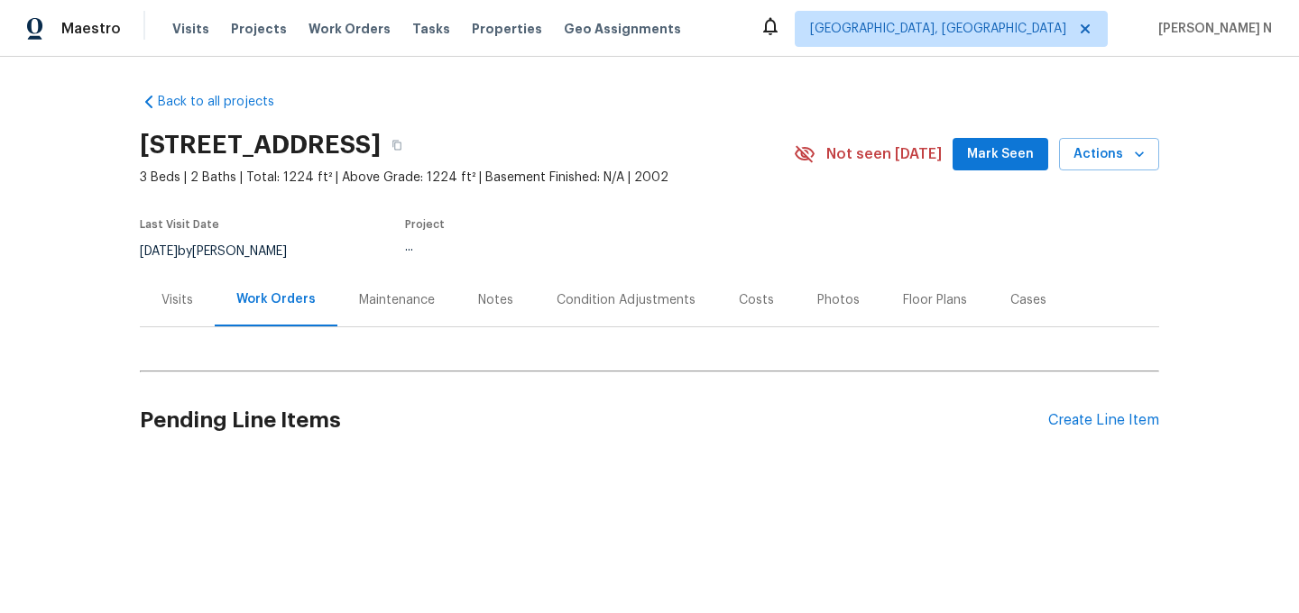
click at [409, 304] on div "Maintenance" at bounding box center [397, 300] width 76 height 18
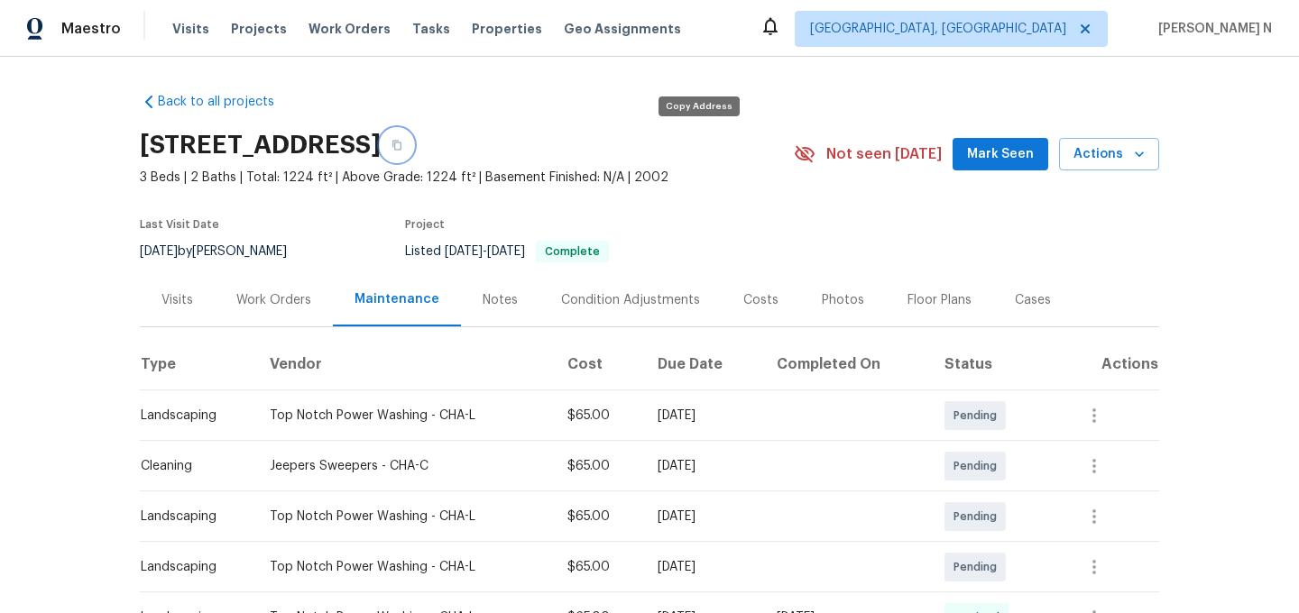
click at [413, 138] on button "button" at bounding box center [397, 145] width 32 height 32
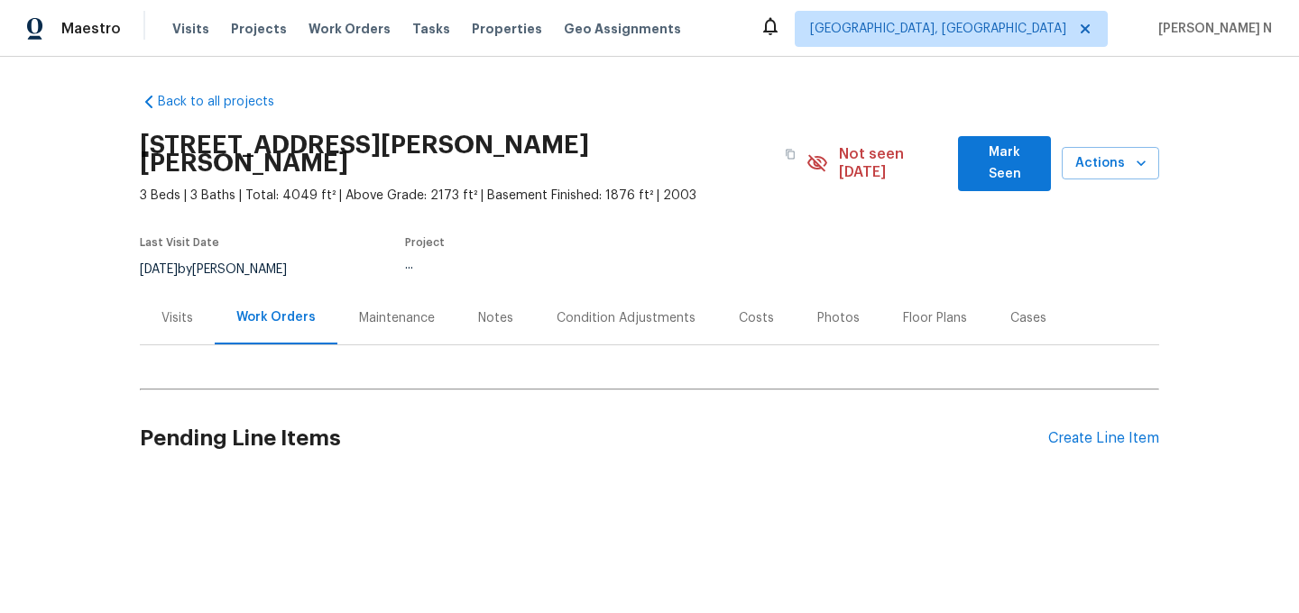
click at [386, 309] on div "Maintenance" at bounding box center [397, 318] width 76 height 18
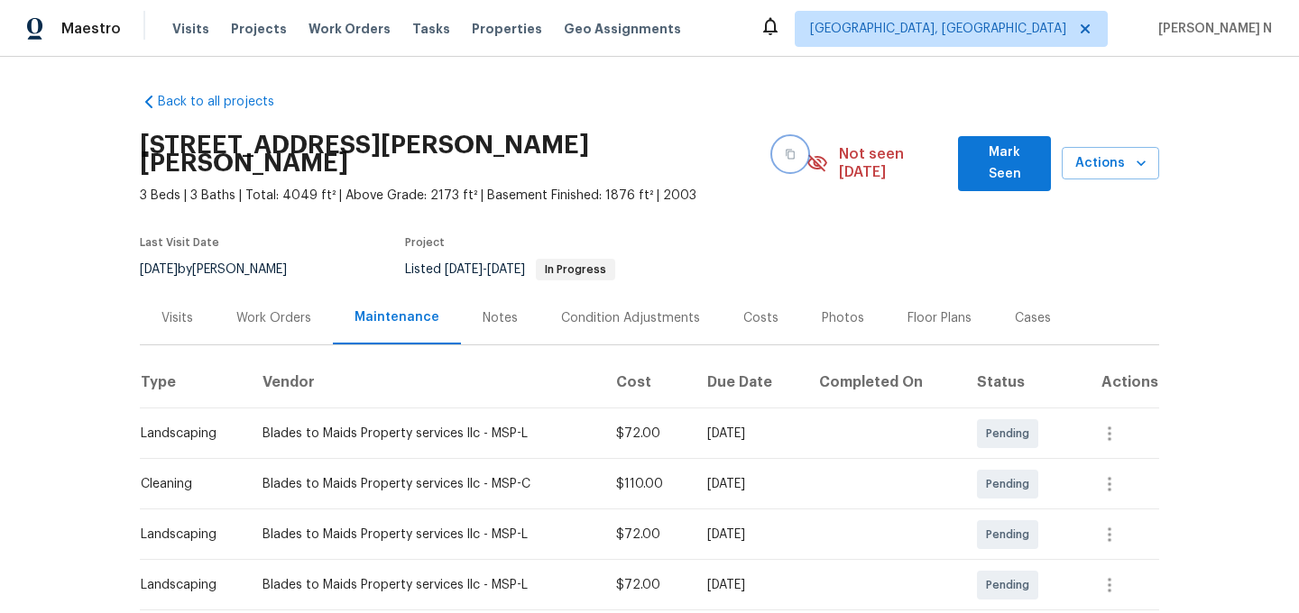
click at [774, 152] on button "button" at bounding box center [790, 154] width 32 height 32
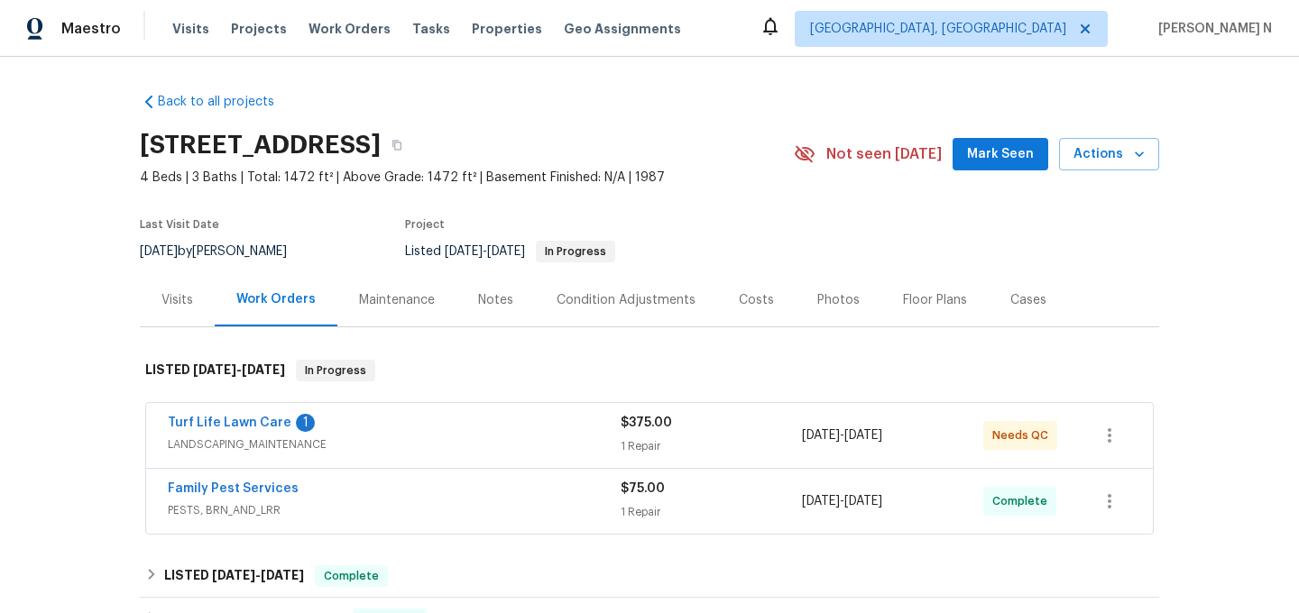
click at [430, 292] on div "Maintenance" at bounding box center [397, 300] width 76 height 18
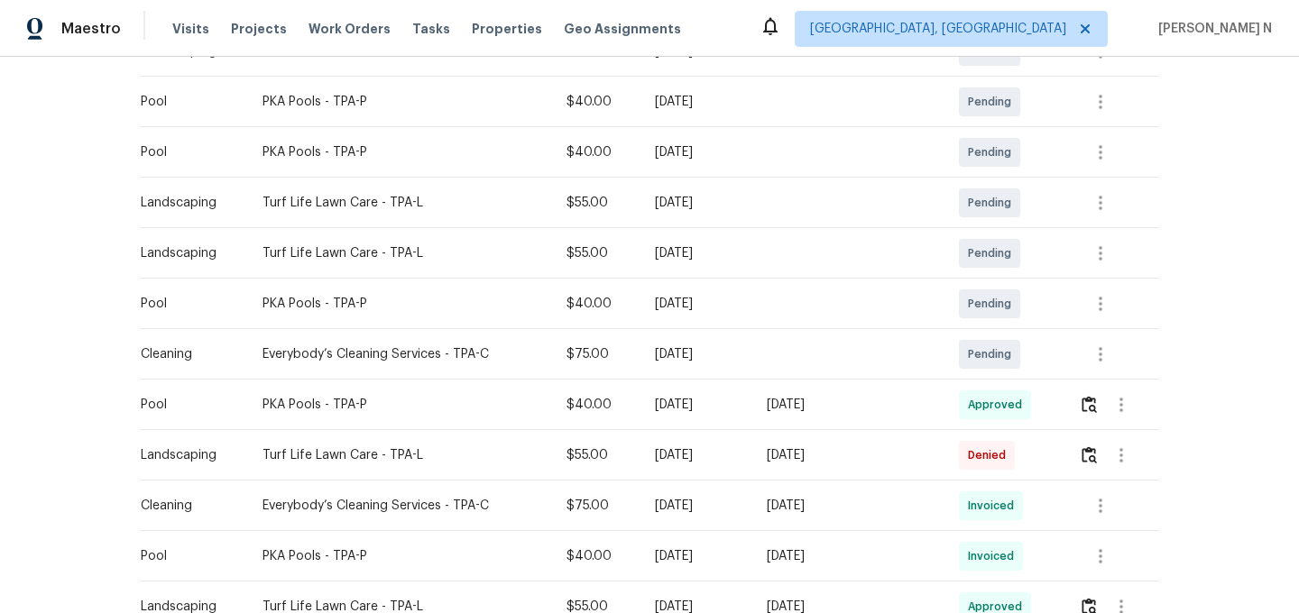
scroll to position [441, 0]
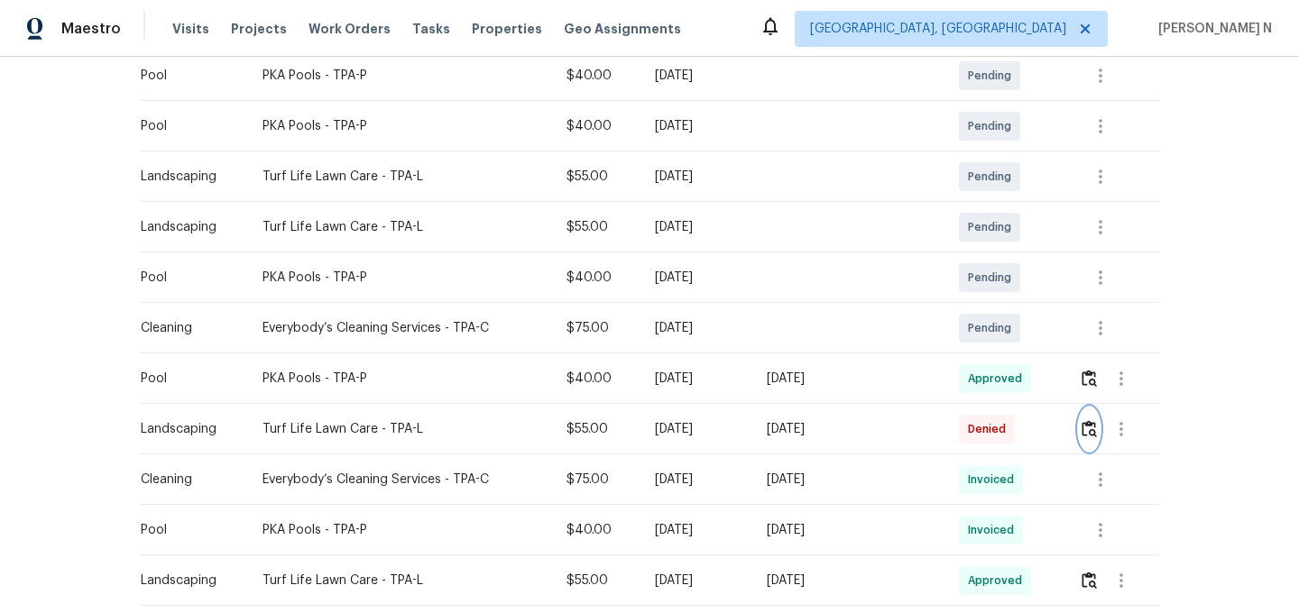
click at [1089, 431] on img "button" at bounding box center [1088, 428] width 15 height 17
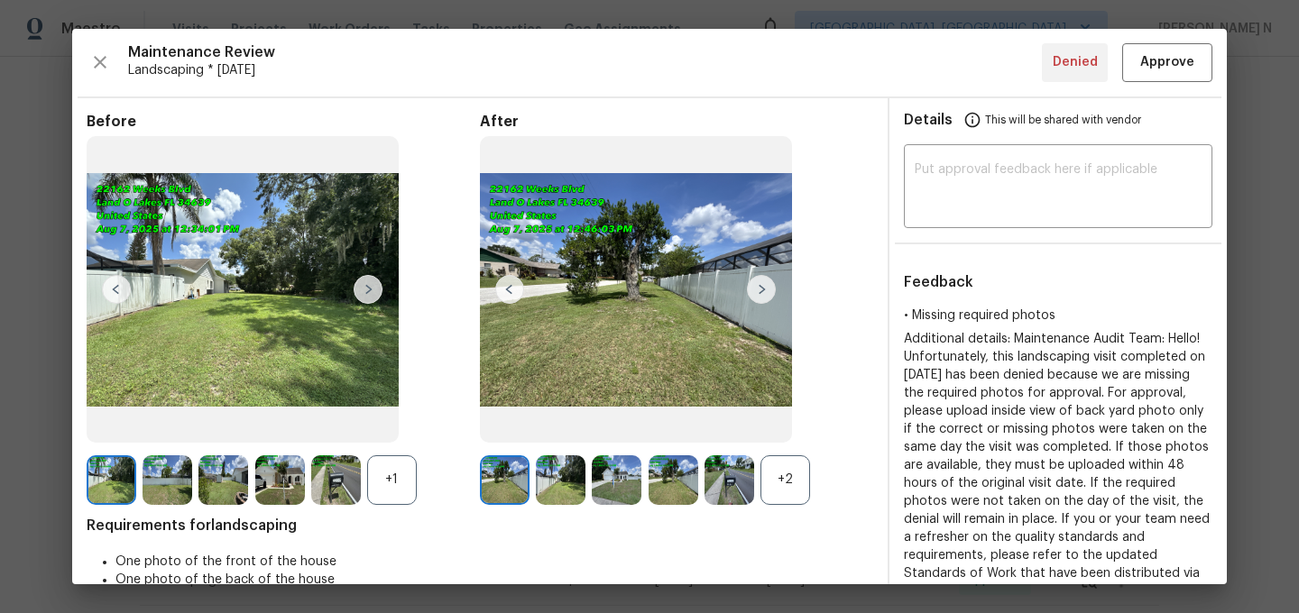
click at [775, 482] on div "+2" at bounding box center [785, 480] width 50 height 50
click at [390, 489] on div "+1" at bounding box center [392, 480] width 50 height 50
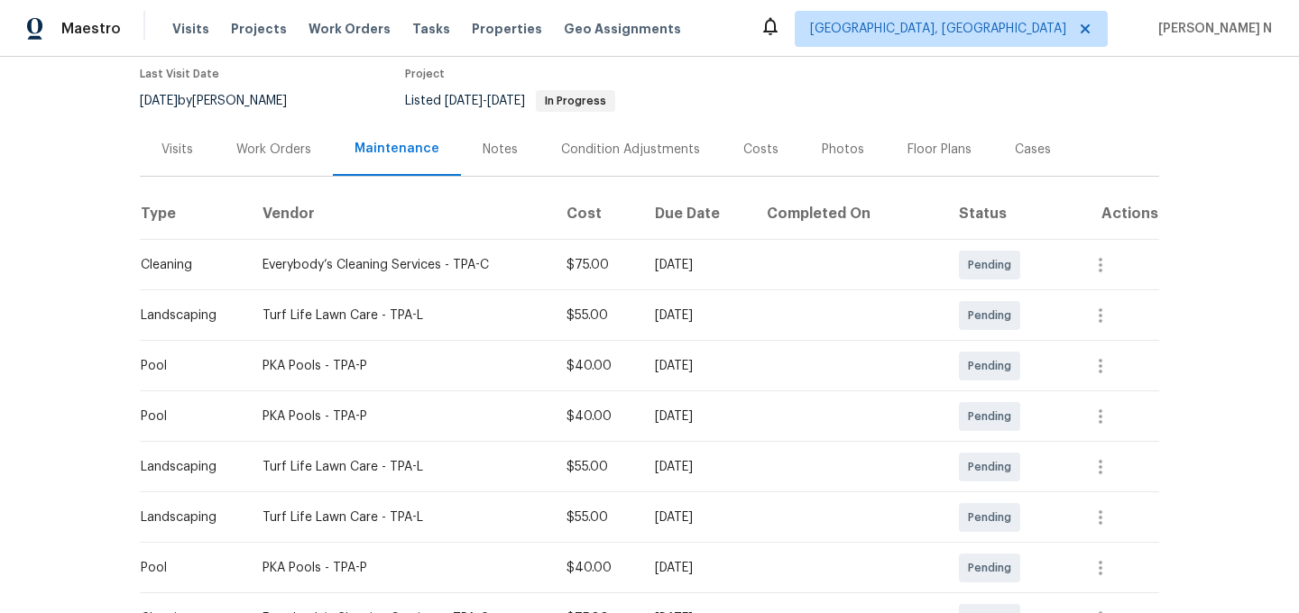
scroll to position [0, 0]
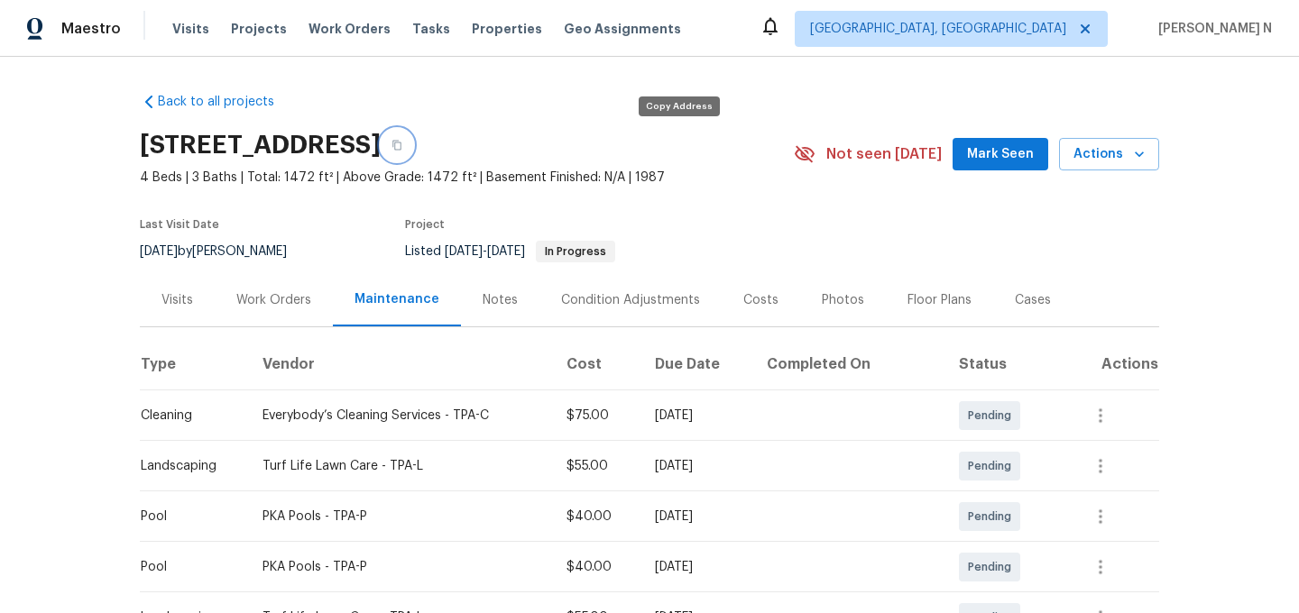
click at [413, 145] on button "button" at bounding box center [397, 145] width 32 height 32
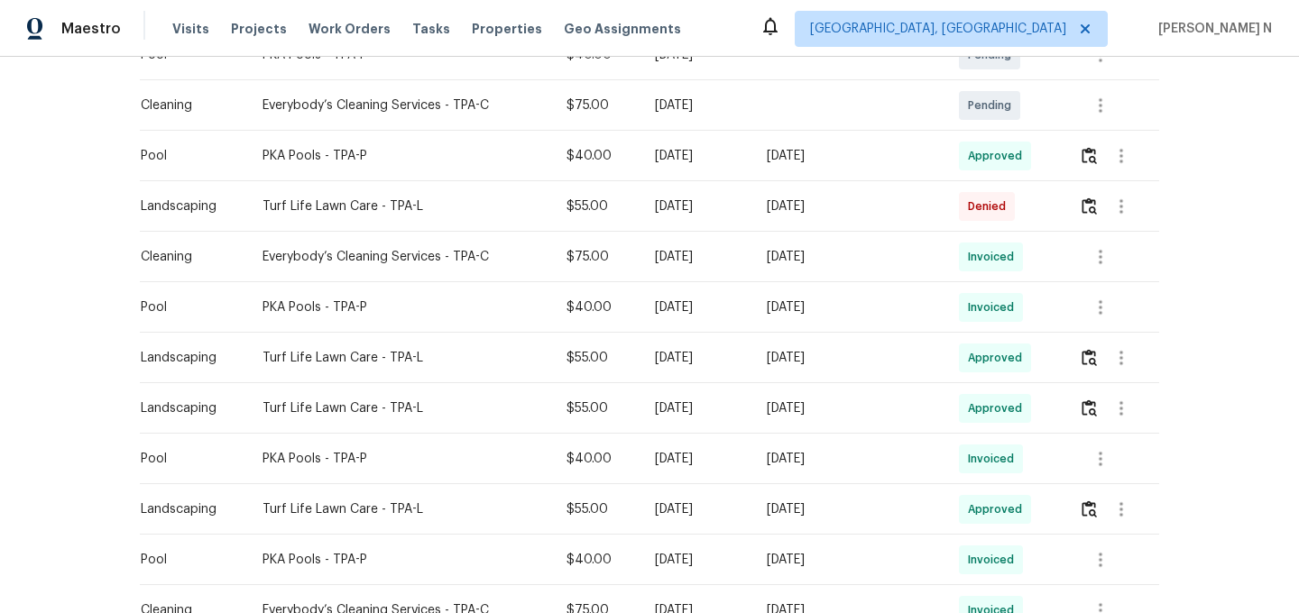
scroll to position [676, 0]
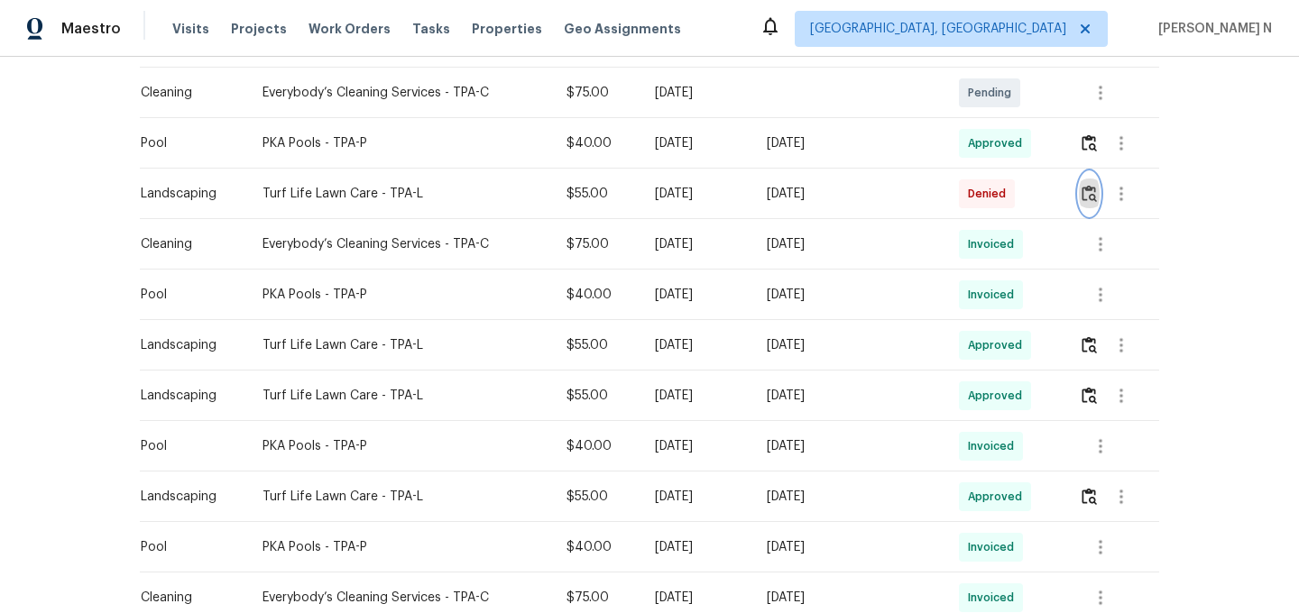
click at [1083, 206] on button "button" at bounding box center [1089, 193] width 21 height 43
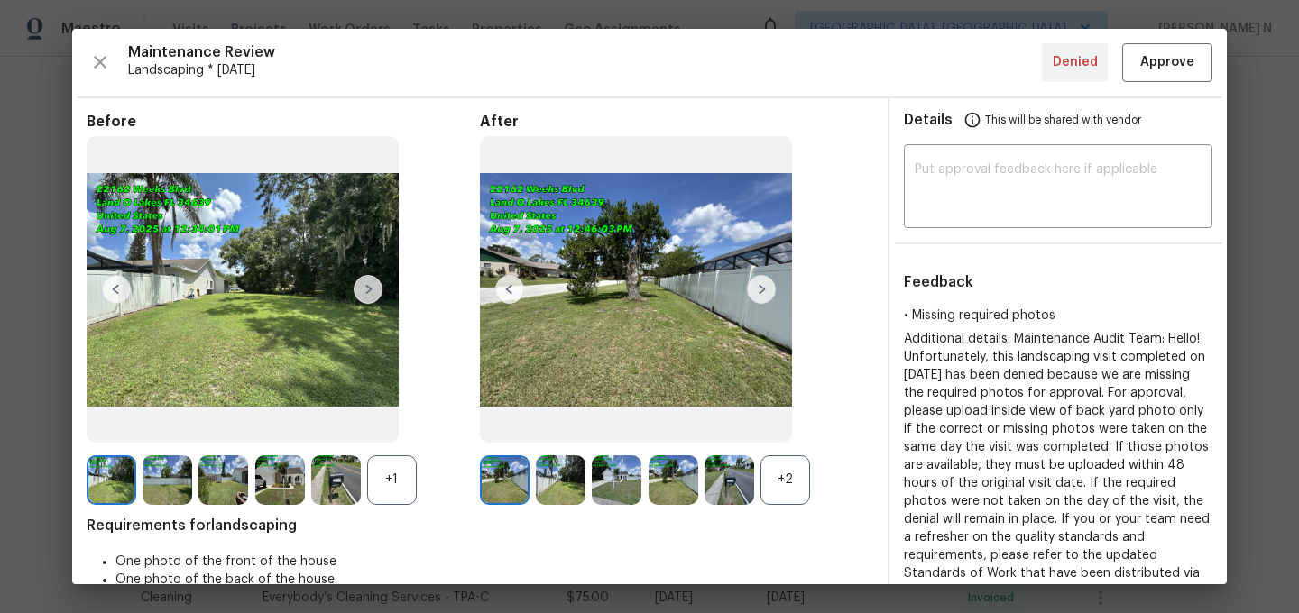
click at [786, 478] on div "+2" at bounding box center [785, 480] width 50 height 50
click at [406, 486] on div "+1" at bounding box center [392, 480] width 50 height 50
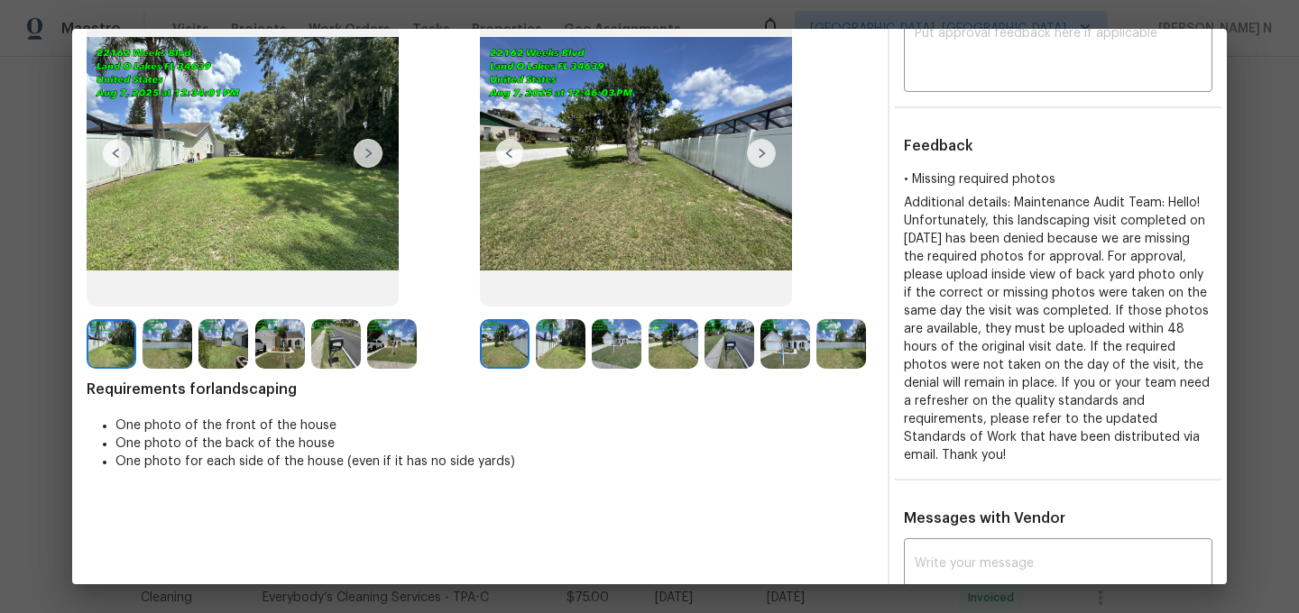
scroll to position [346, 0]
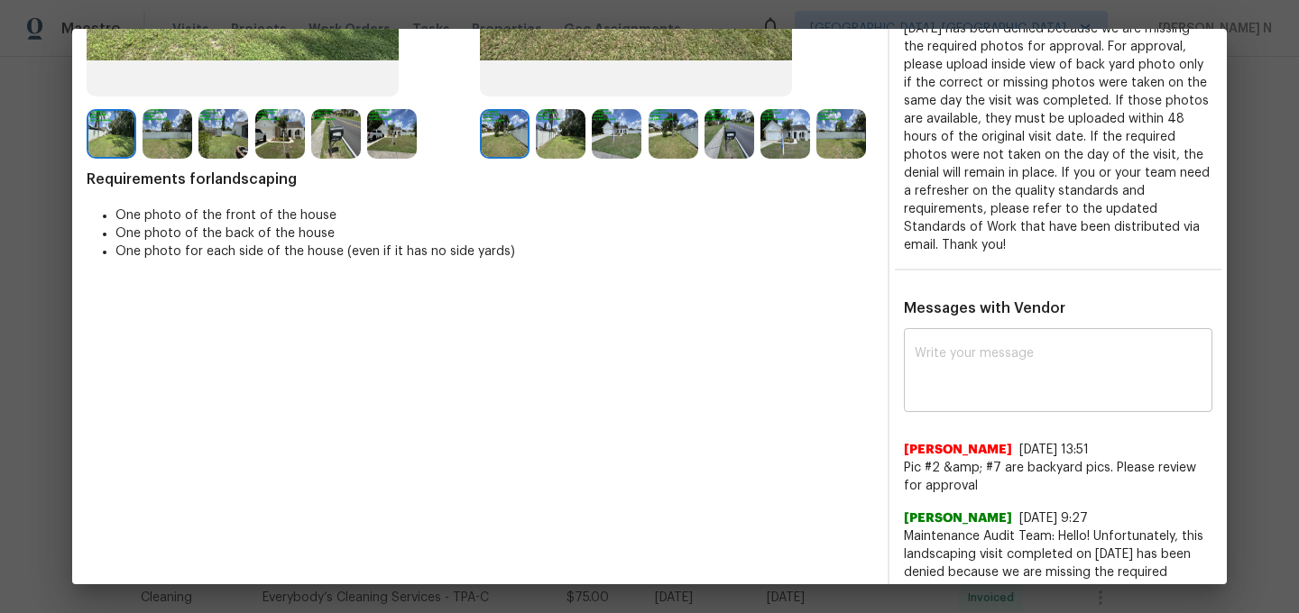
click at [1010, 398] on div "x ​" at bounding box center [1058, 372] width 308 height 79
paste textarea "Maintenance Audit Team: Hello! Thank you for the feedback after further review …"
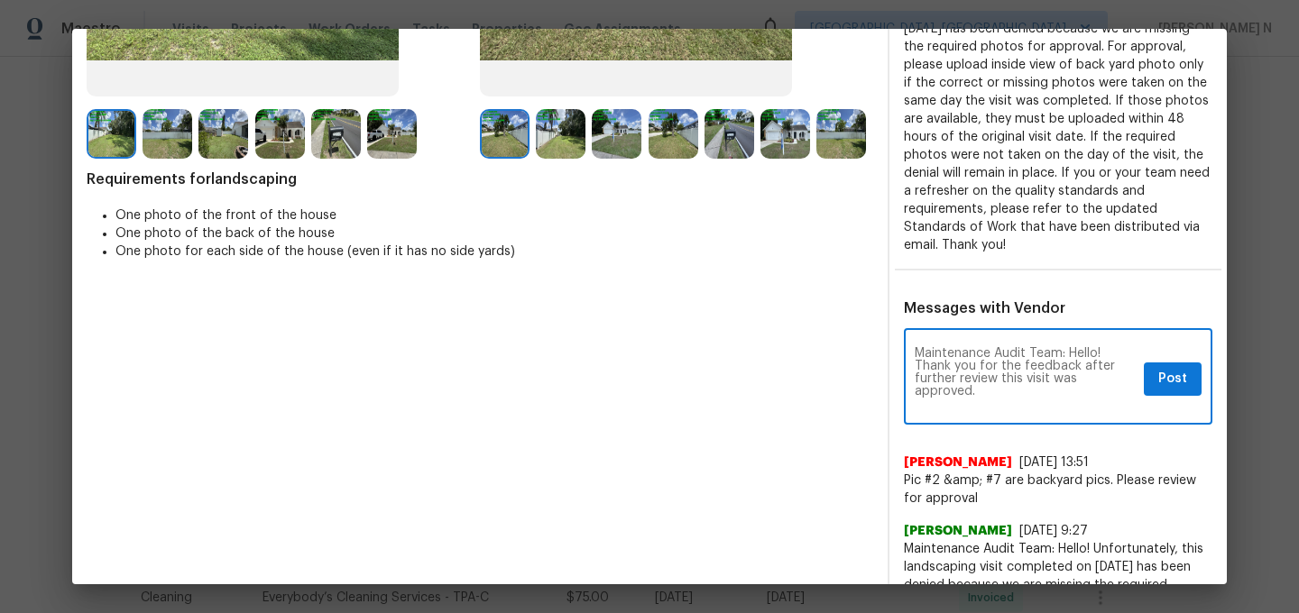
scroll to position [0, 0]
type textarea "Maintenance Audit Team: Hello! Thank you for the feedback after further review …"
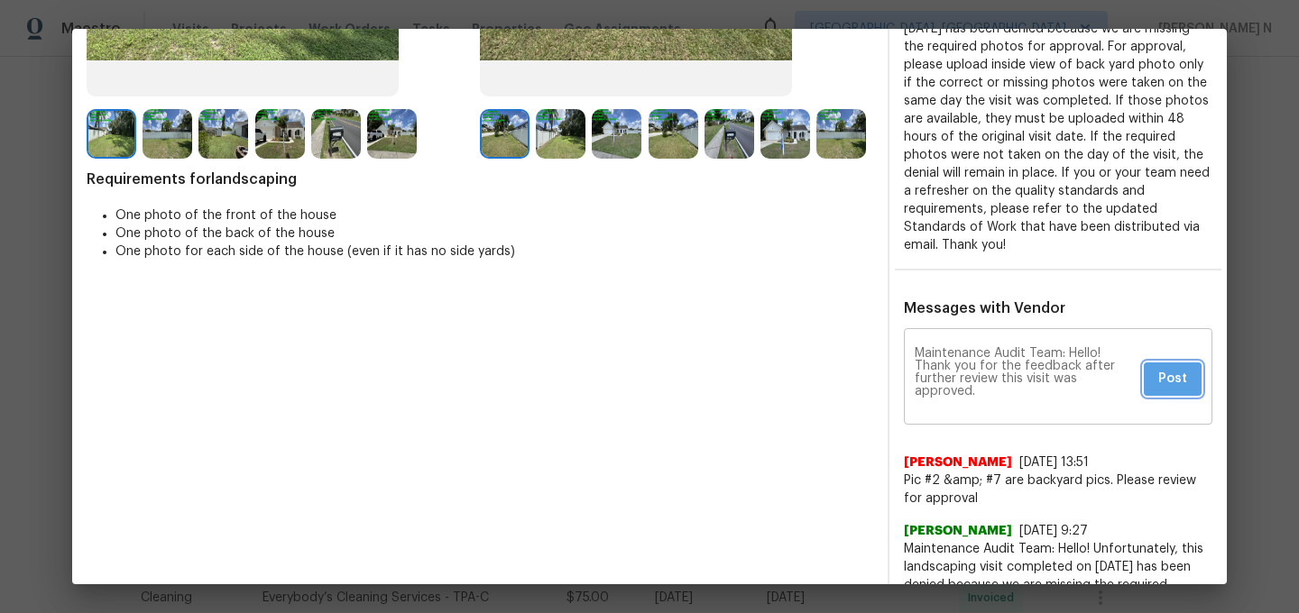
click at [1173, 387] on span "Post" at bounding box center [1172, 379] width 29 height 23
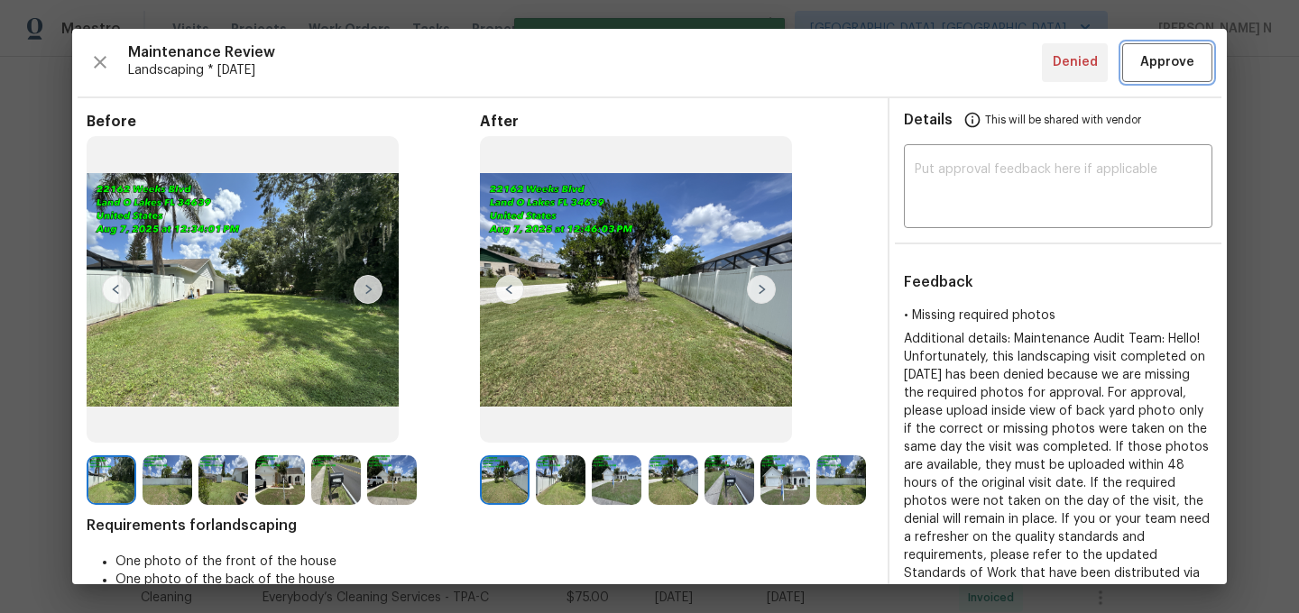
click at [1173, 78] on button "Approve" at bounding box center [1167, 62] width 90 height 39
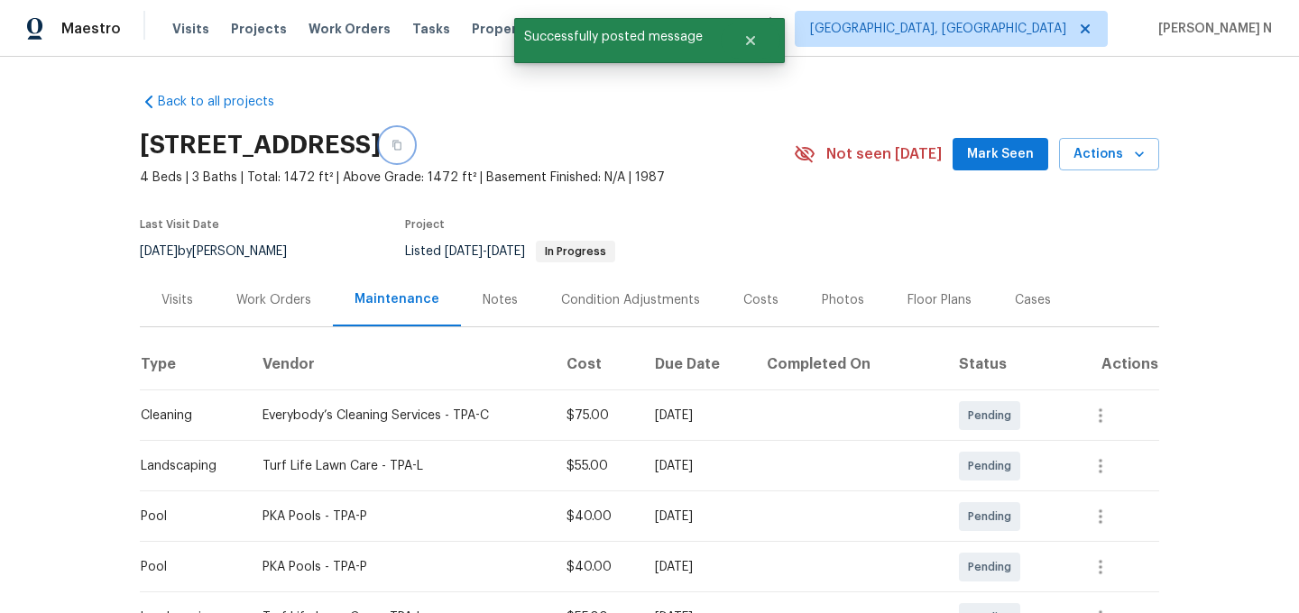
click at [402, 149] on icon "button" at bounding box center [396, 145] width 11 height 11
